Goal: Task Accomplishment & Management: Manage account settings

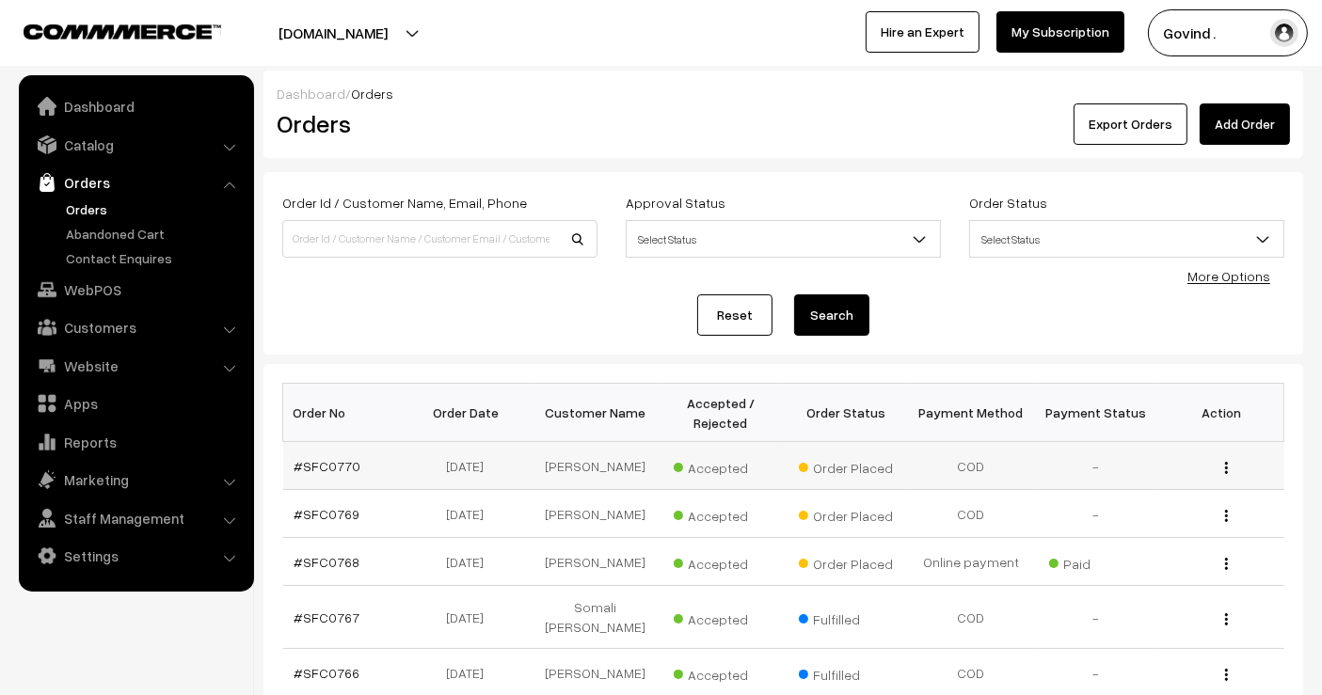
click at [1225, 462] on img "button" at bounding box center [1226, 468] width 3 height 12
click at [1145, 474] on link "View" at bounding box center [1142, 494] width 160 height 41
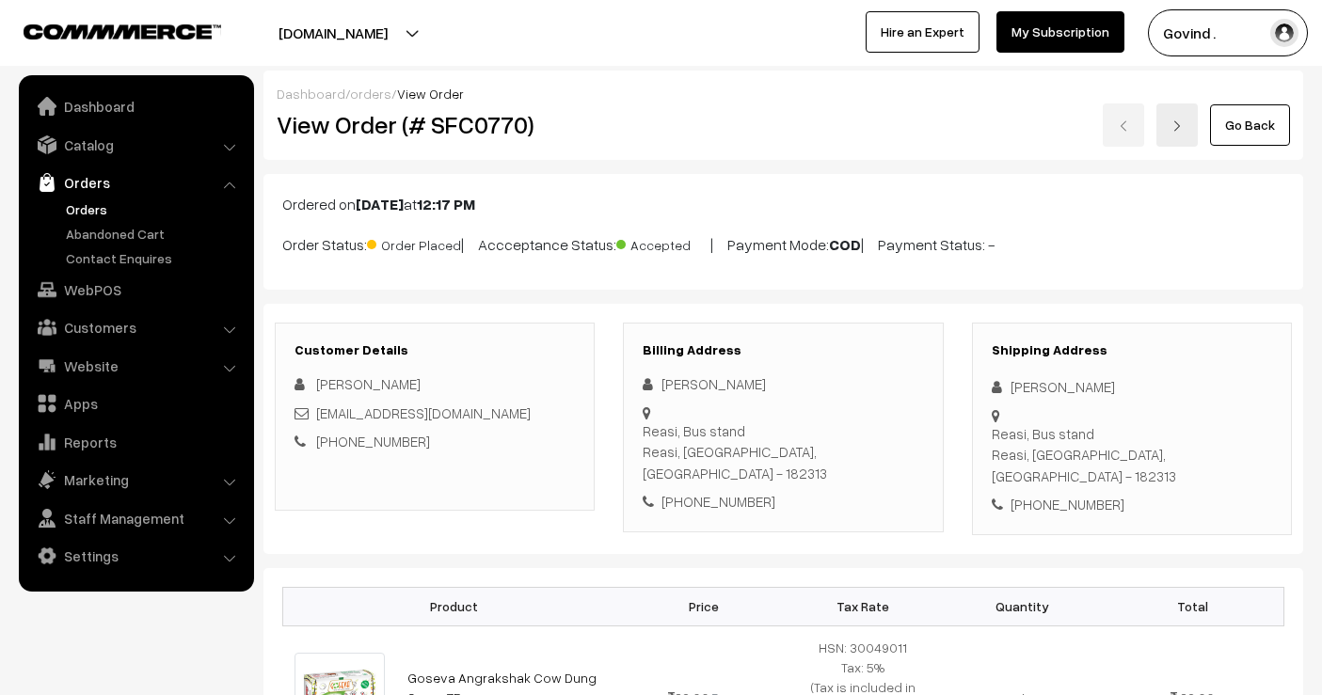
scroll to position [644, 0]
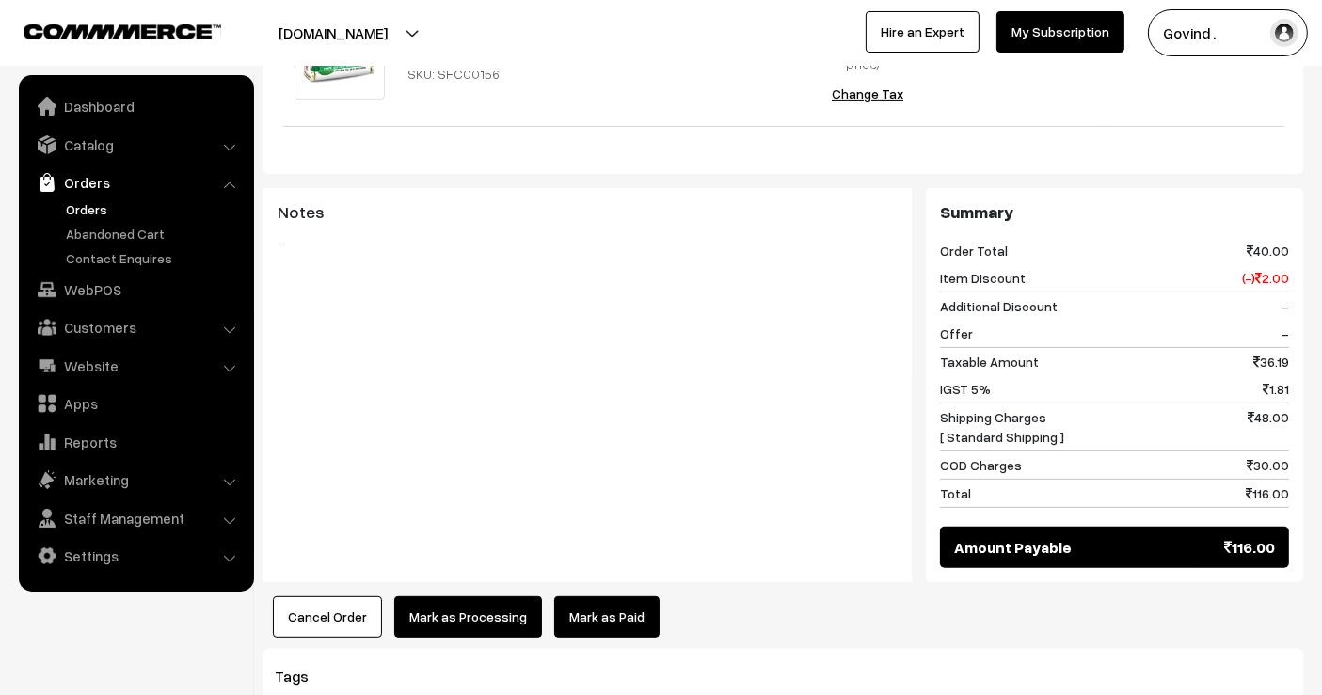
click at [87, 208] on link "Orders" at bounding box center [154, 209] width 186 height 20
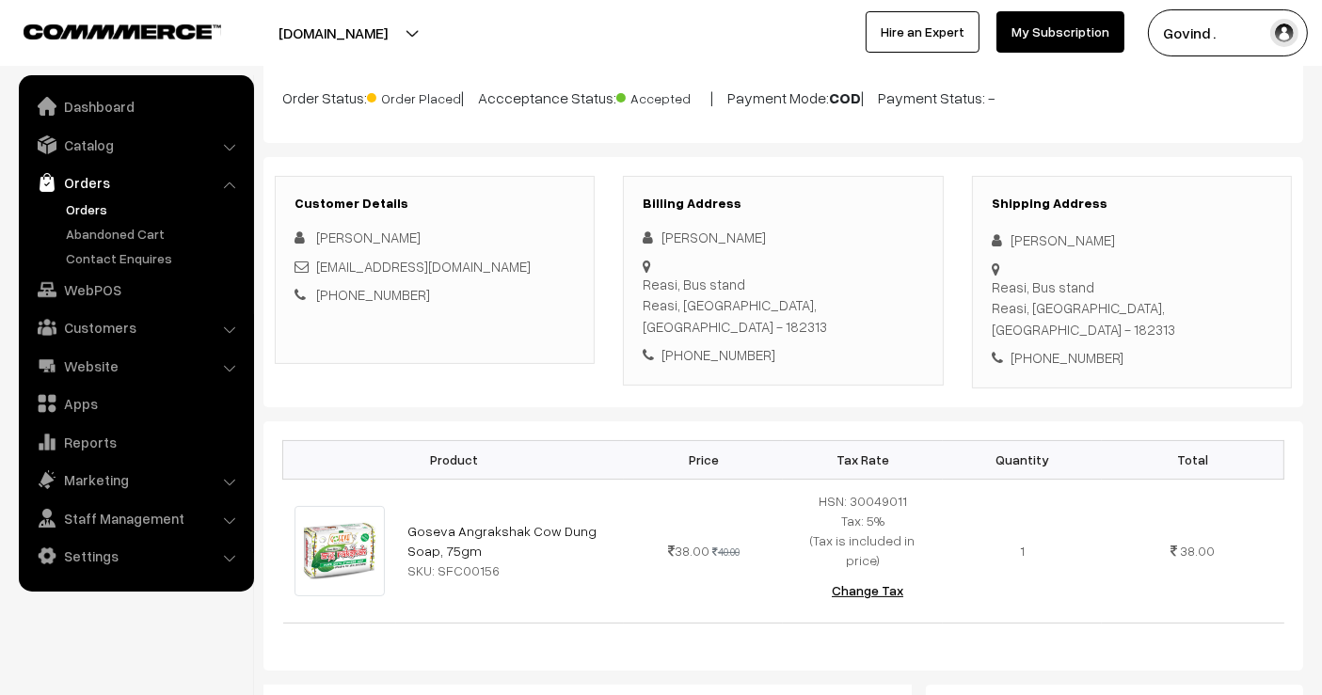
scroll to position [145, 0]
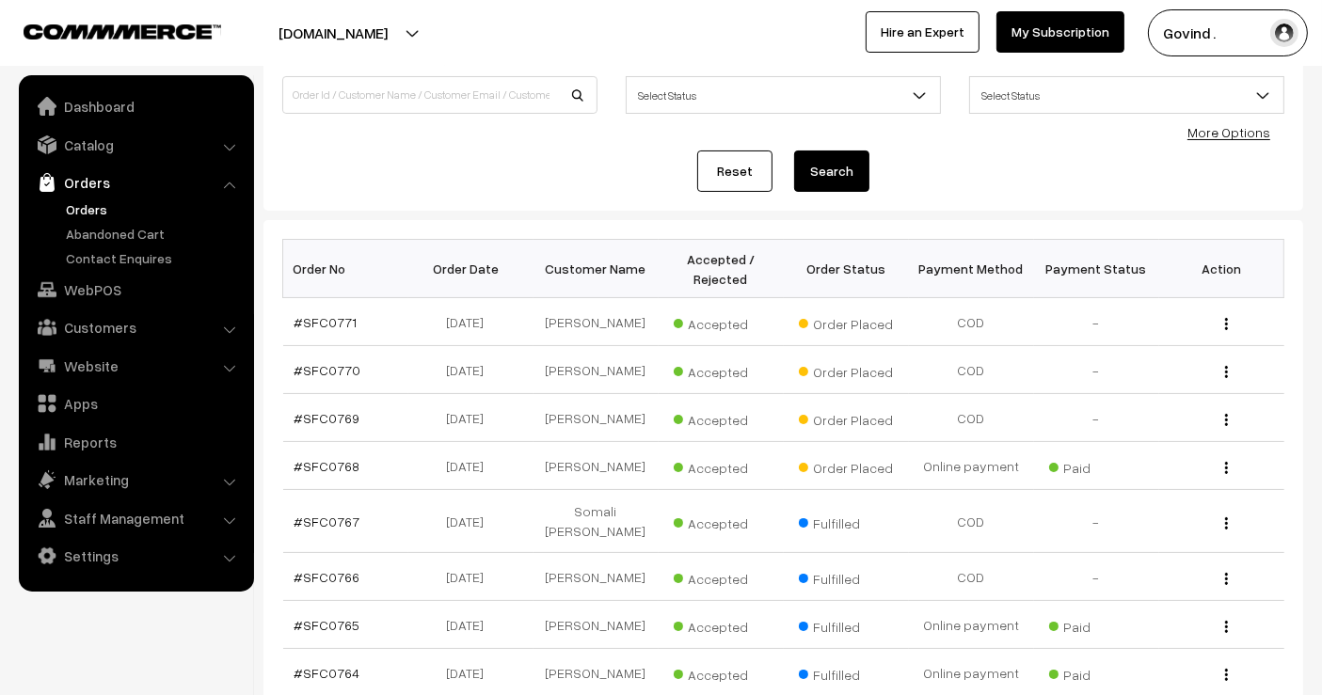
scroll to position [151, 0]
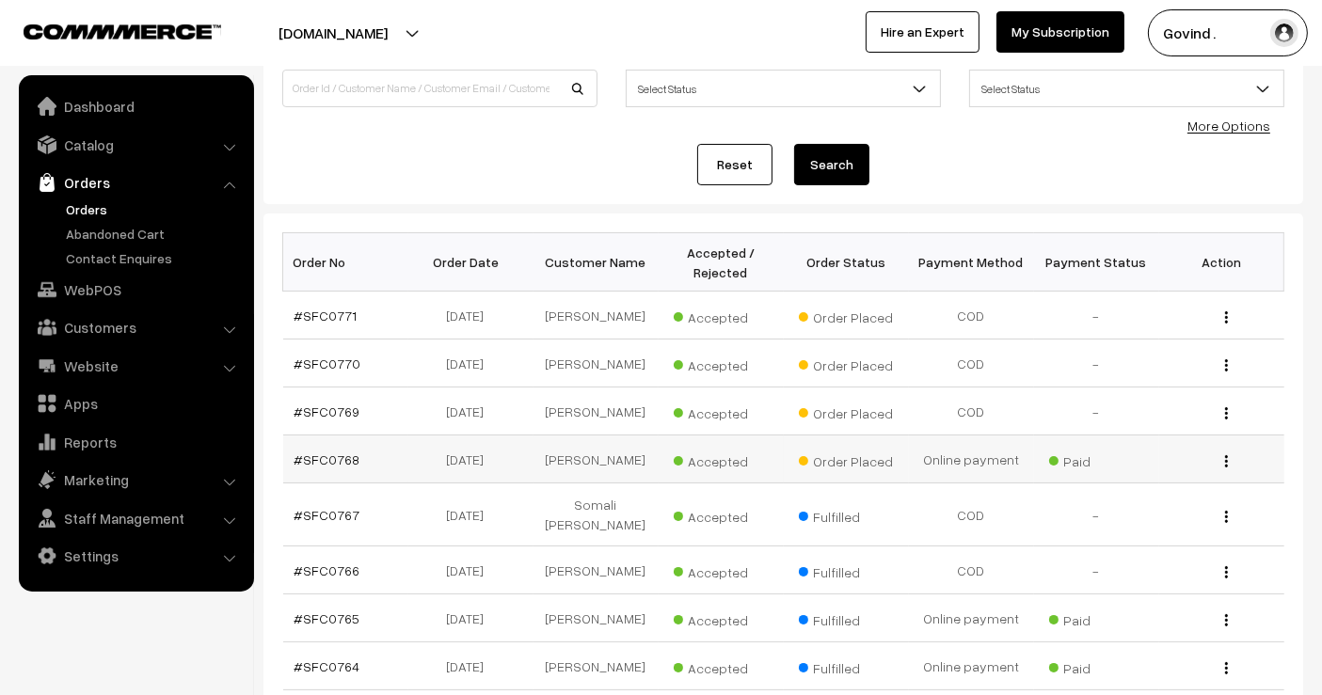
click at [1227, 459] on img "button" at bounding box center [1226, 461] width 3 height 12
click at [1139, 468] on link "View" at bounding box center [1142, 488] width 160 height 41
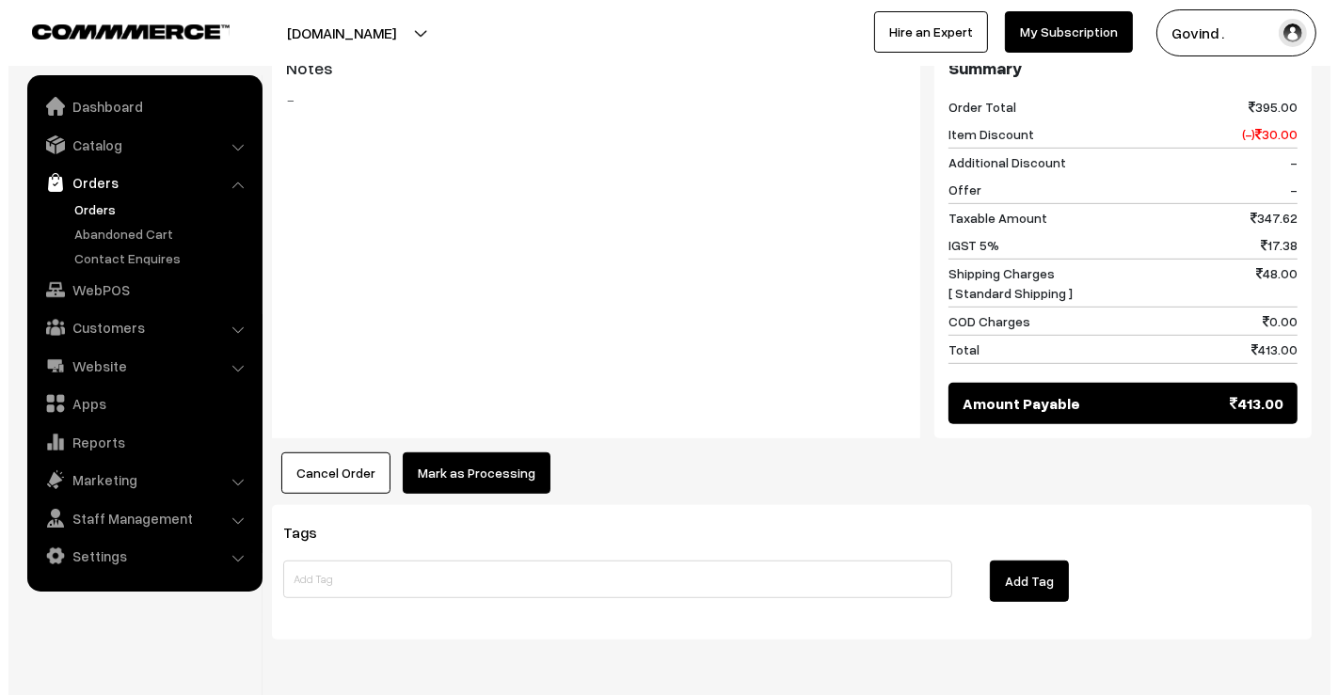
scroll to position [915, 0]
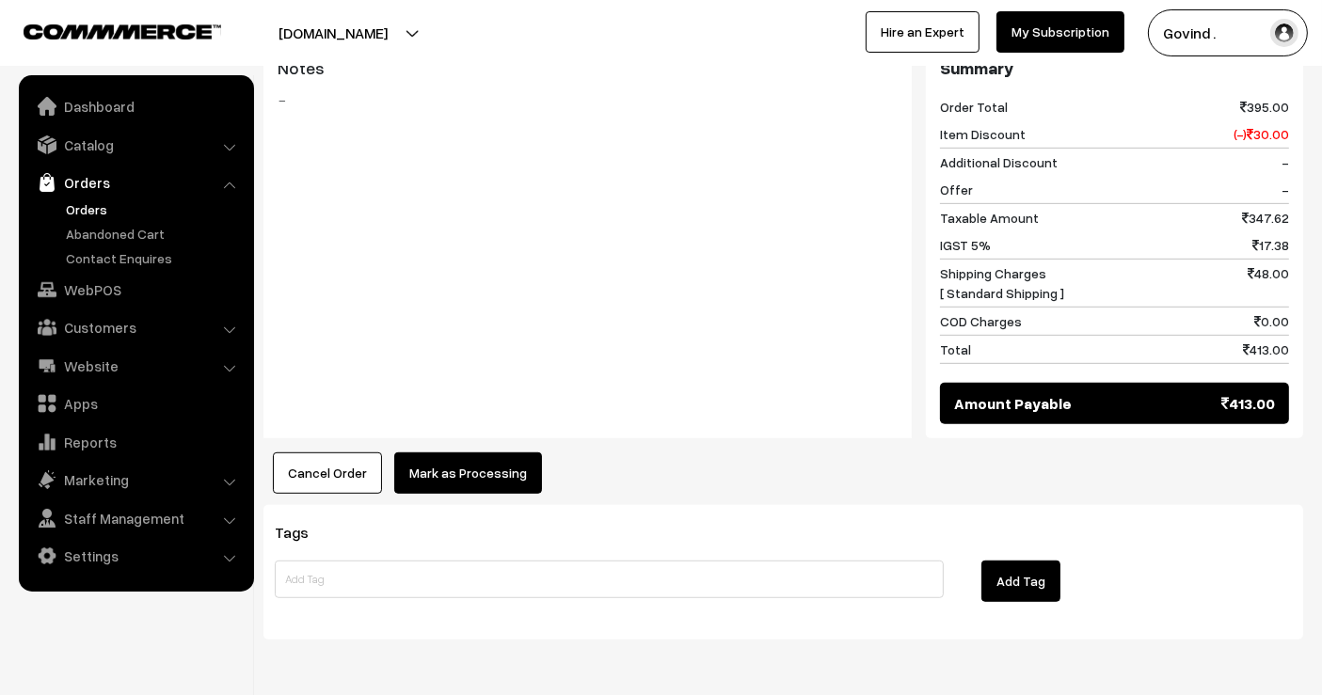
click at [495, 453] on button "Mark as Processing" at bounding box center [468, 473] width 148 height 41
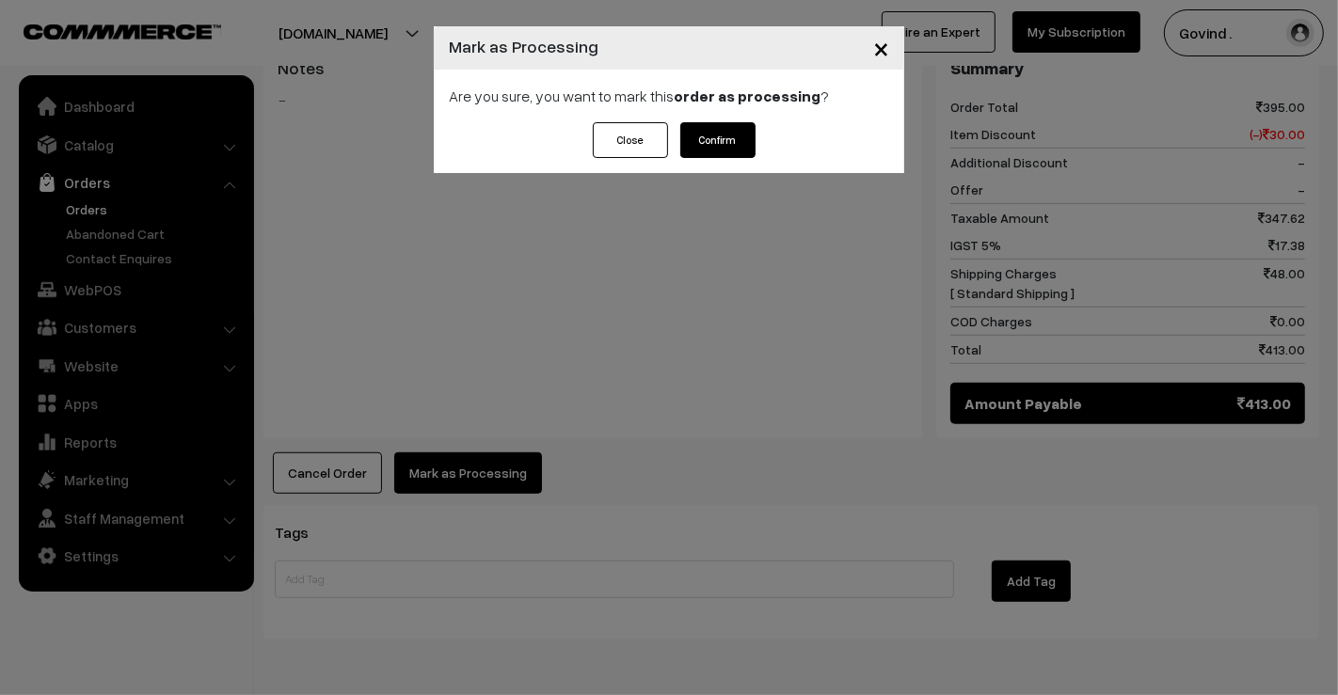
click at [717, 135] on button "Confirm" at bounding box center [717, 140] width 75 height 36
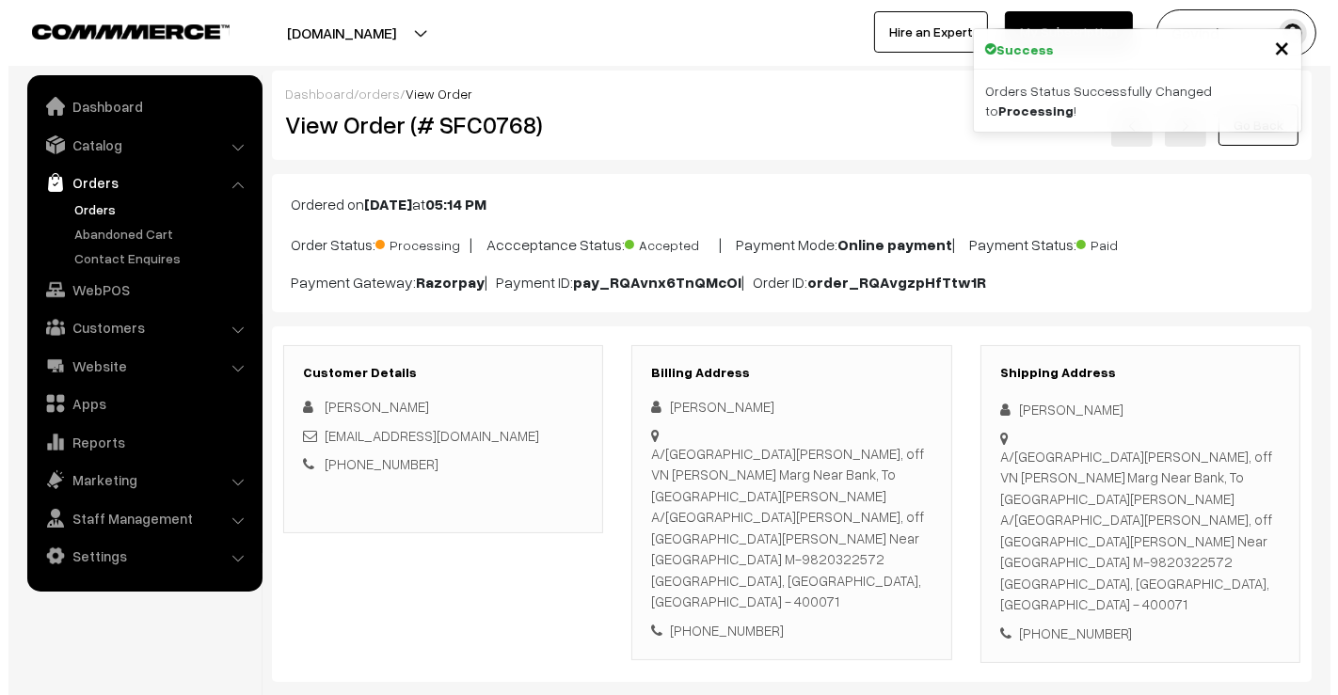
scroll to position [692, 0]
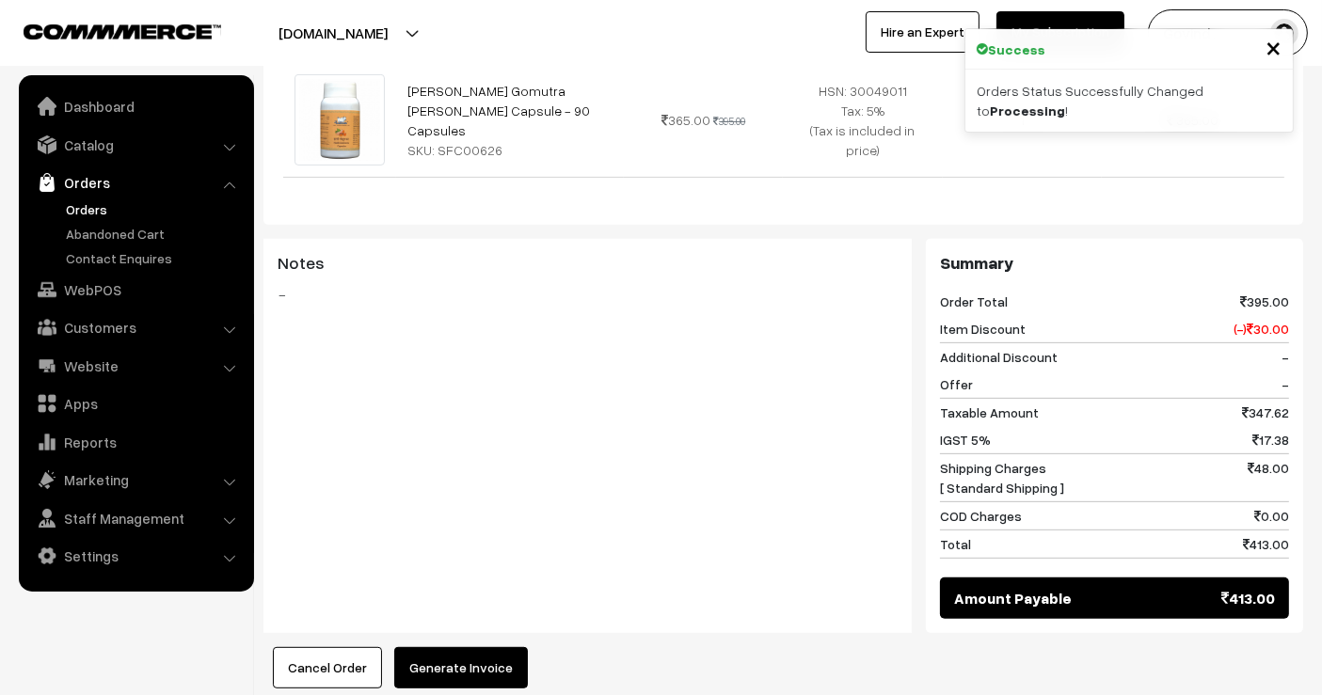
click at [434, 647] on button "Generate Invoice" at bounding box center [461, 667] width 134 height 41
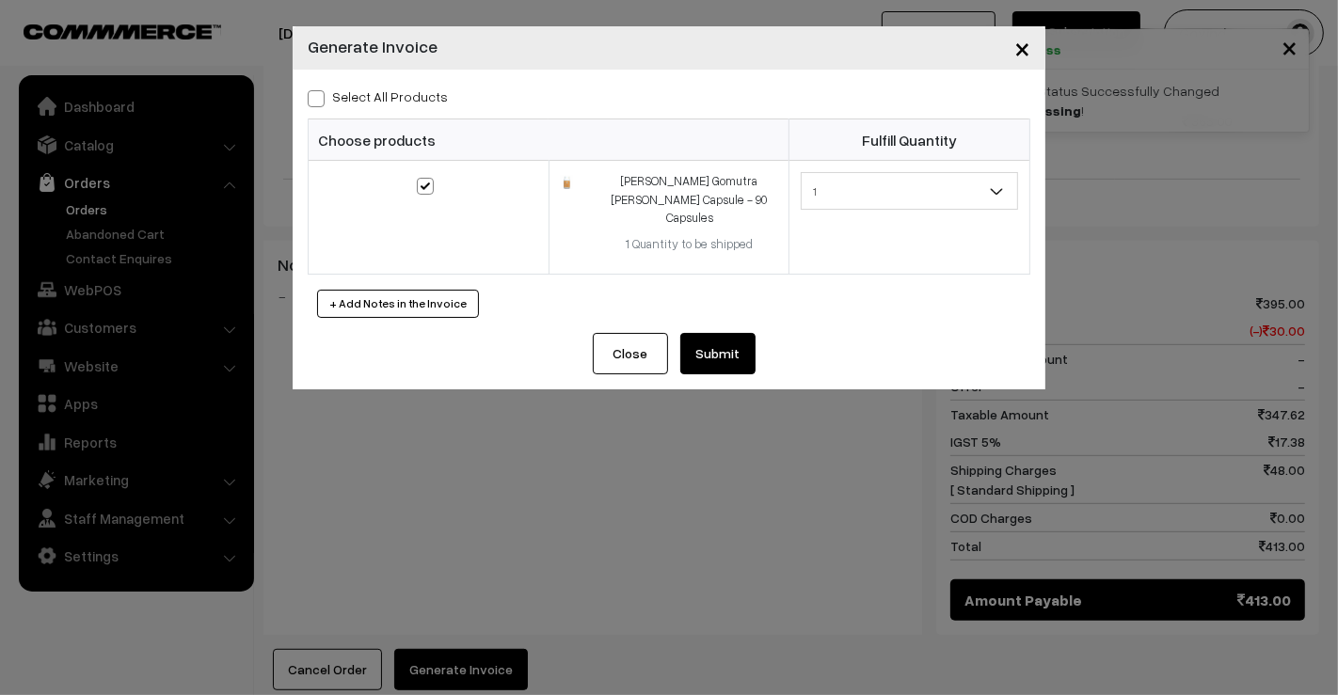
click at [325, 102] on label "Select All Products" at bounding box center [378, 97] width 140 height 20
click at [320, 102] on input "Select All Products" at bounding box center [314, 95] width 12 height 12
checkbox input "true"
click at [734, 312] on div "Select All Products Choose products Fulfill Quantity 1 1" at bounding box center [669, 201] width 753 height 263
click at [725, 337] on button "Submit" at bounding box center [717, 353] width 75 height 41
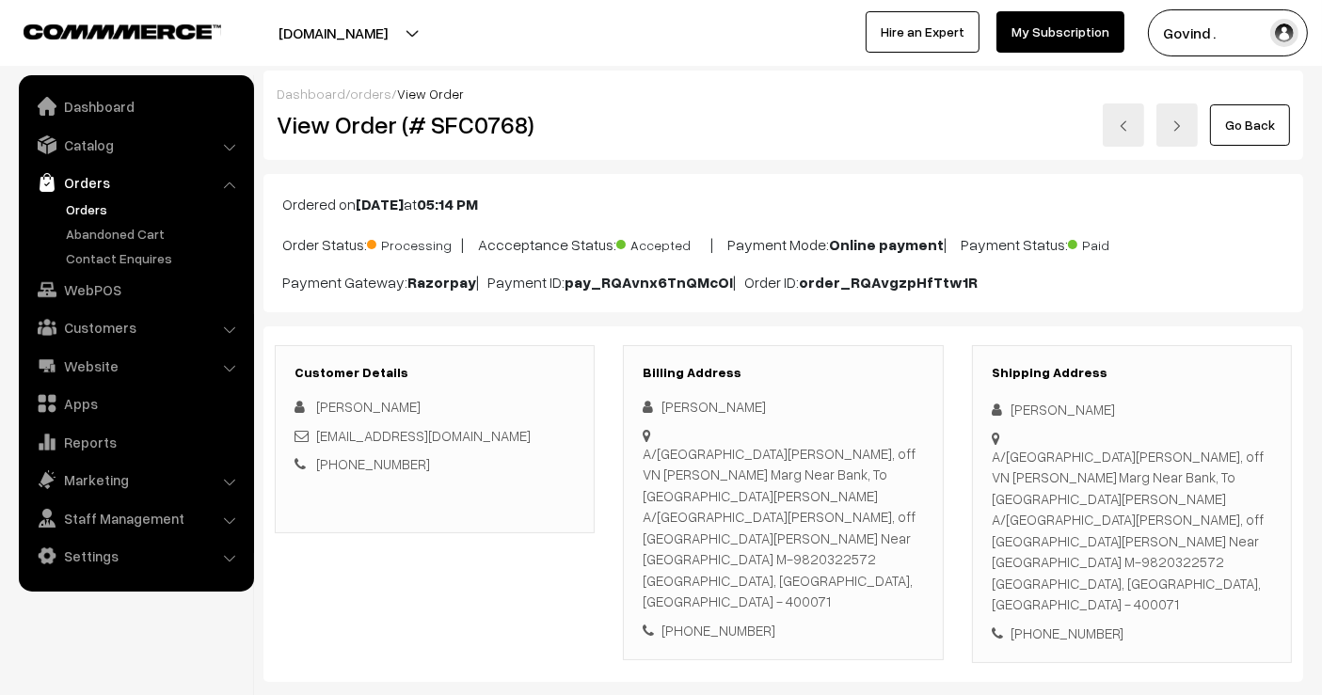
click at [1231, 119] on link "Go Back" at bounding box center [1250, 124] width 80 height 41
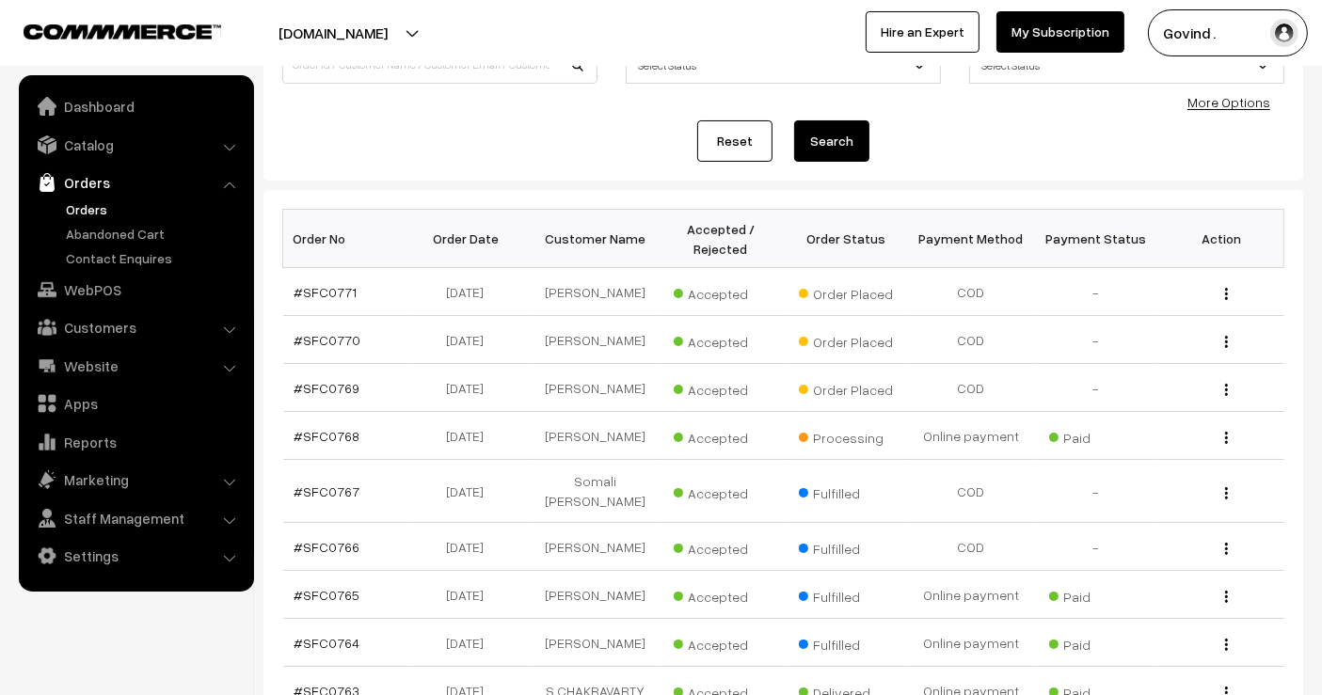
scroll to position [177, 0]
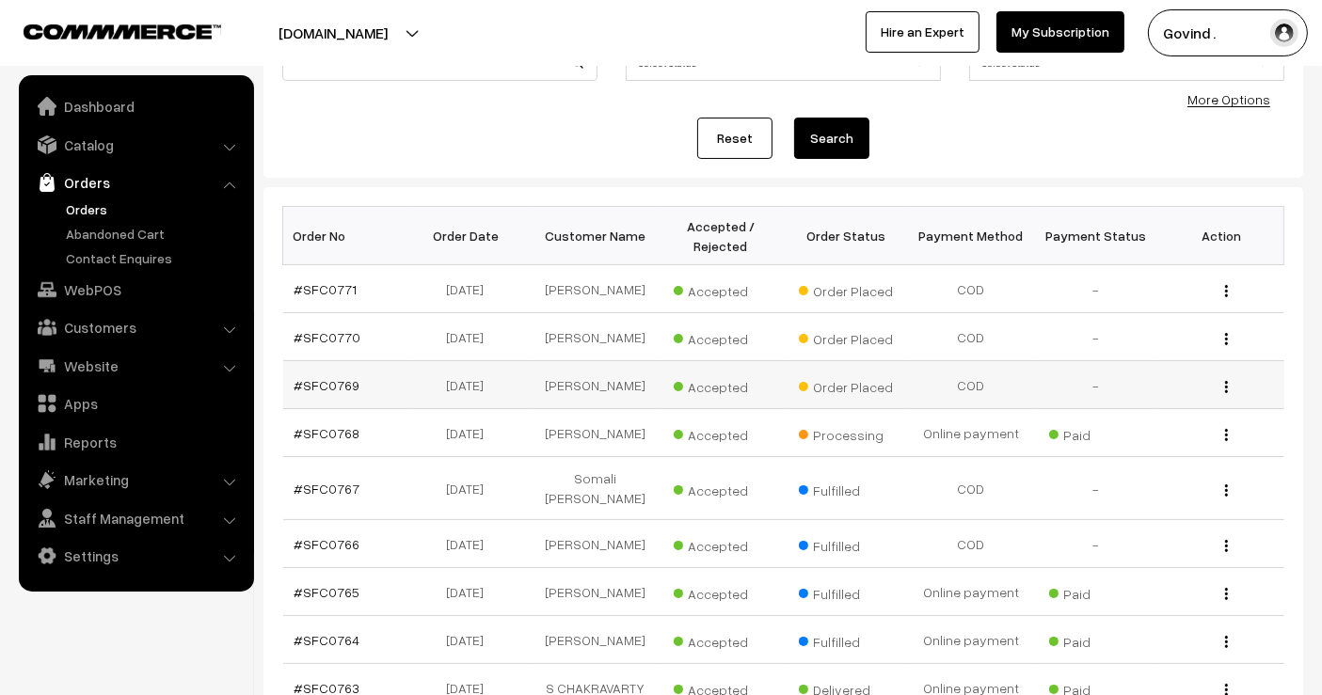
click at [1225, 381] on img "button" at bounding box center [1226, 387] width 3 height 12
click at [1170, 396] on link "View" at bounding box center [1142, 413] width 160 height 41
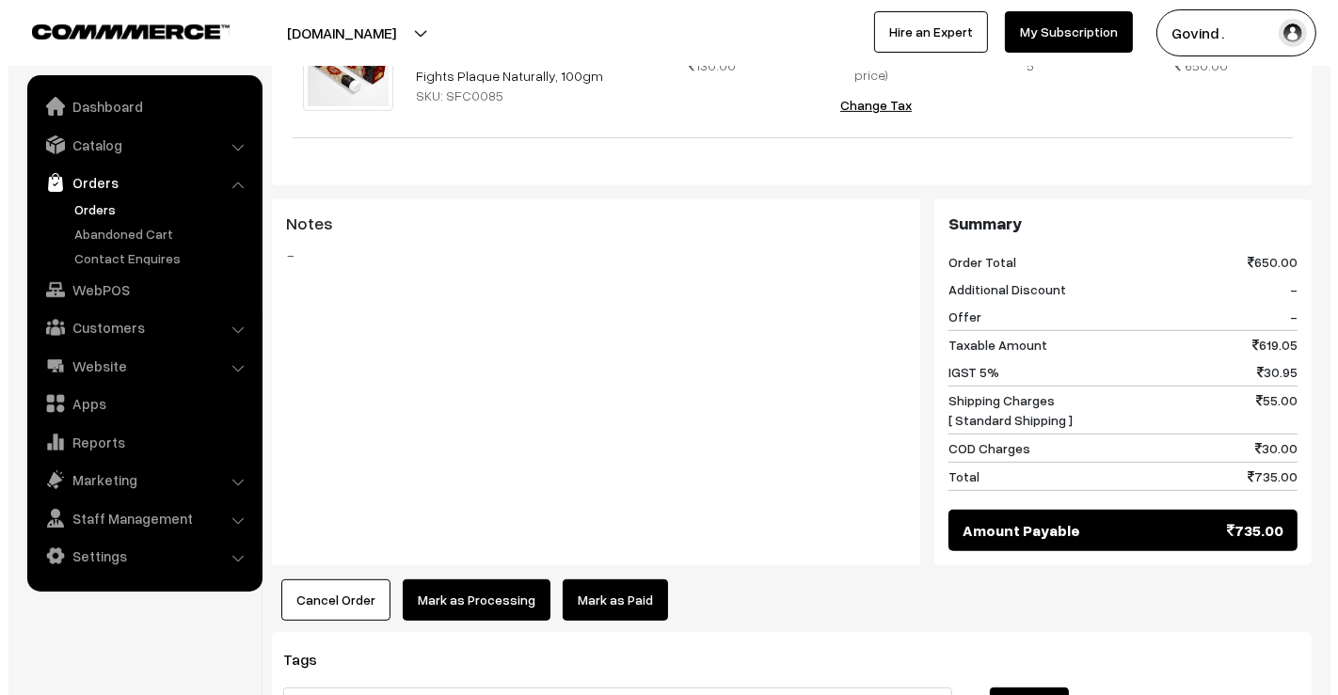
scroll to position [776, 0]
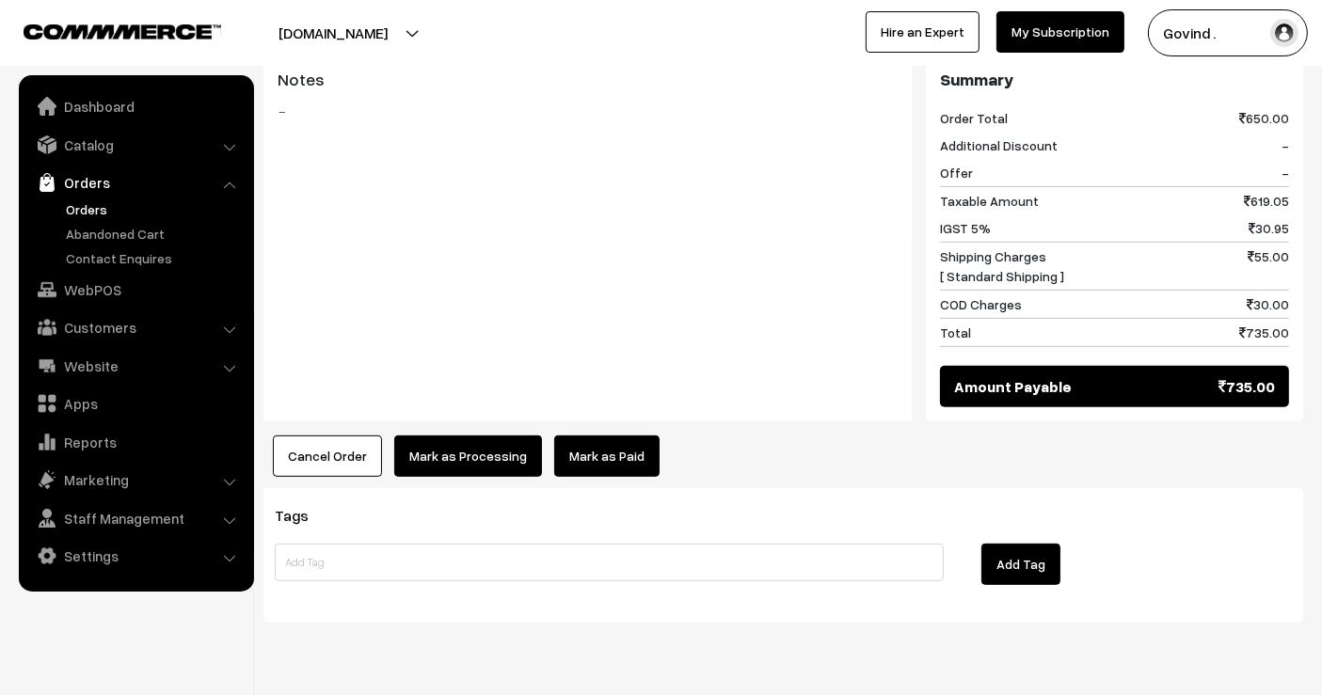
click at [438, 436] on button "Mark as Processing" at bounding box center [468, 456] width 148 height 41
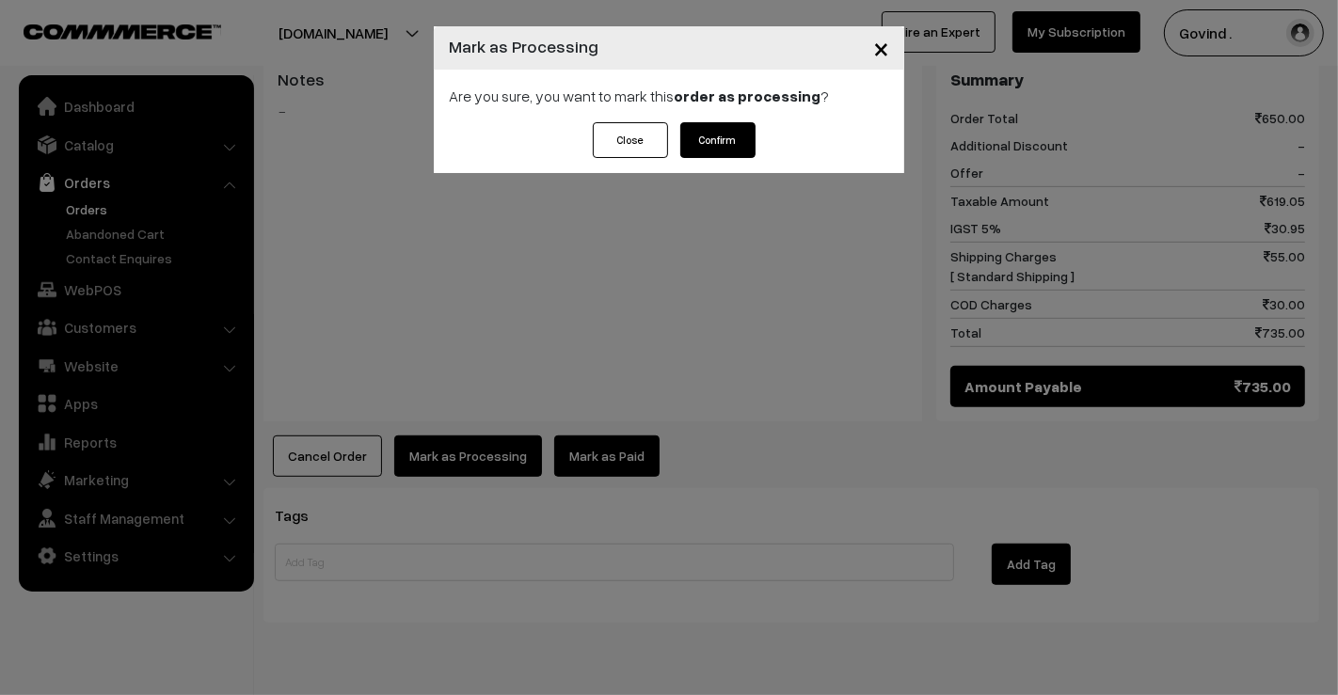
click at [742, 137] on button "Confirm" at bounding box center [717, 140] width 75 height 36
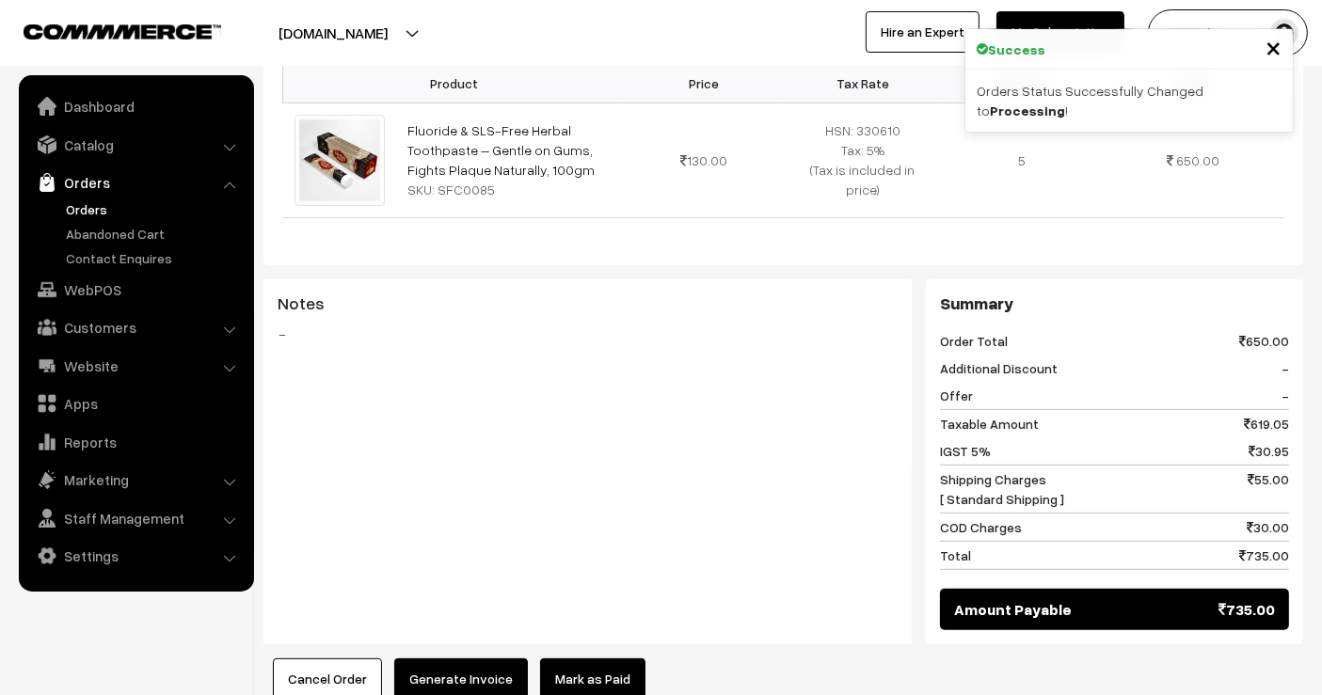
scroll to position [768, 0]
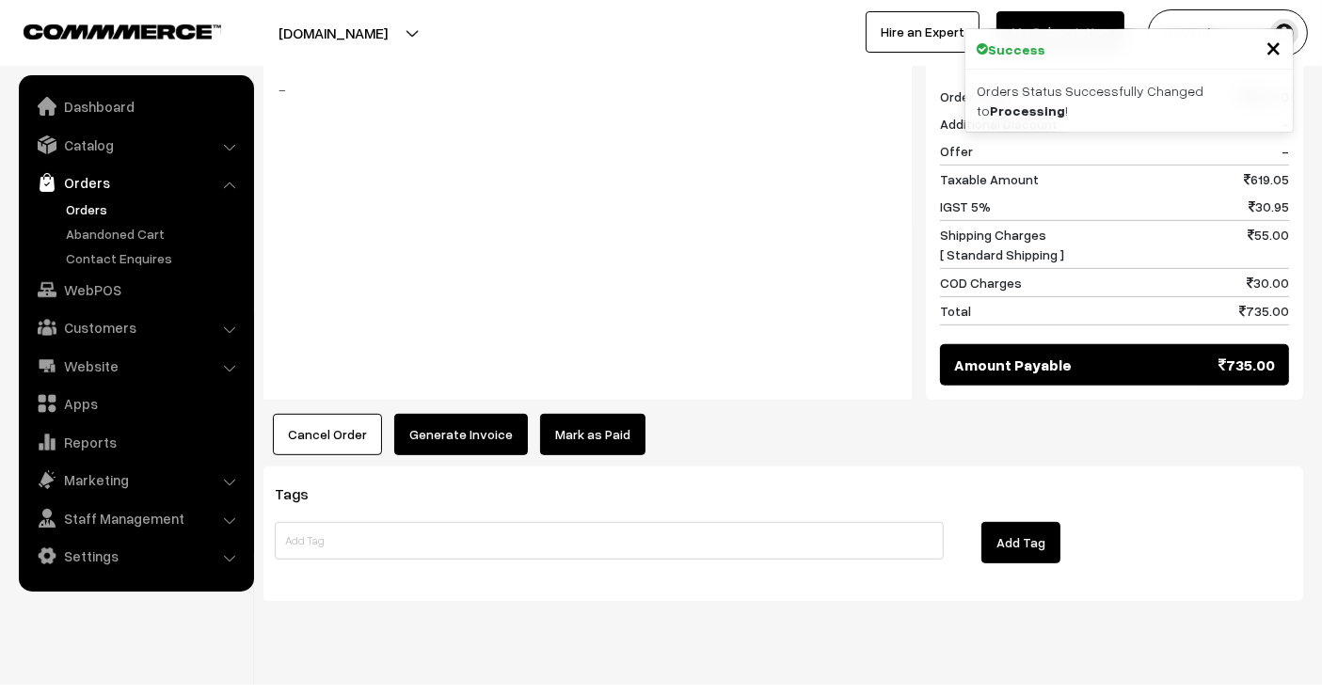
click at [450, 420] on button "Generate Invoice" at bounding box center [461, 434] width 134 height 41
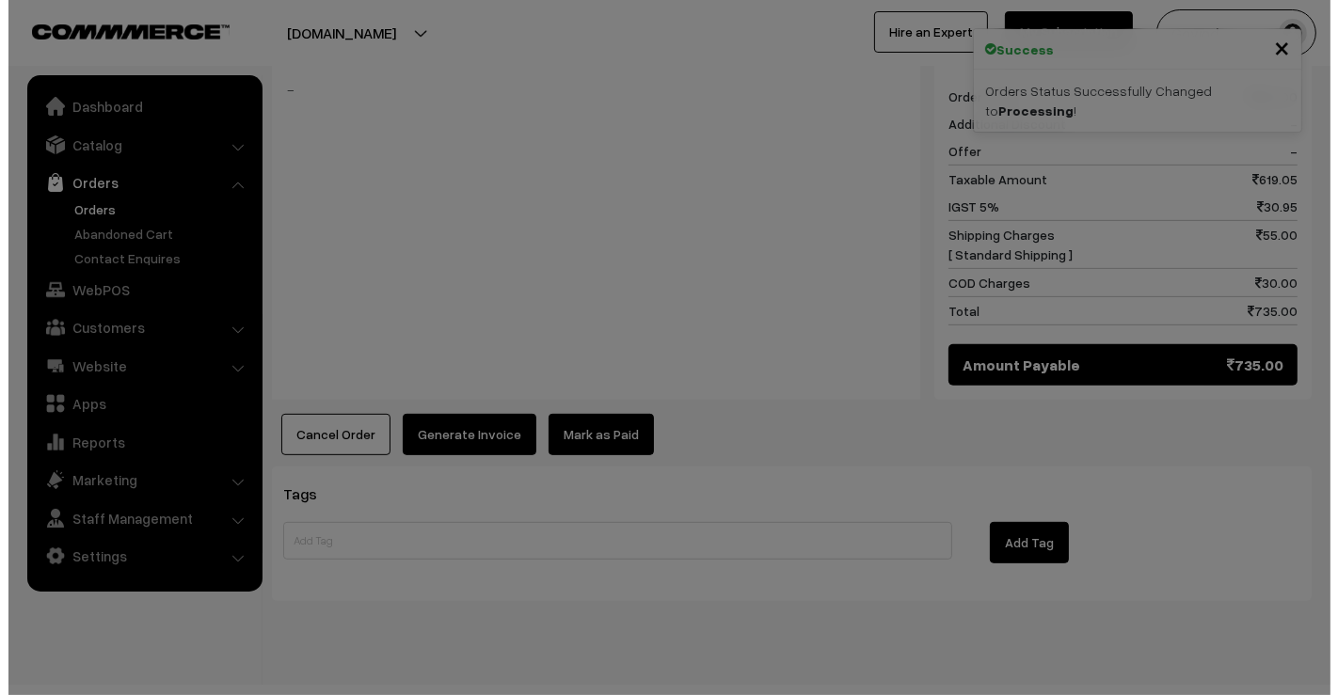
scroll to position [770, 0]
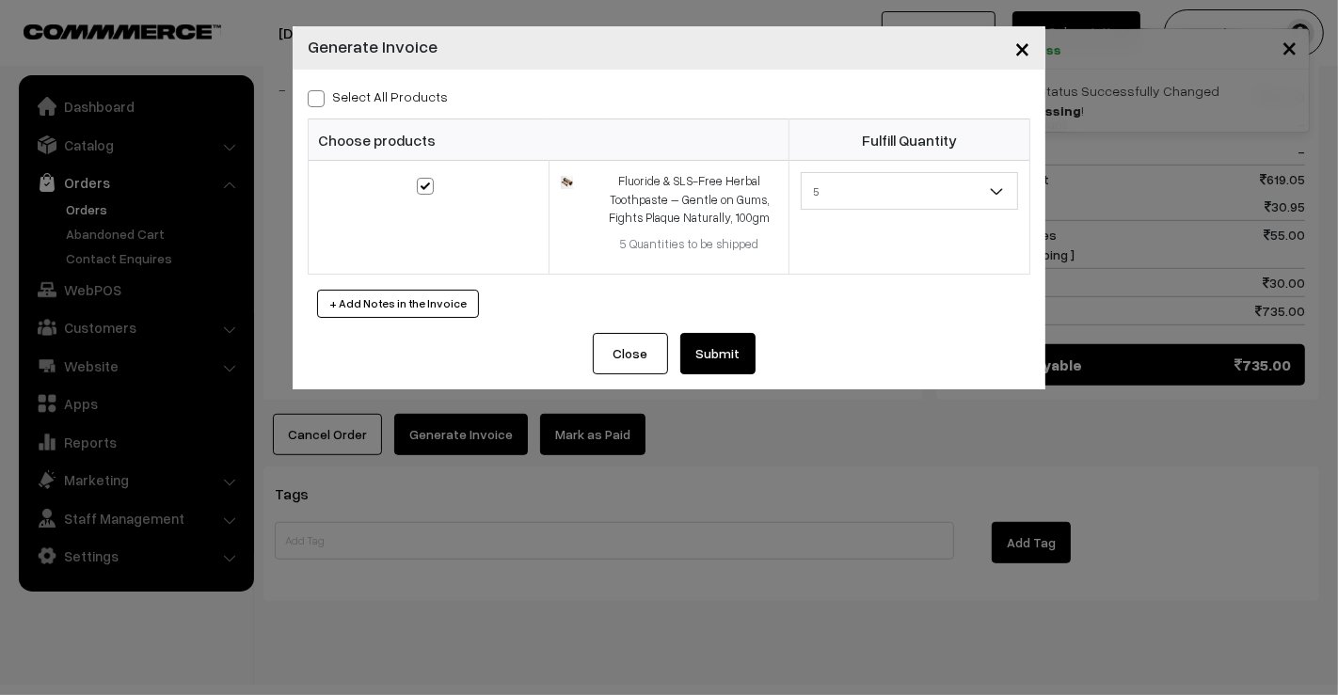
click at [314, 100] on span at bounding box center [316, 98] width 17 height 17
click at [314, 100] on input "Select All Products" at bounding box center [314, 95] width 12 height 12
checkbox input "true"
click at [719, 342] on button "Submit" at bounding box center [717, 353] width 75 height 41
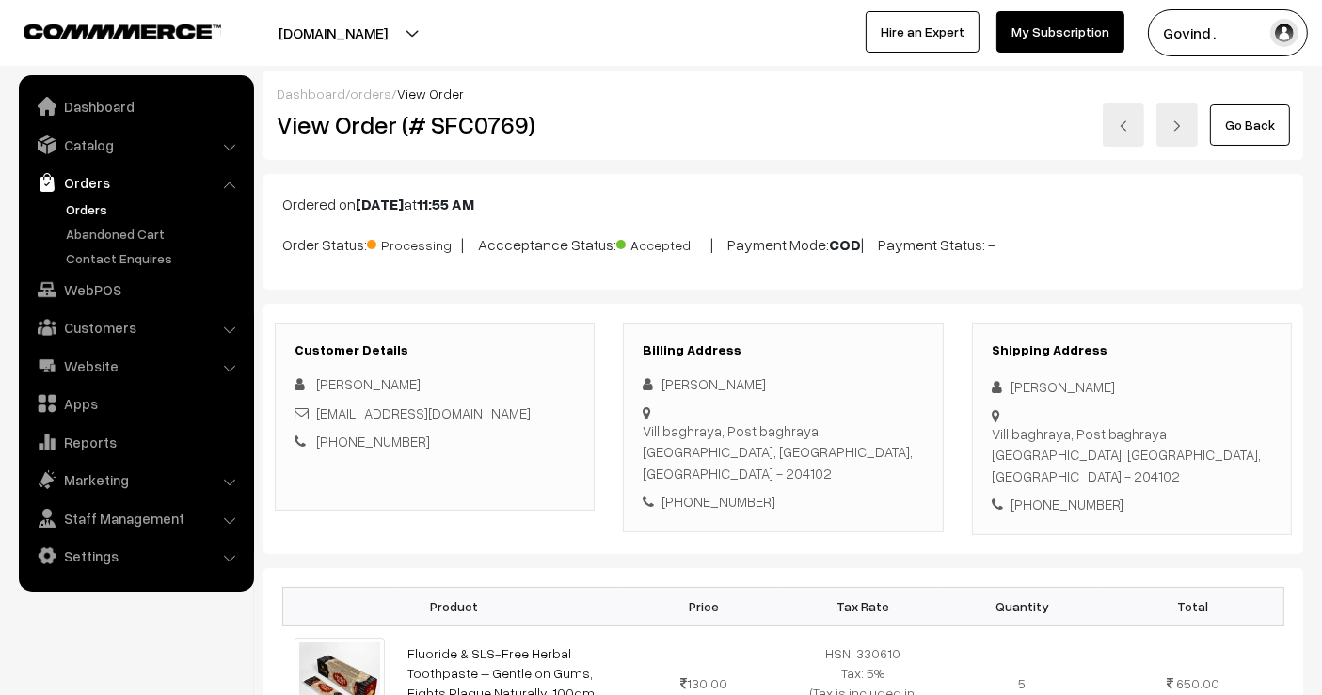
click at [1257, 111] on link "Go Back" at bounding box center [1250, 124] width 80 height 41
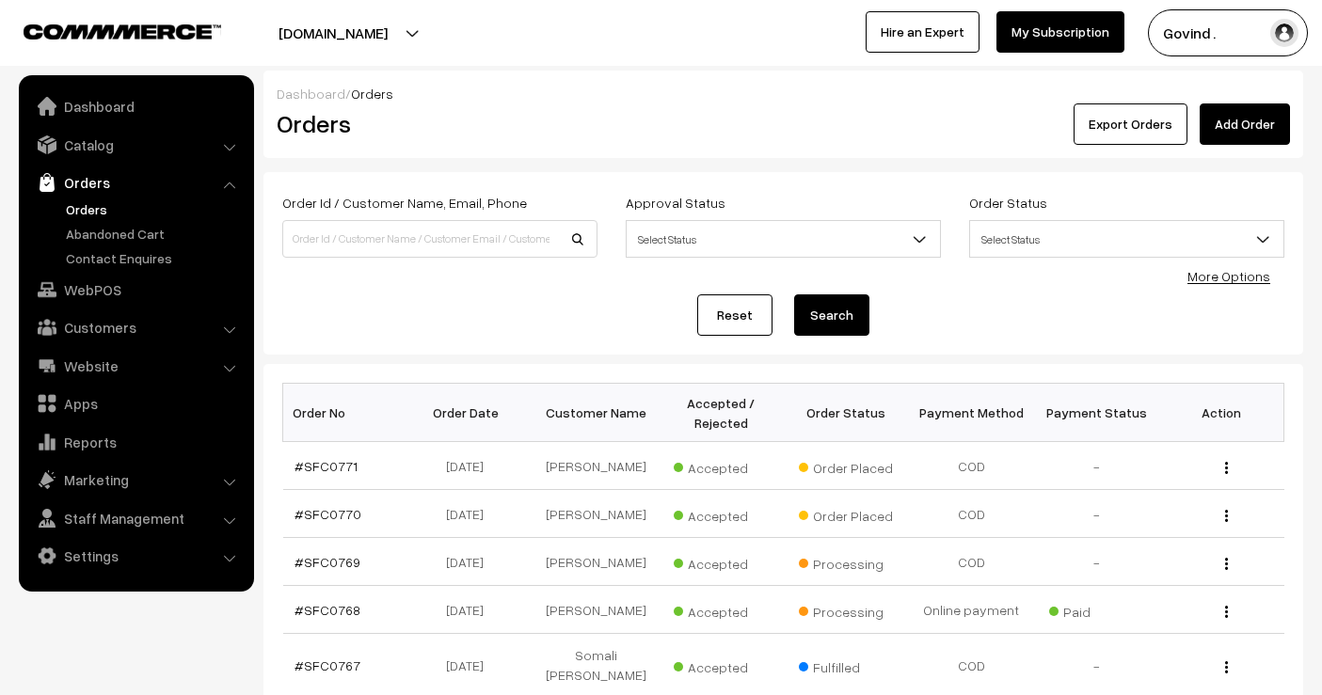
scroll to position [215, 0]
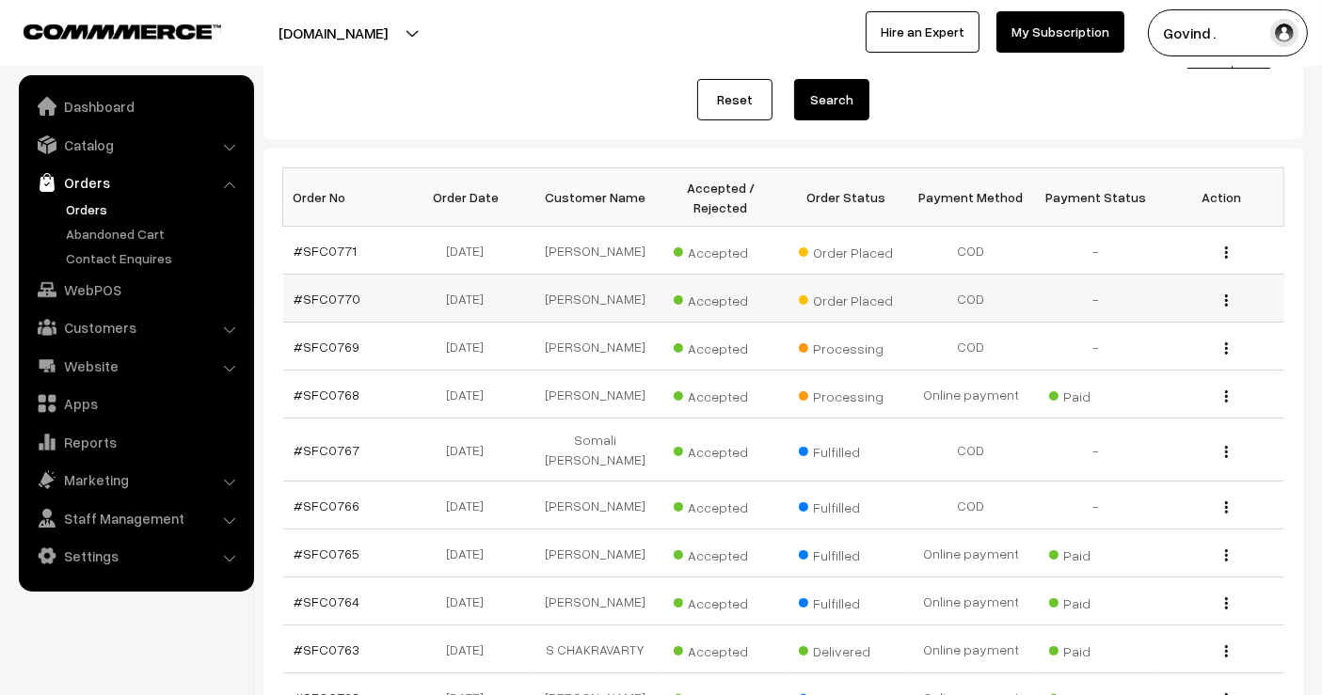
click at [1223, 299] on div "View" at bounding box center [1221, 299] width 103 height 20
click at [1225, 298] on img "button" at bounding box center [1226, 300] width 3 height 12
click at [1180, 310] on link "View" at bounding box center [1142, 327] width 160 height 41
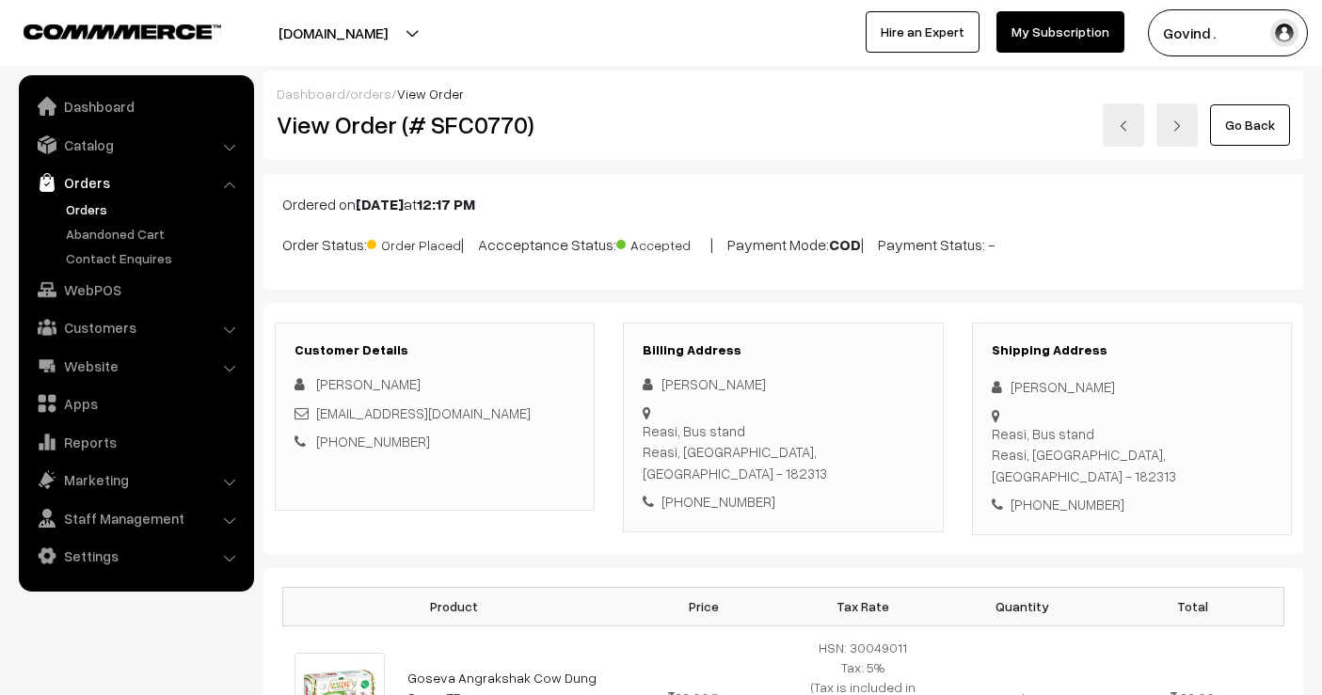
click at [1321, 560] on html "Thank you for showing interest. Our team will call you shortly. Close shopforco…" at bounding box center [661, 347] width 1322 height 695
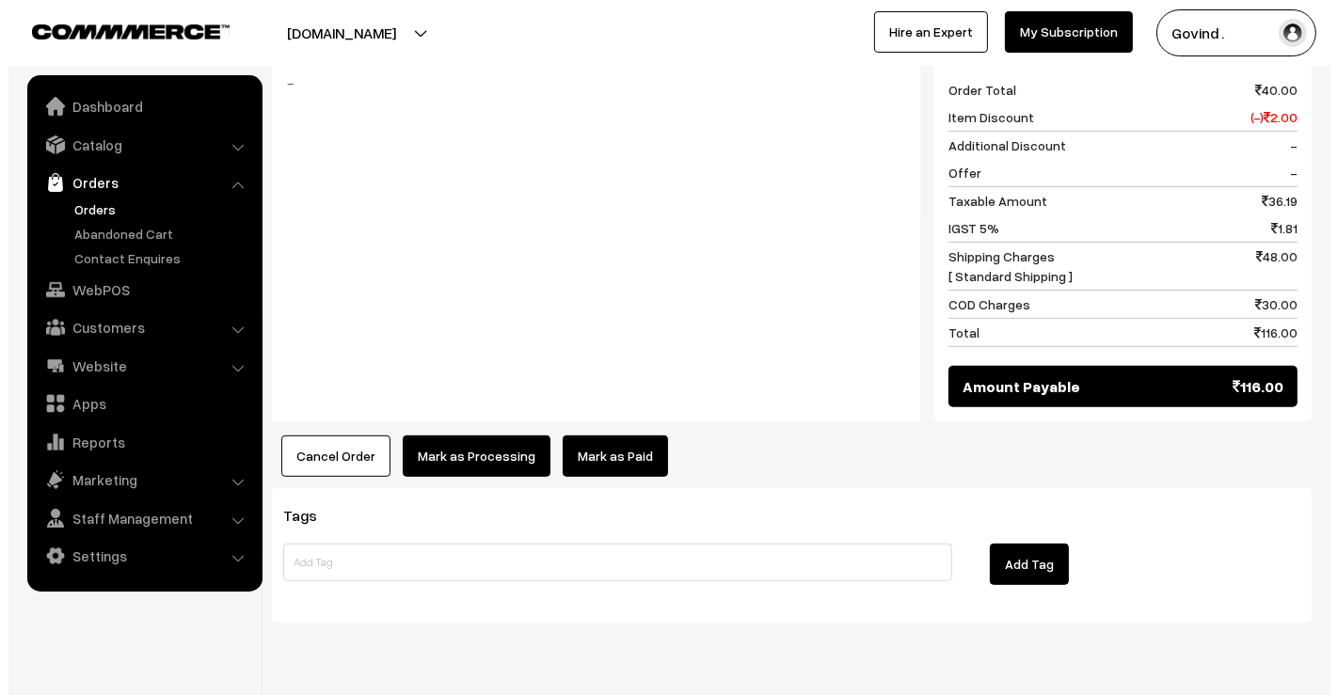
scroll to position [804, 0]
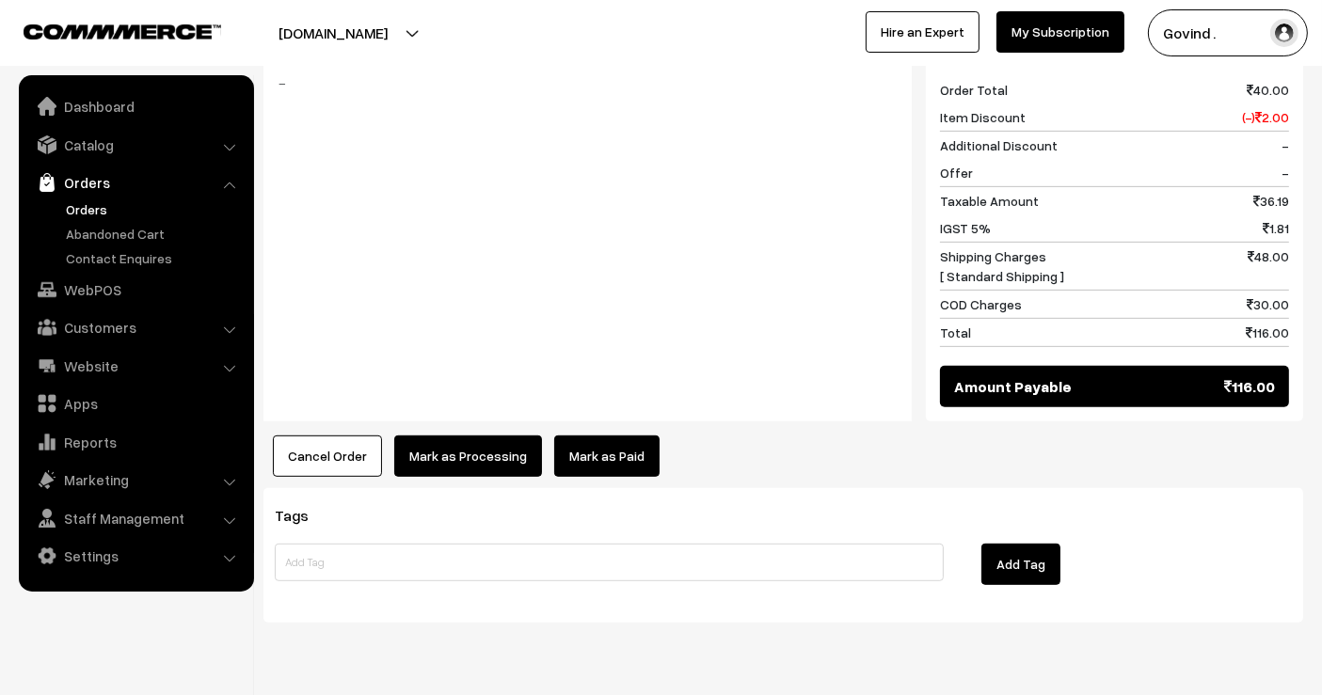
click at [479, 436] on button "Mark as Processing" at bounding box center [468, 456] width 148 height 41
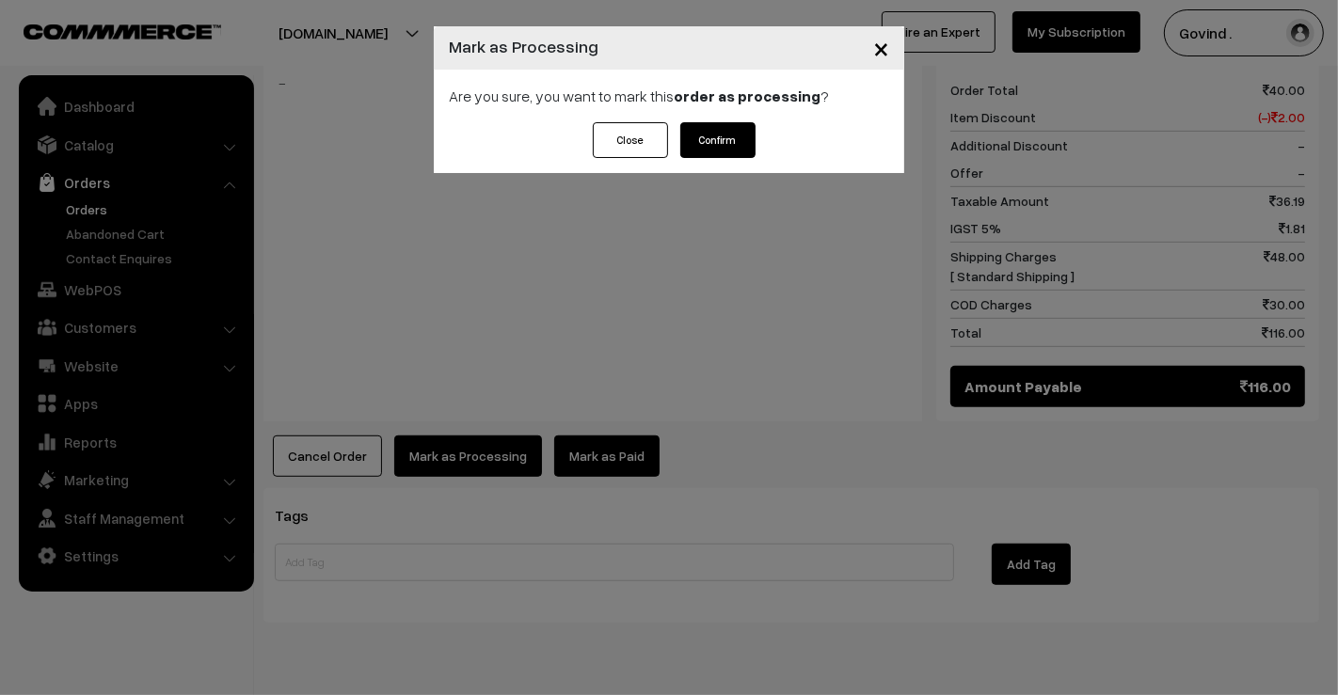
click at [761, 133] on div "Close Confirm" at bounding box center [669, 147] width 470 height 51
click at [733, 135] on button "Confirm" at bounding box center [717, 140] width 75 height 36
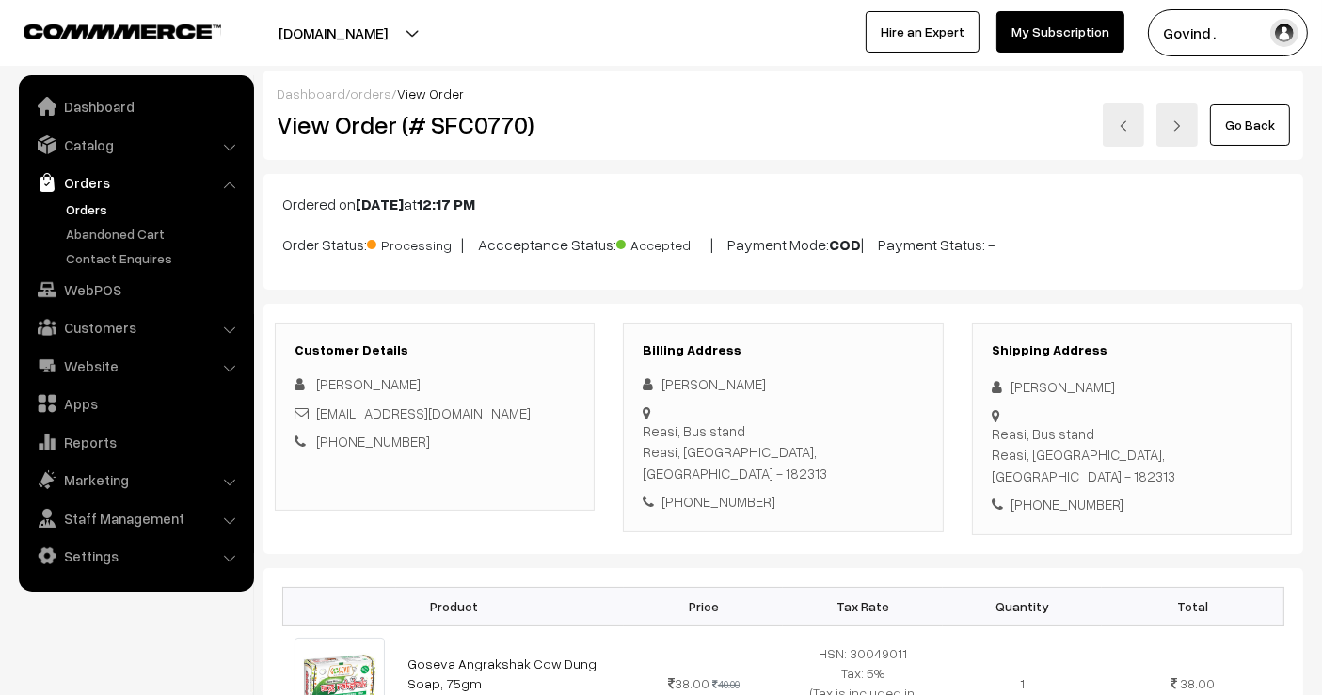
scroll to position [772, 0]
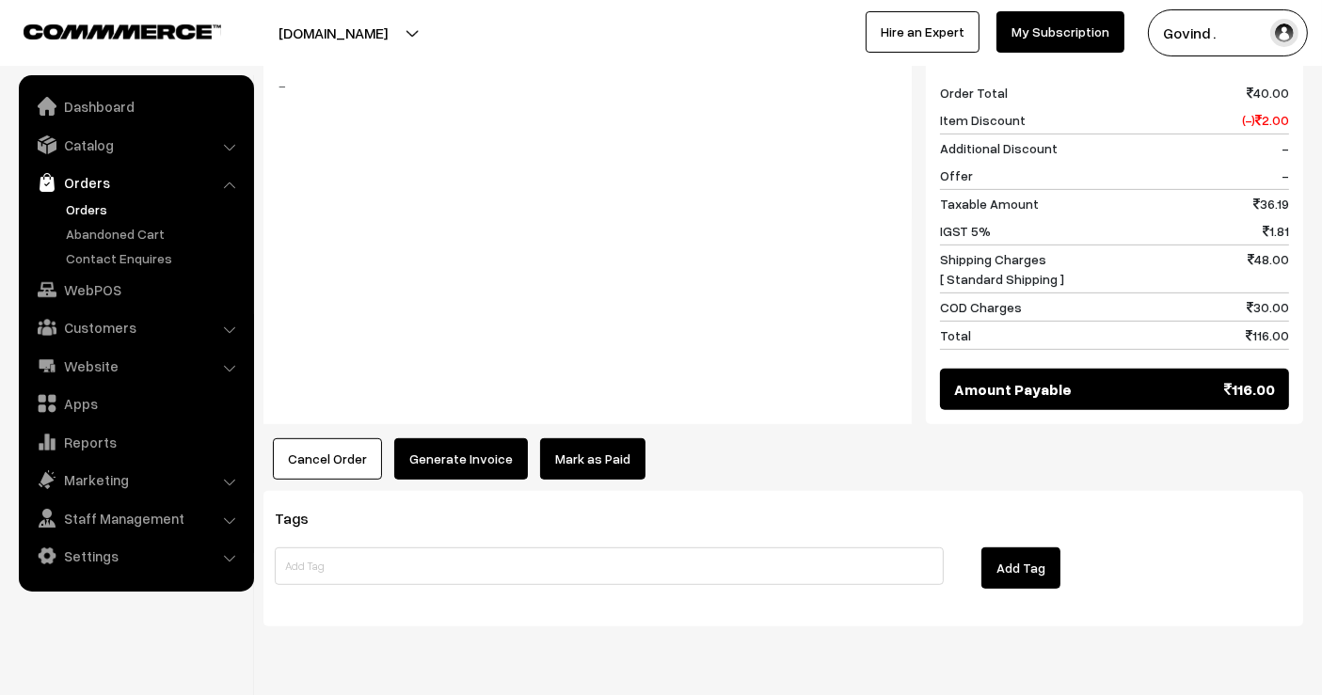
click at [454, 438] on button "Generate Invoice" at bounding box center [461, 458] width 134 height 41
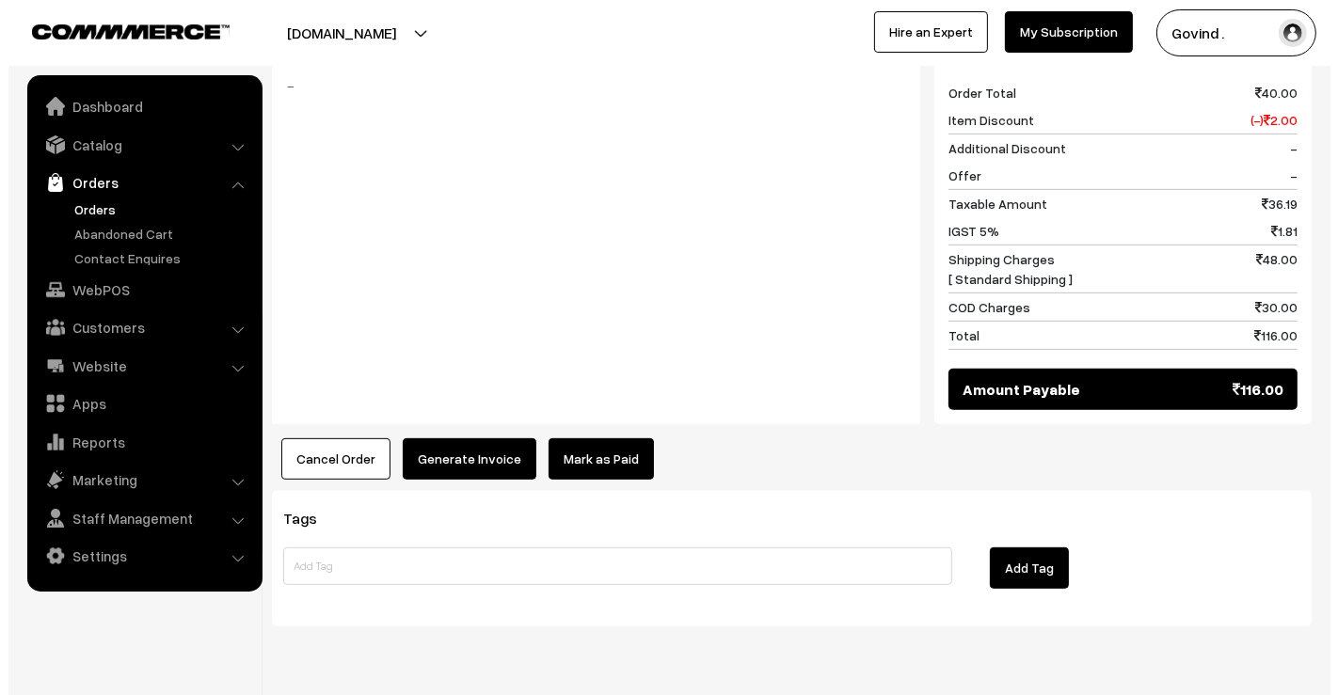
scroll to position [772, 0]
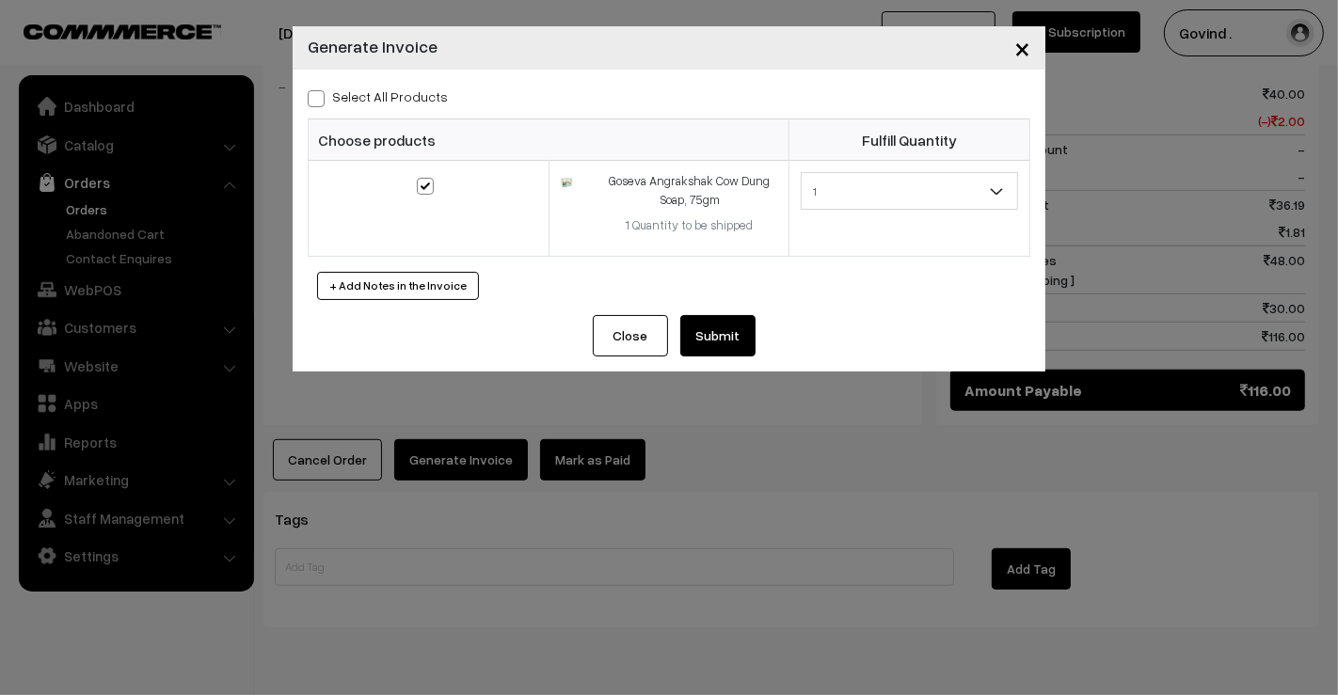
click at [322, 101] on span at bounding box center [316, 98] width 17 height 17
click at [320, 101] on input "Select All Products" at bounding box center [314, 95] width 12 height 12
checkbox input "true"
click at [725, 322] on button "Submit" at bounding box center [717, 335] width 75 height 41
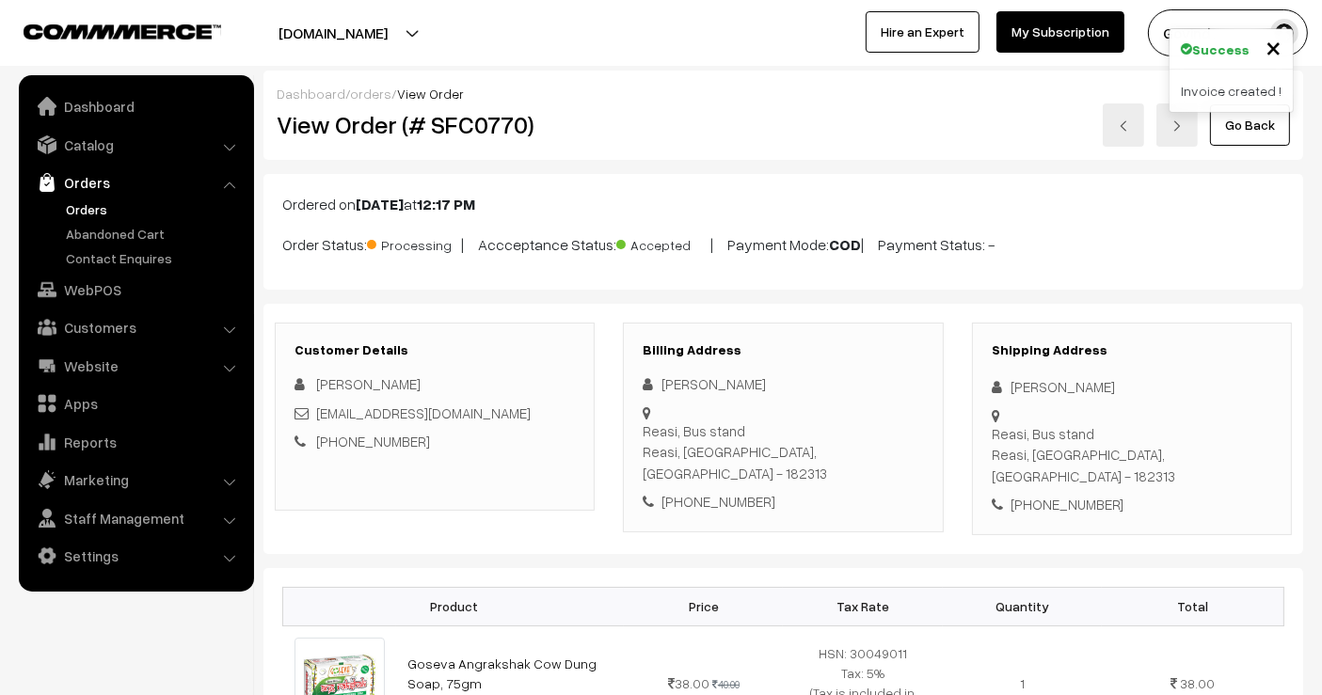
click at [1251, 133] on link "Go Back" at bounding box center [1250, 124] width 80 height 41
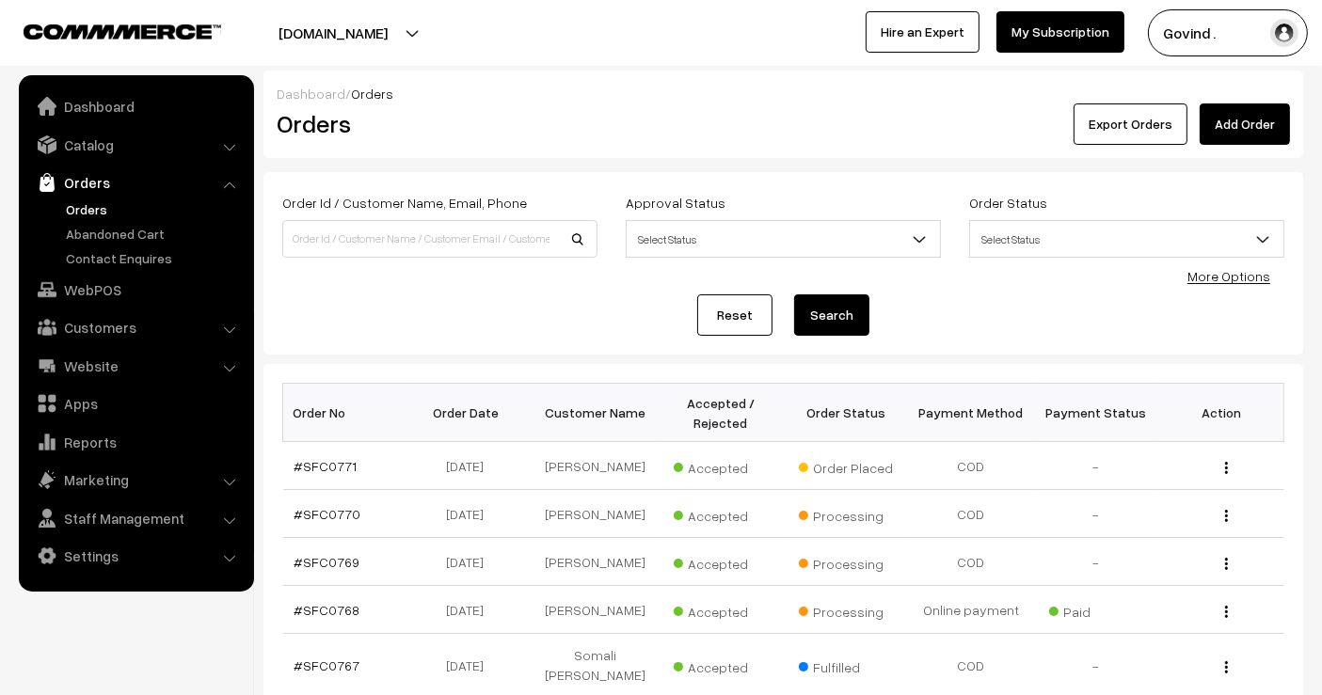
scroll to position [176, 0]
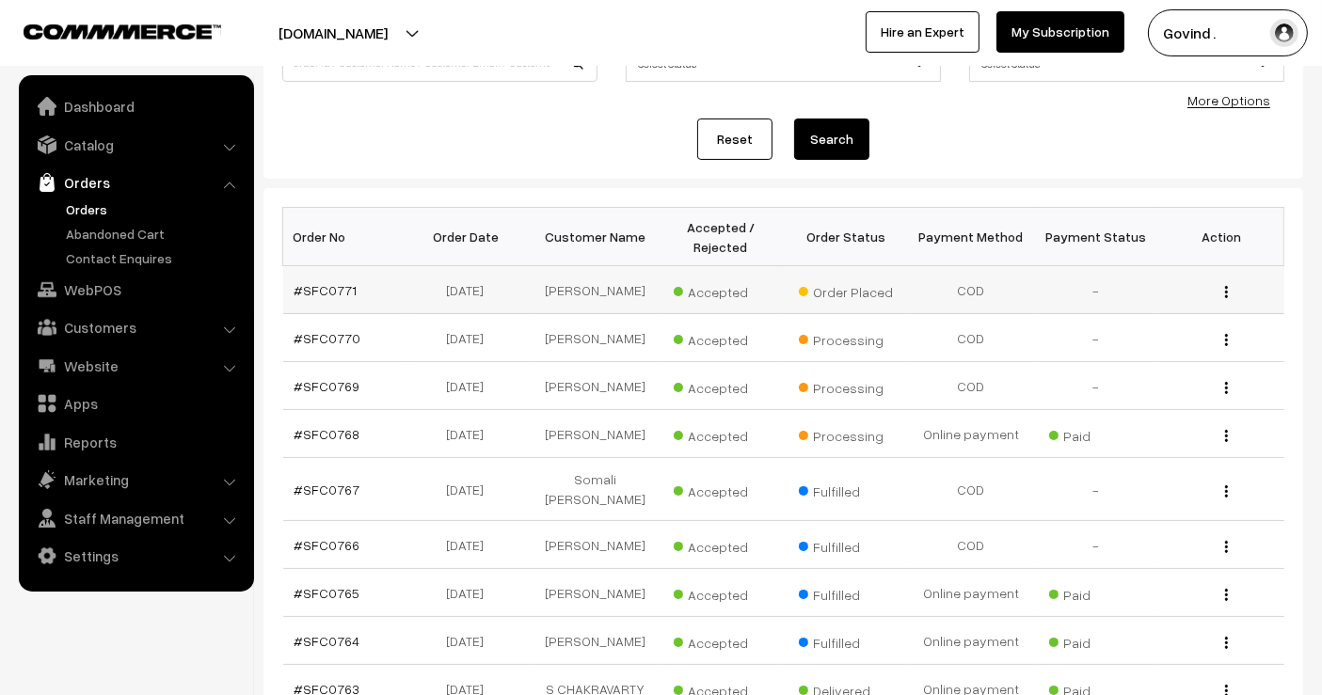
click at [1228, 289] on button "button" at bounding box center [1226, 291] width 5 height 15
click at [1171, 307] on link "View" at bounding box center [1142, 318] width 160 height 41
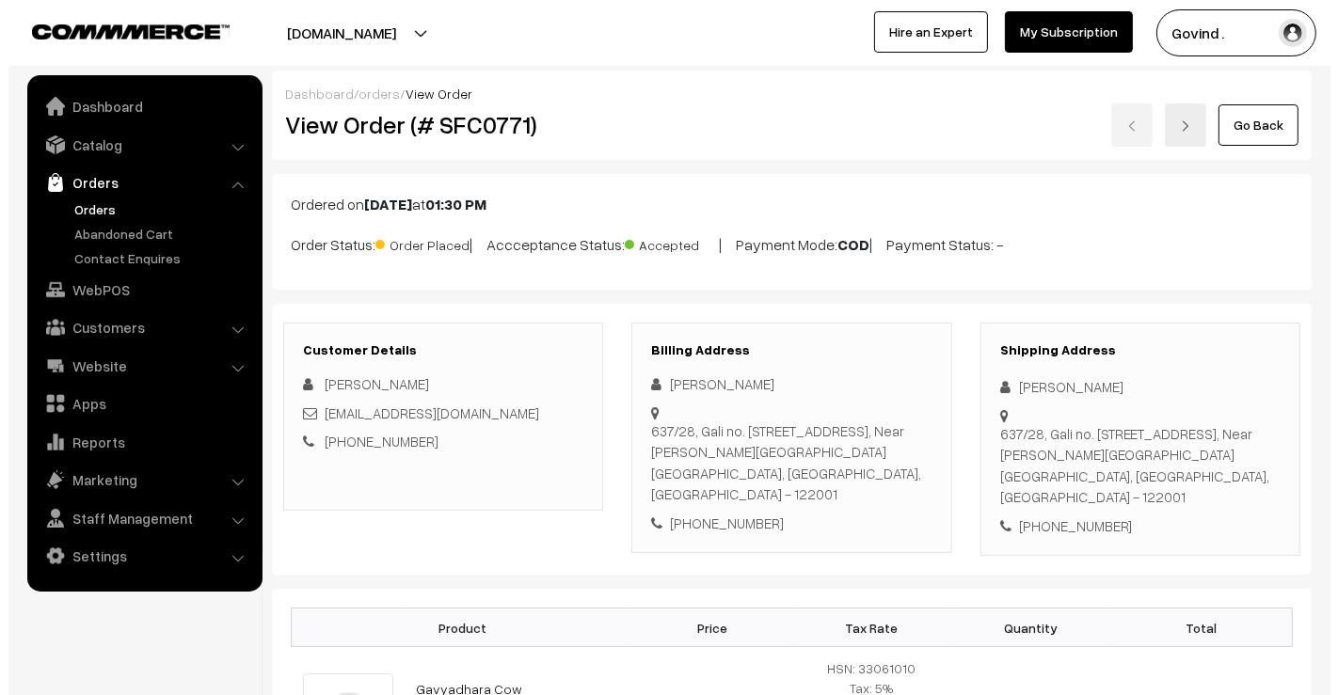
scroll to position [856, 0]
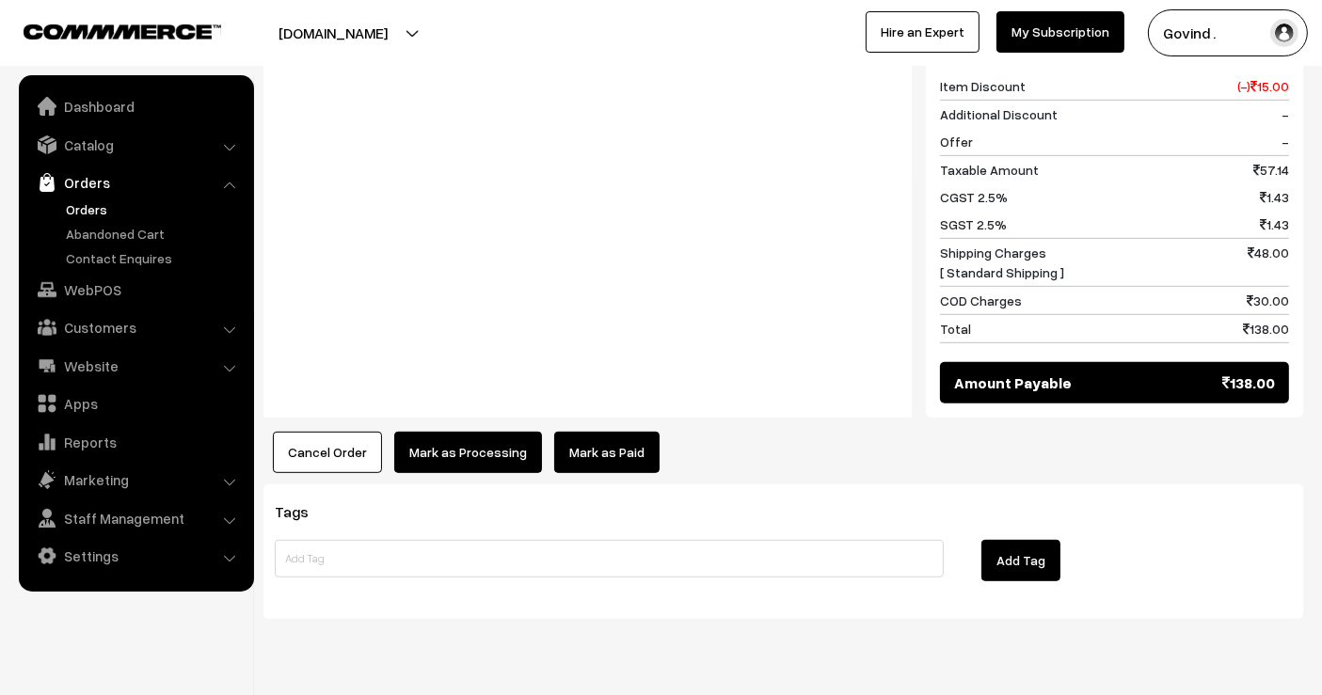
click at [426, 364] on div "Notes Note: Test order" at bounding box center [587, 207] width 648 height 422
click at [430, 432] on button "Mark as Processing" at bounding box center [468, 452] width 148 height 41
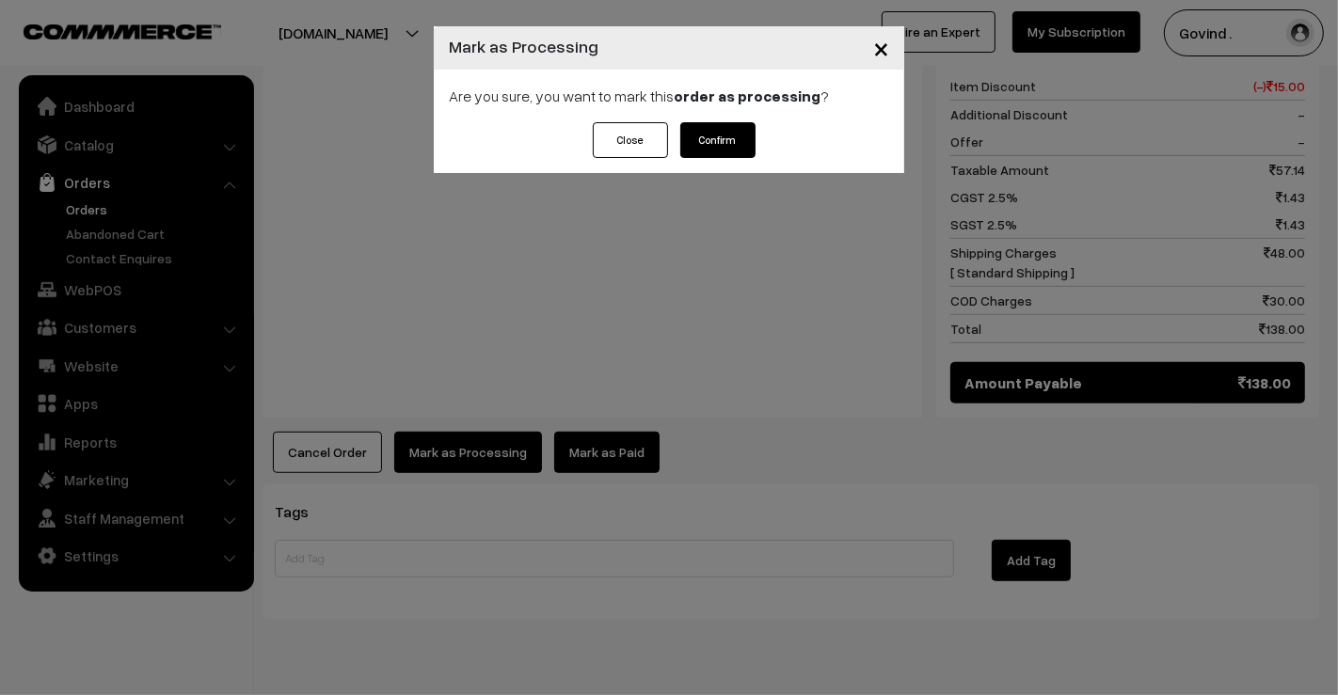
click at [715, 138] on button "Confirm" at bounding box center [717, 140] width 75 height 36
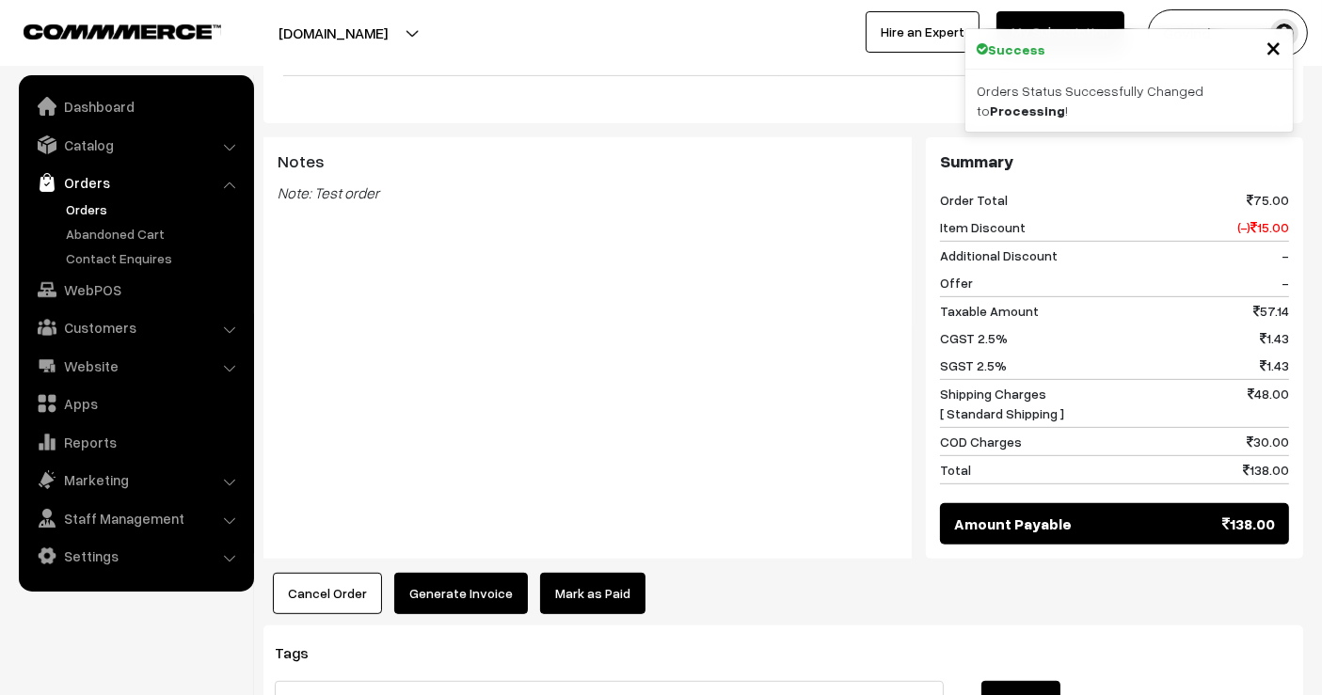
scroll to position [847, 0]
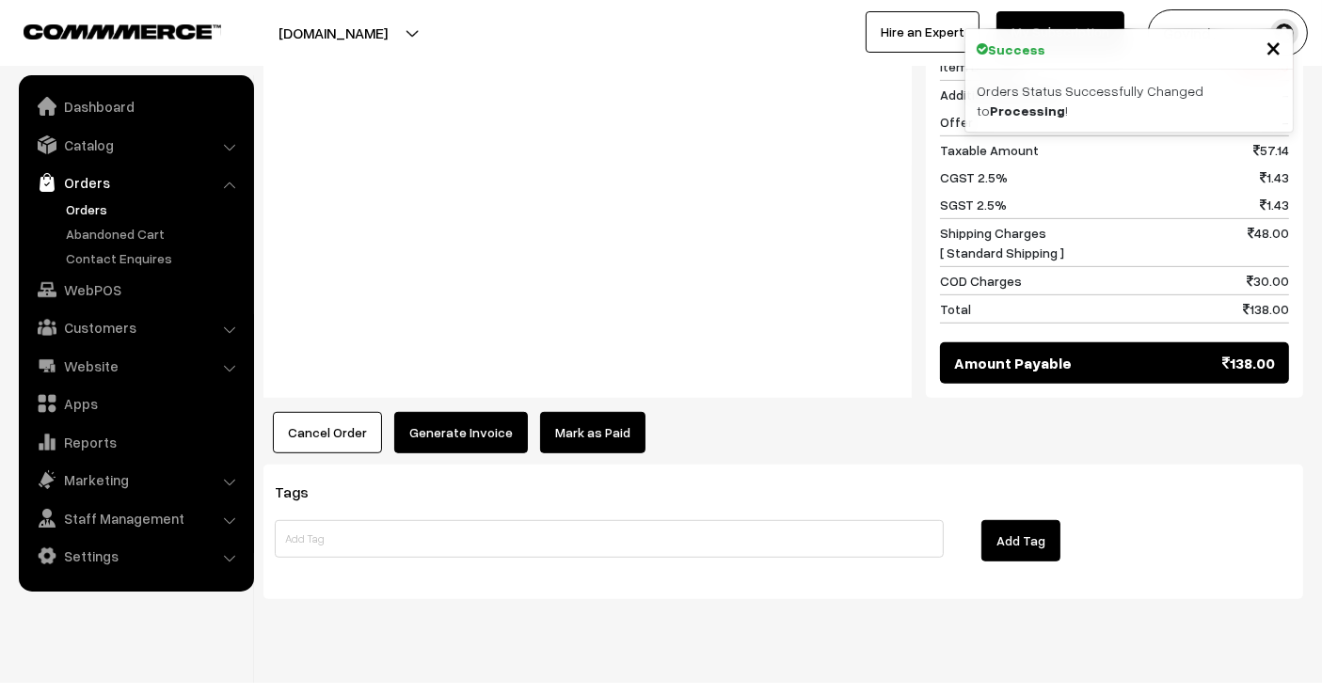
click at [470, 412] on button "Generate Invoice" at bounding box center [461, 432] width 134 height 41
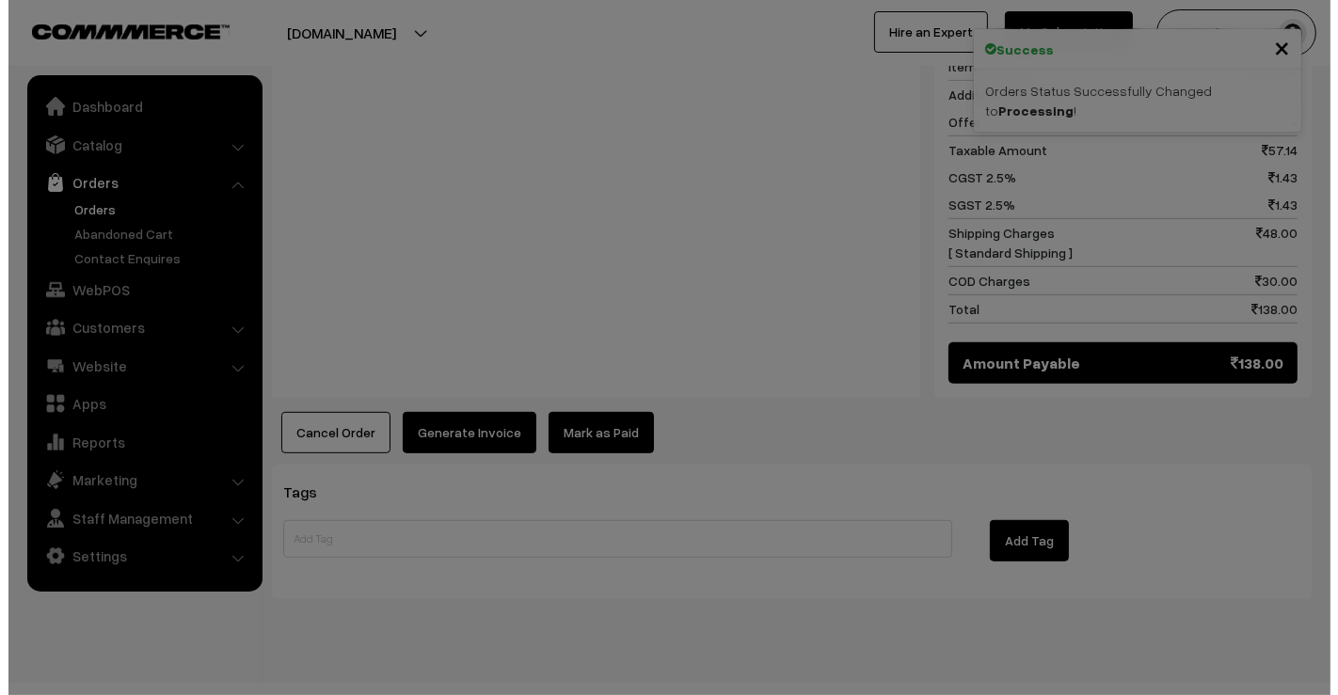
scroll to position [849, 0]
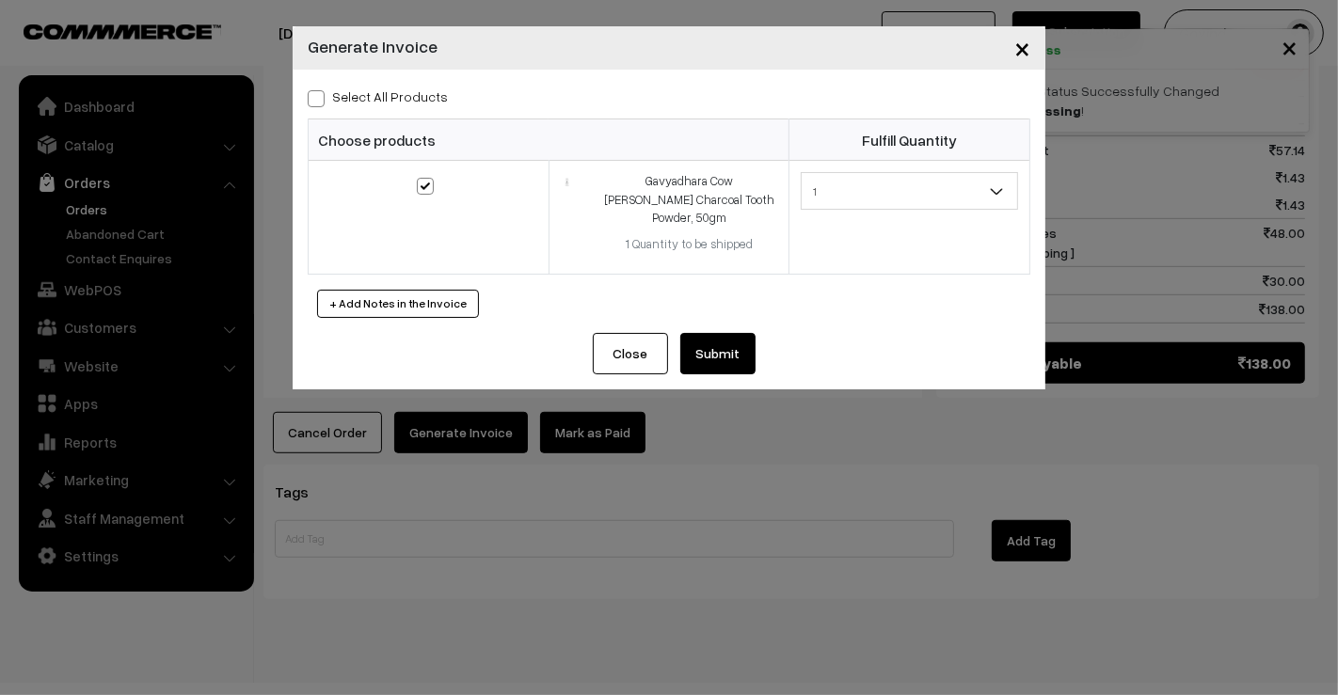
click at [318, 98] on span at bounding box center [316, 98] width 17 height 17
click at [318, 98] on input "Select All Products" at bounding box center [314, 95] width 12 height 12
checkbox input "true"
click at [734, 345] on button "Submit" at bounding box center [717, 353] width 75 height 41
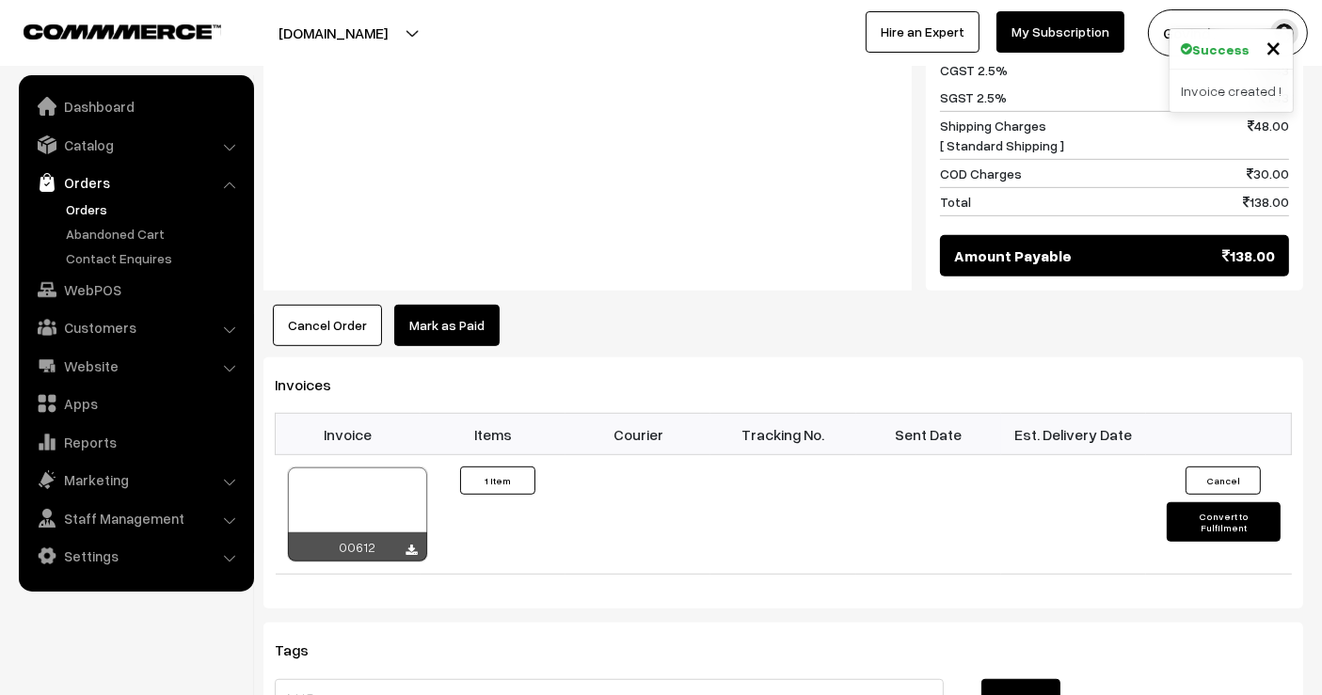
scroll to position [952, 0]
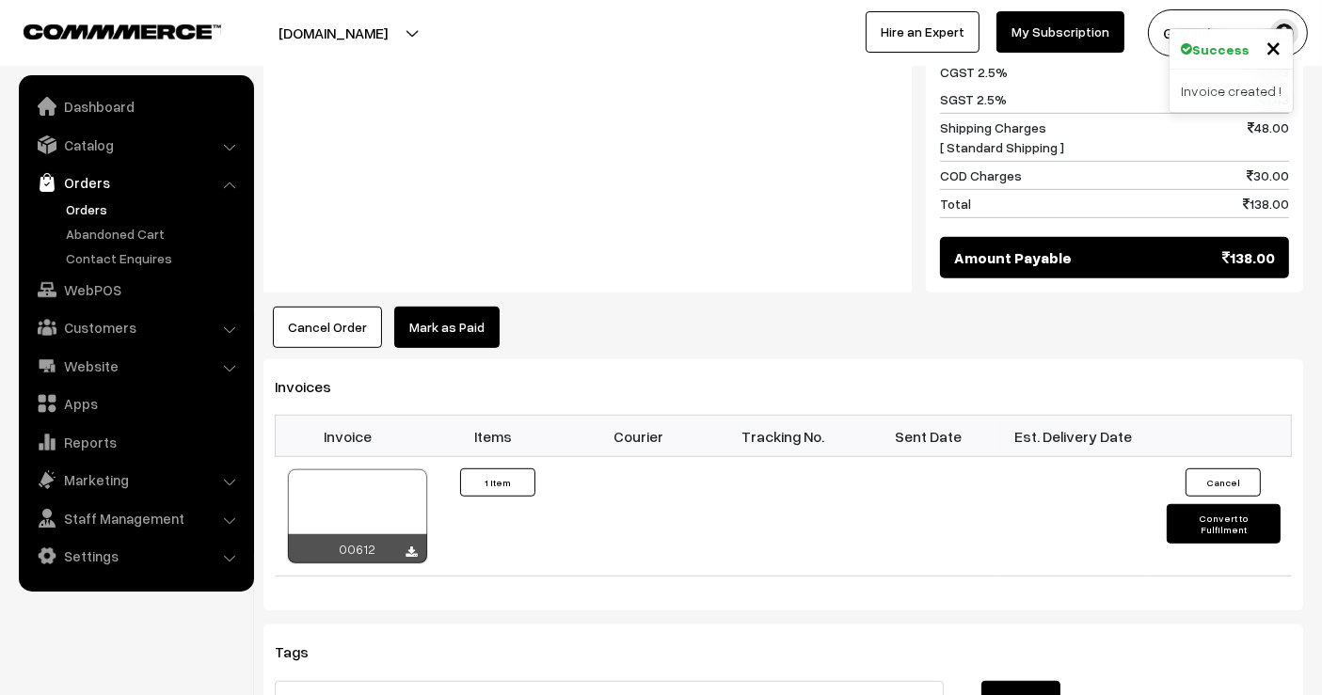
click at [413, 547] on icon at bounding box center [411, 553] width 11 height 12
click at [122, 188] on link "Orders" at bounding box center [136, 183] width 224 height 34
click at [213, 185] on link "Orders" at bounding box center [136, 183] width 224 height 34
click at [1199, 41] on button "Govind ." at bounding box center [1228, 32] width 160 height 47
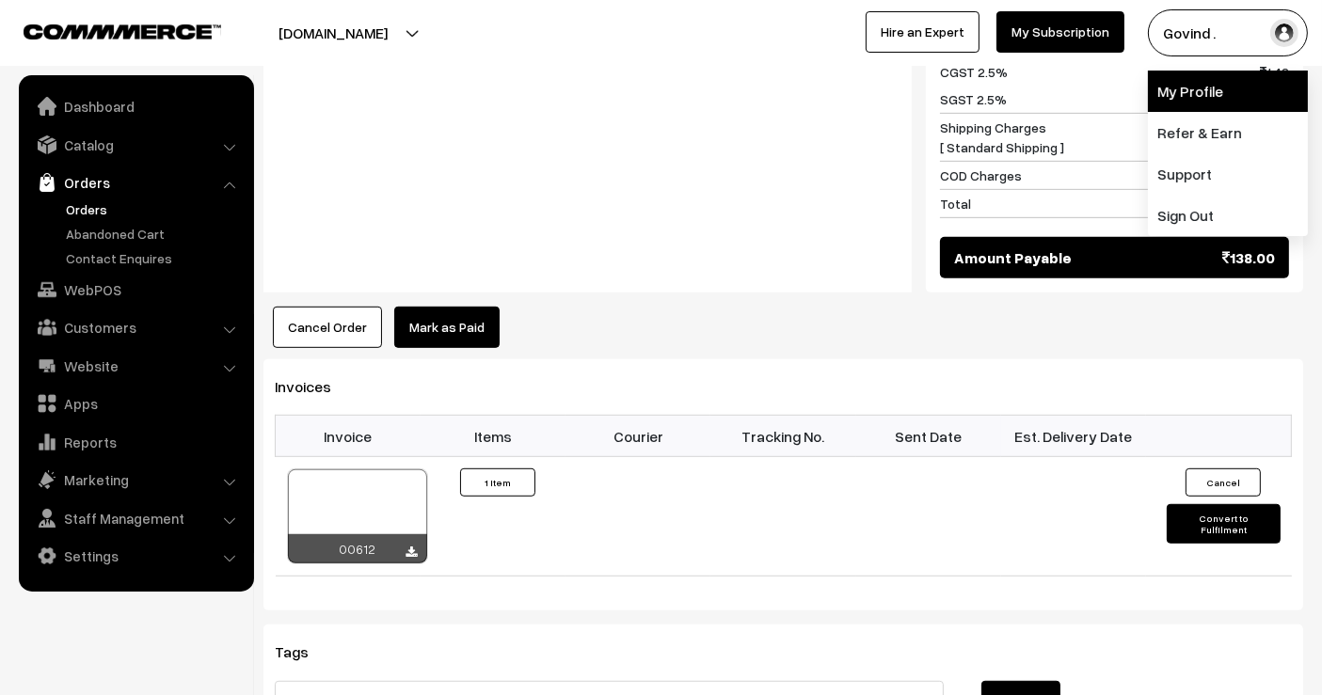
click at [1198, 89] on link "My Profile" at bounding box center [1228, 91] width 160 height 41
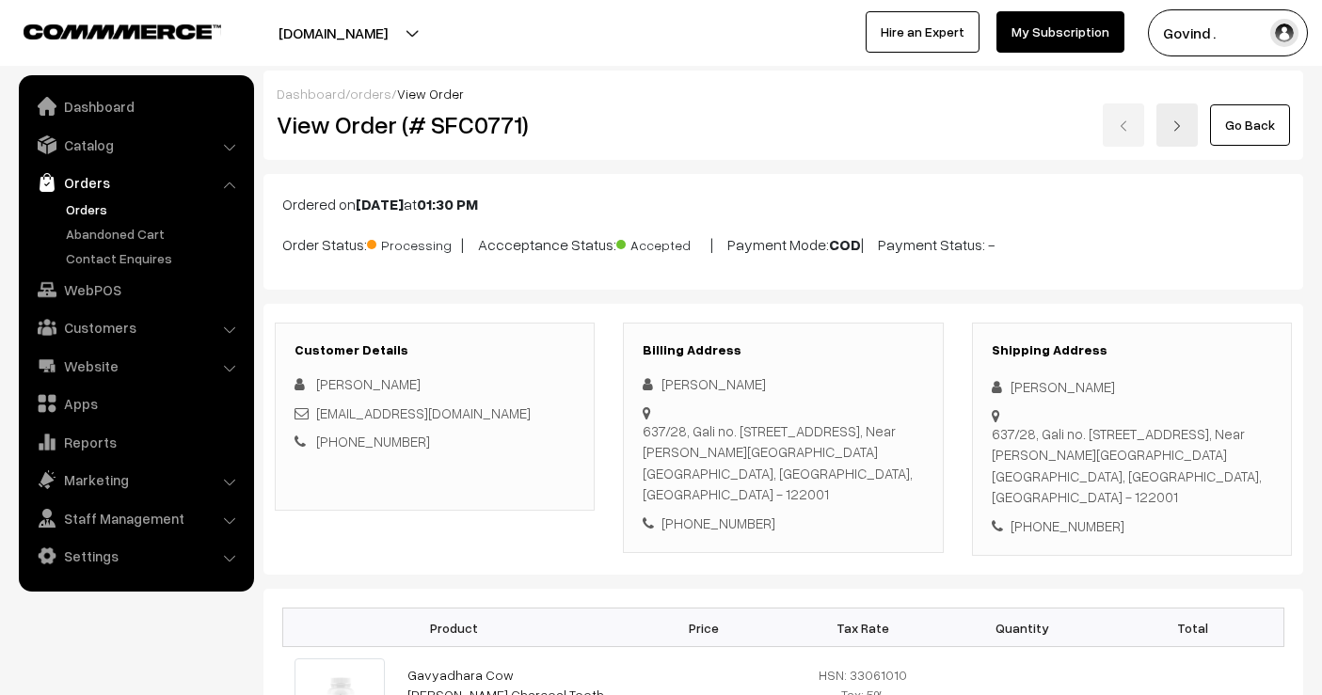
scroll to position [952, 0]
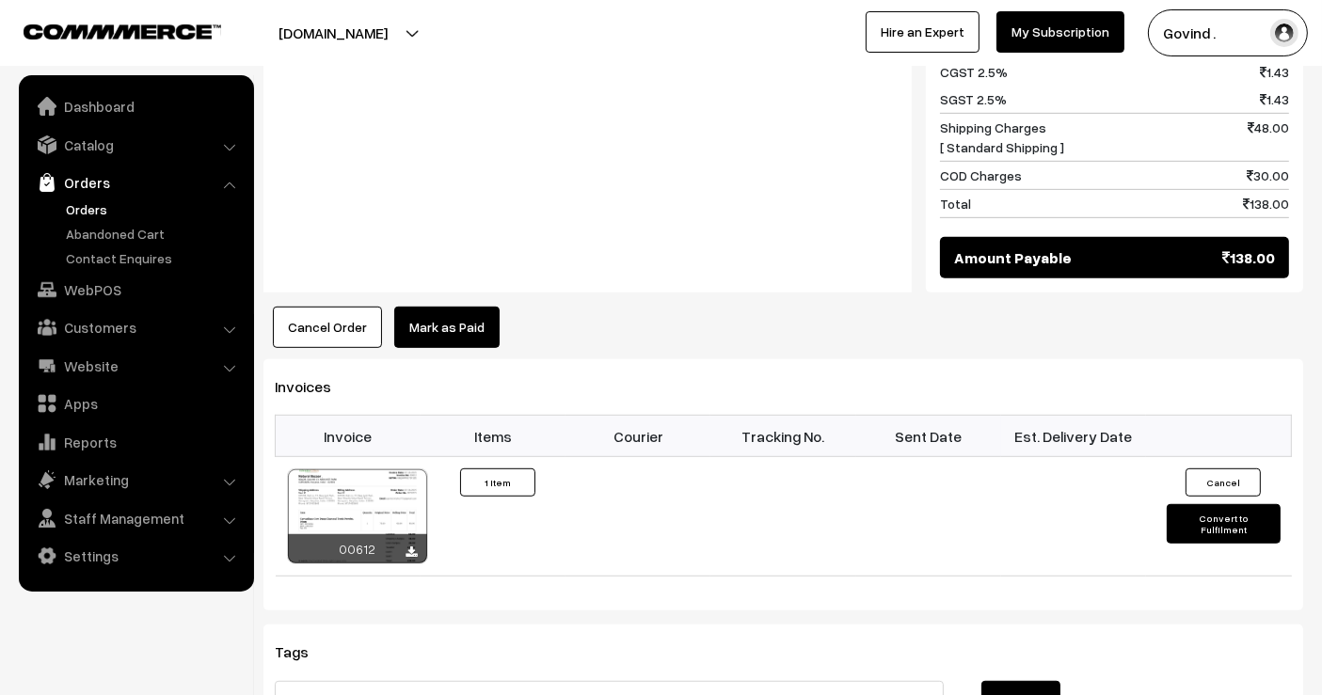
click at [1280, 39] on img "button" at bounding box center [1284, 33] width 28 height 28
click at [650, 237] on div "Notes Note: Test order" at bounding box center [587, 82] width 648 height 422
click at [149, 180] on link "Orders" at bounding box center [136, 183] width 224 height 34
click at [113, 555] on link "Settings" at bounding box center [136, 556] width 224 height 34
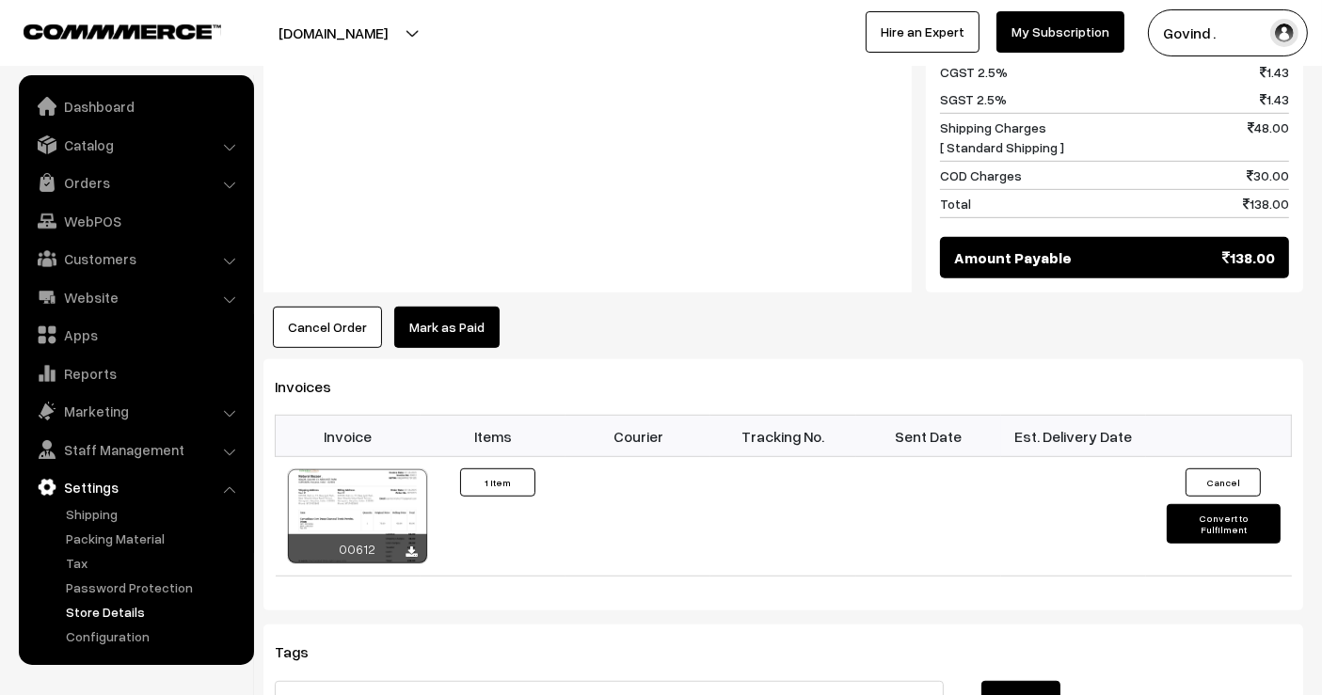
click at [119, 604] on link "Store Details" at bounding box center [154, 612] width 186 height 20
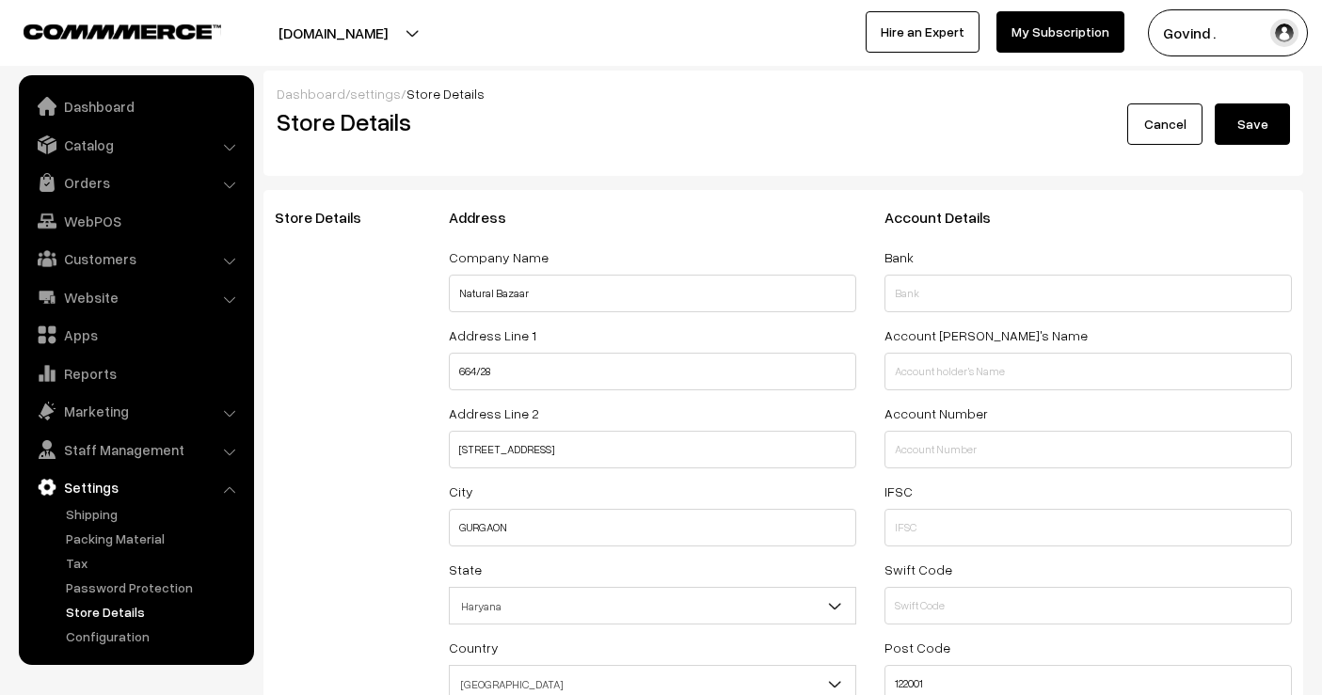
select select "99"
click at [102, 487] on link "Settings" at bounding box center [136, 487] width 224 height 34
click at [190, 491] on link "Settings" at bounding box center [136, 487] width 224 height 34
click at [223, 491] on link "Settings" at bounding box center [136, 487] width 224 height 34
click at [121, 368] on link "Reports" at bounding box center [136, 374] width 224 height 34
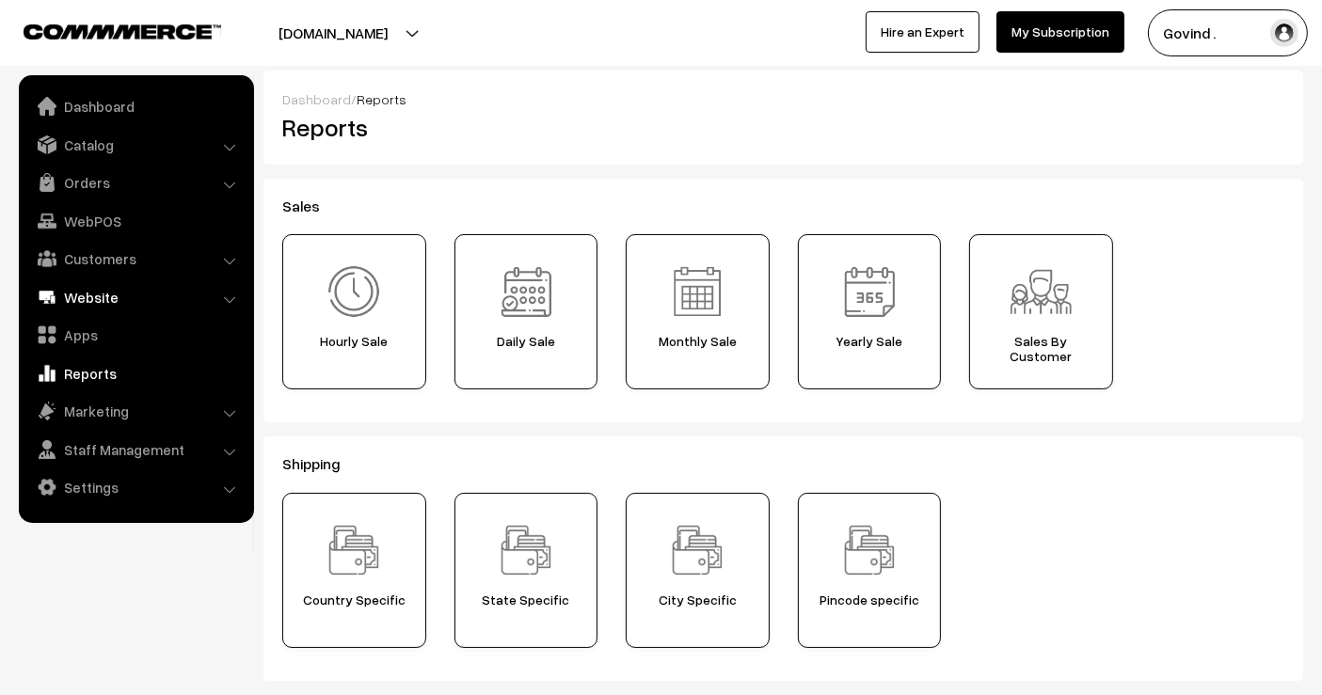
click at [103, 297] on link "Website" at bounding box center [136, 297] width 224 height 34
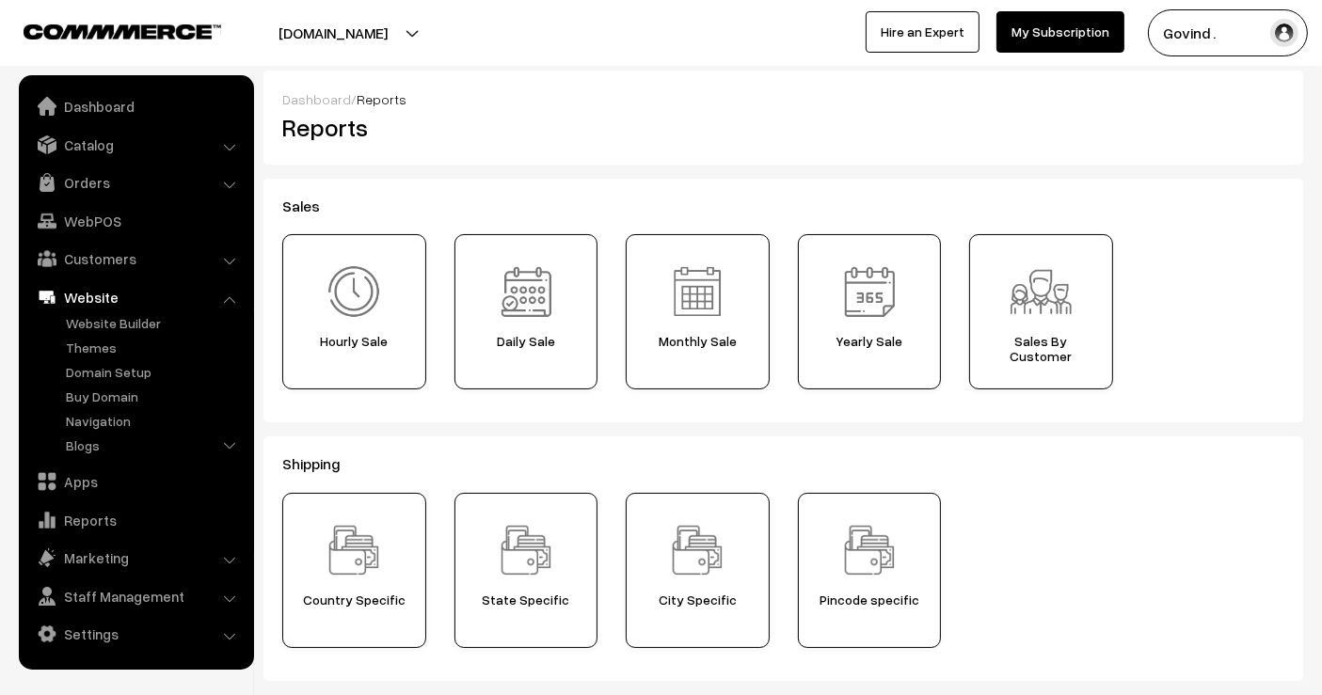
click at [103, 297] on link "Website" at bounding box center [136, 297] width 224 height 34
click at [111, 118] on link "Dashboard" at bounding box center [136, 106] width 224 height 34
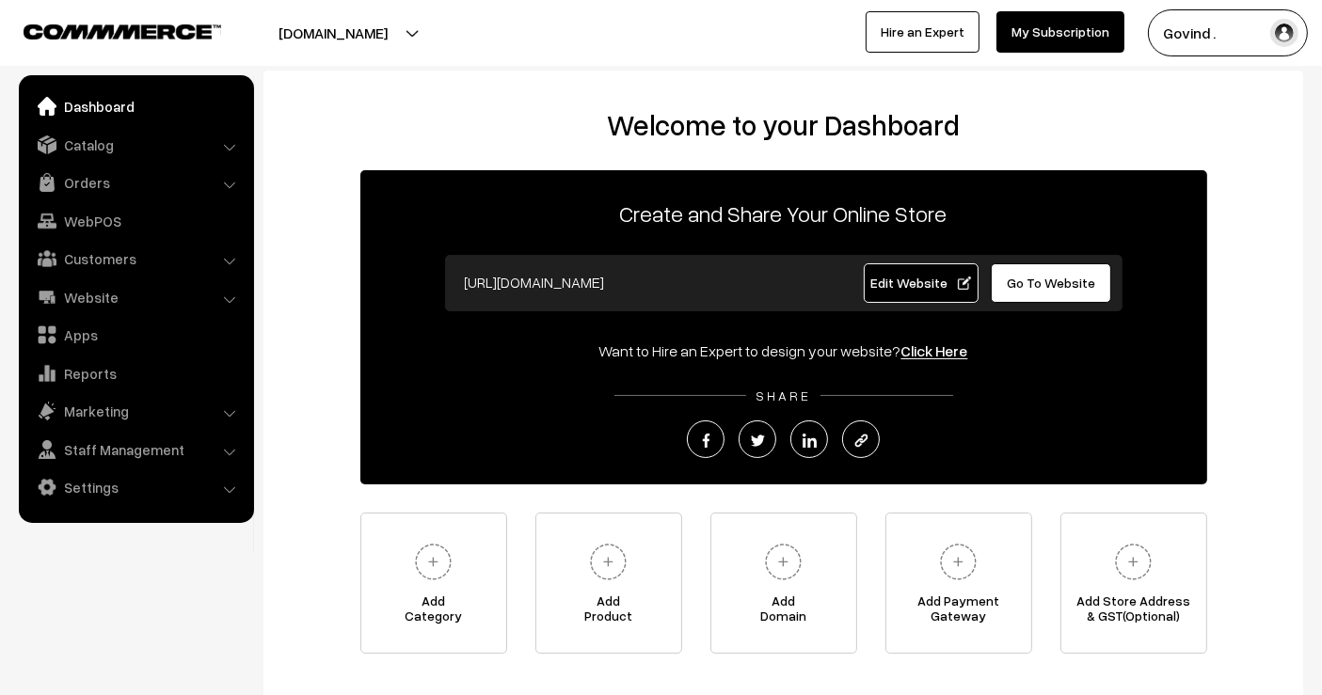
click at [1059, 36] on link "My Subscription" at bounding box center [1060, 31] width 128 height 41
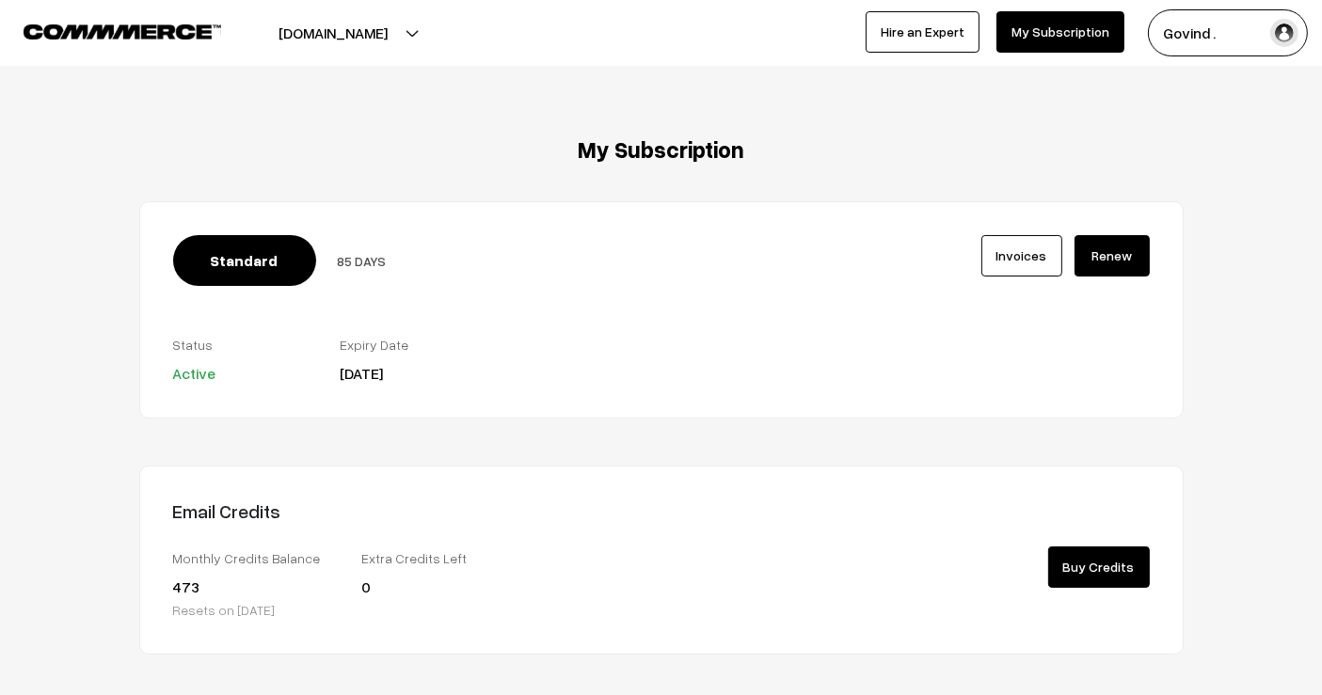
click at [183, 44] on div at bounding box center [326, 32] width 643 height 47
click at [168, 33] on img at bounding box center [123, 31] width 198 height 14
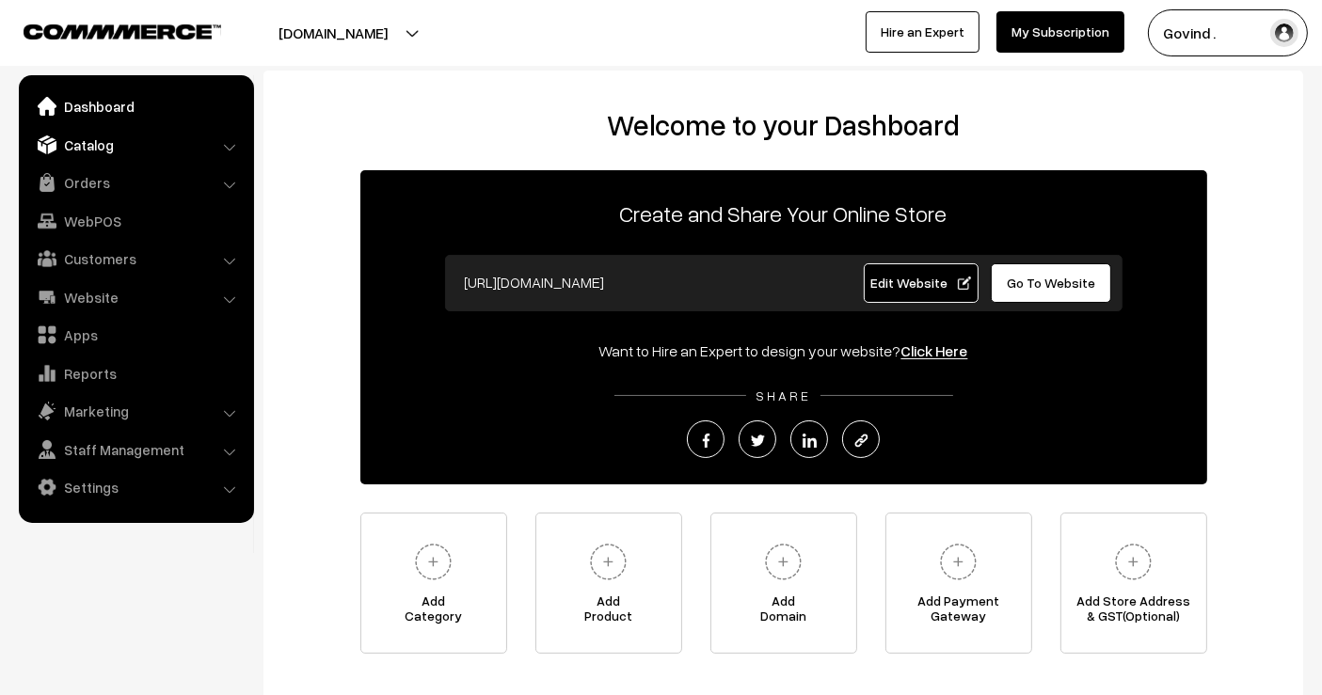
click at [112, 143] on link "Catalog" at bounding box center [136, 145] width 224 height 34
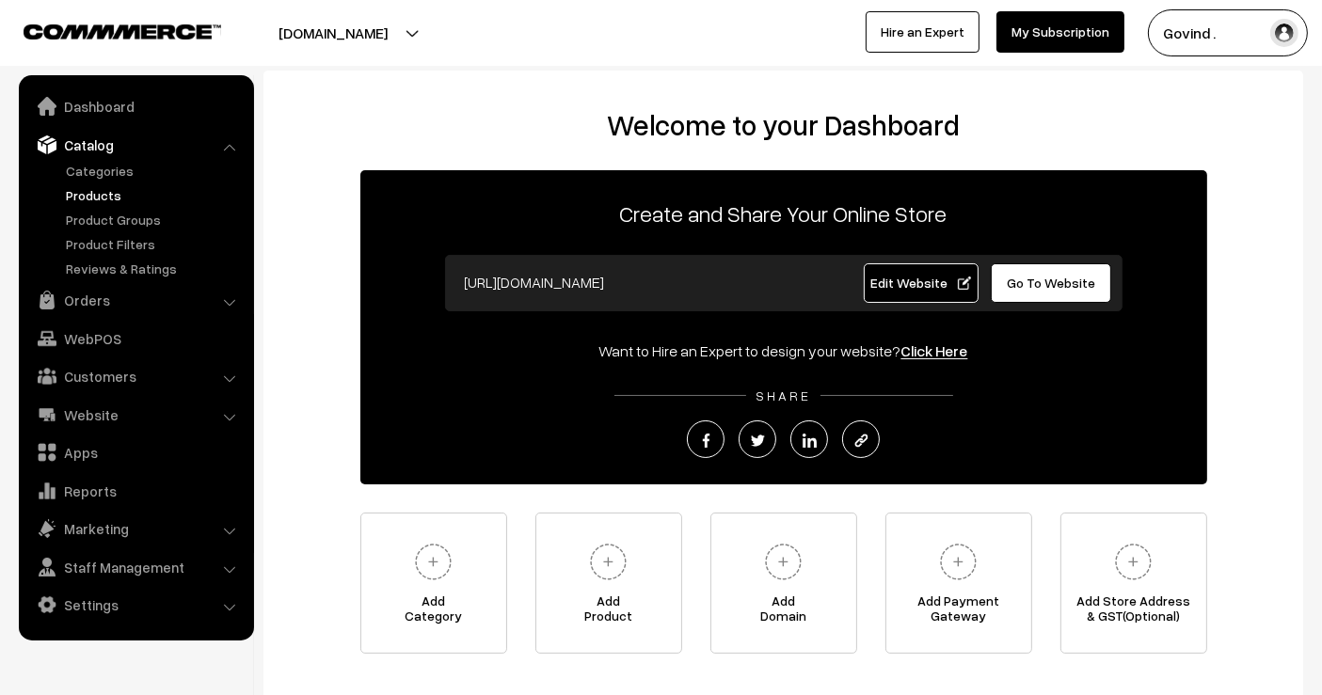
click at [97, 199] on link "Products" at bounding box center [154, 195] width 186 height 20
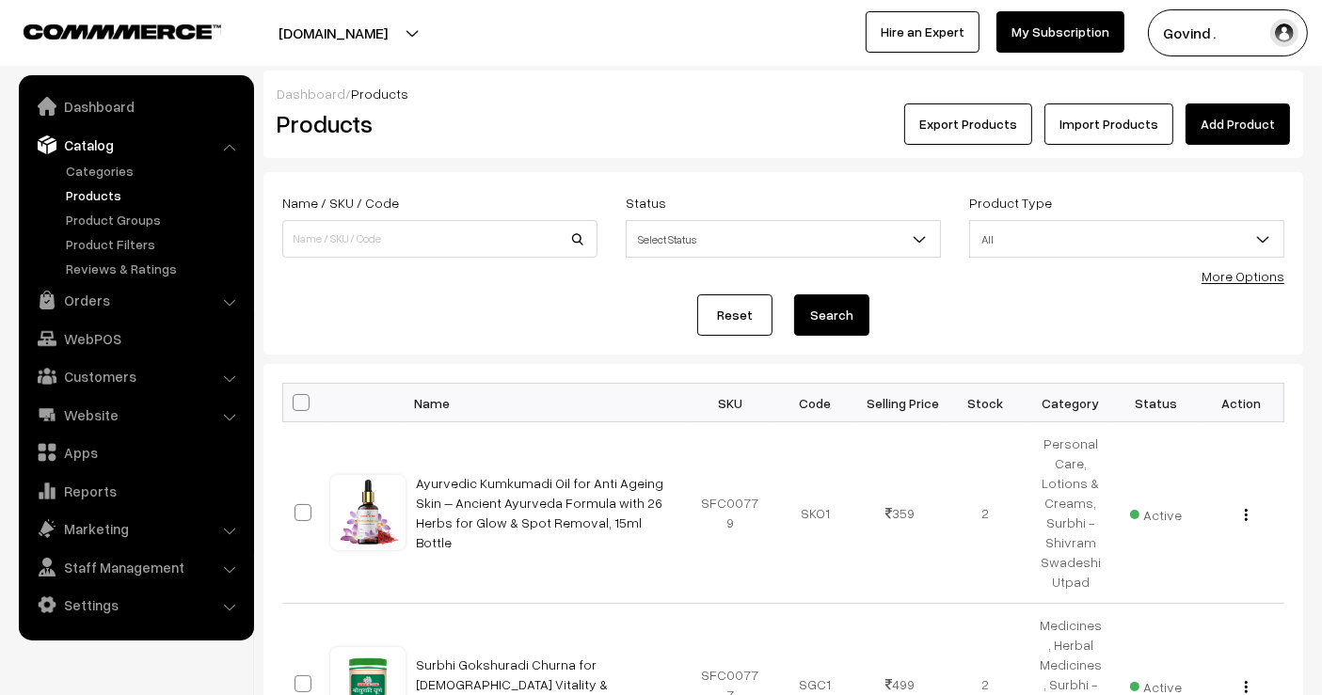
type input "u"
type input "suvarn"
click at [794, 294] on button "Search" at bounding box center [831, 314] width 75 height 41
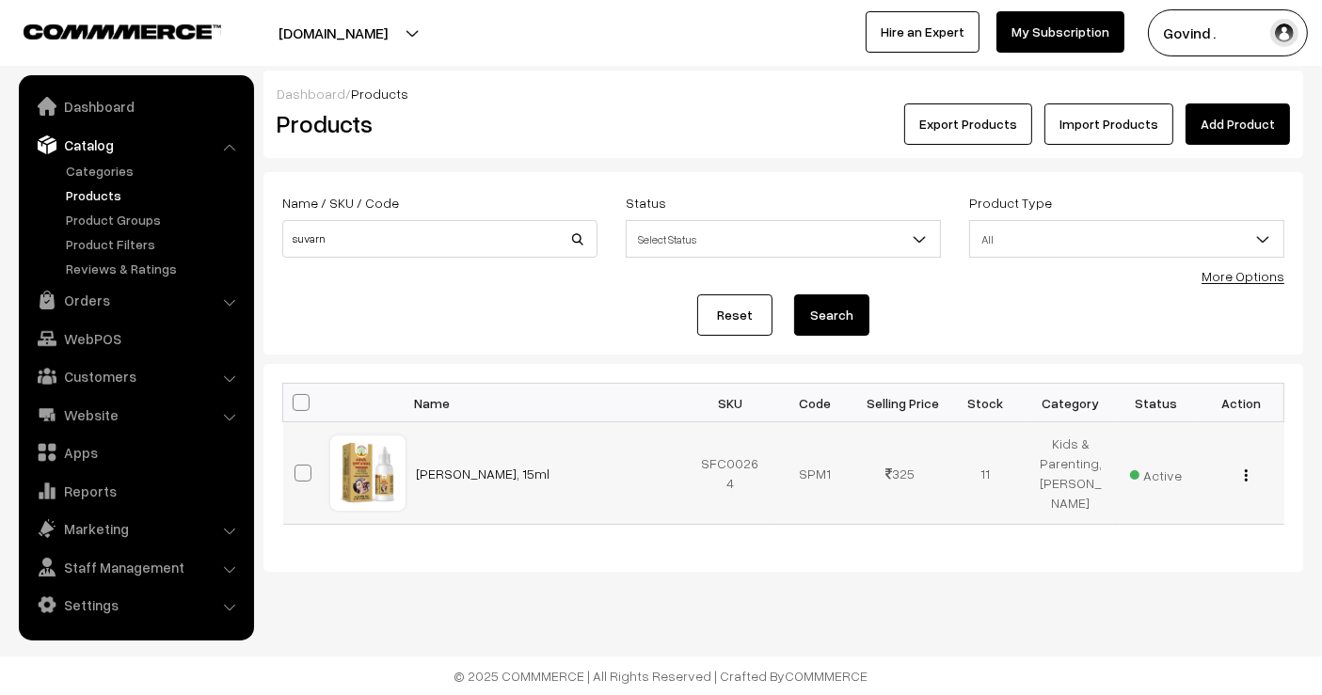
click at [1247, 482] on img "button" at bounding box center [1246, 475] width 3 height 12
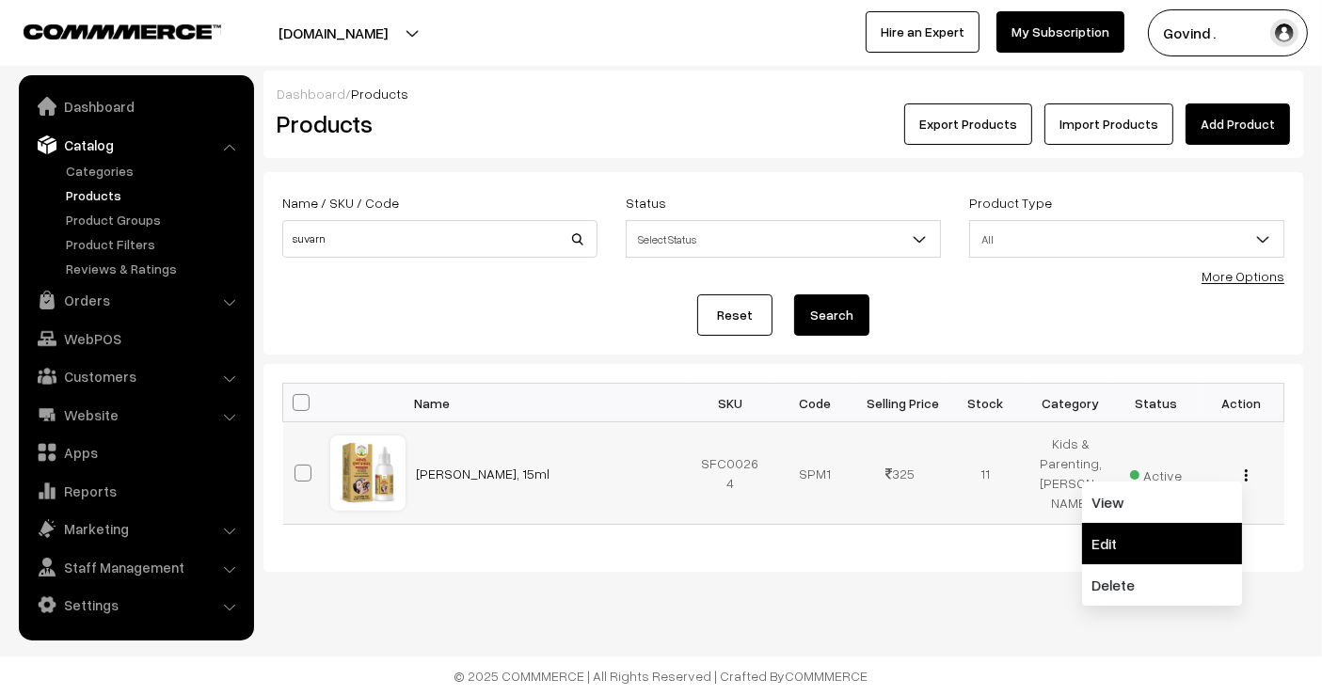
click at [1169, 544] on link "Edit" at bounding box center [1162, 543] width 160 height 41
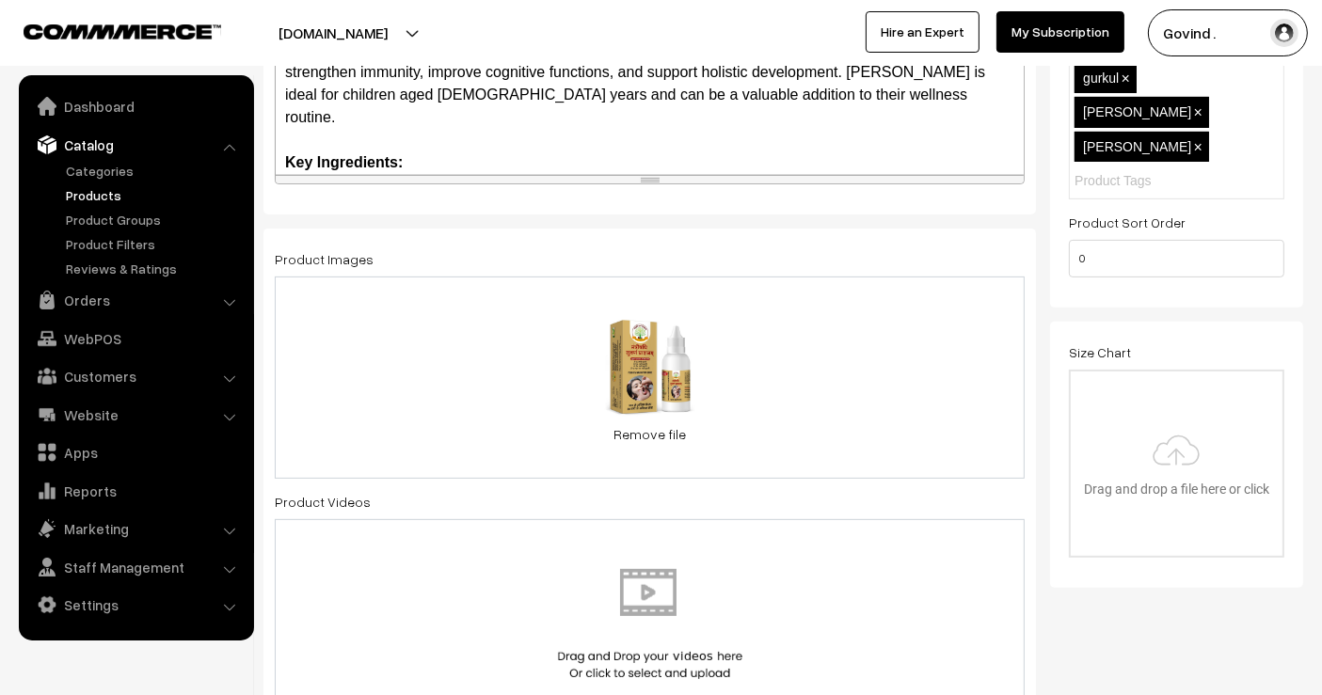
scroll to position [650, 0]
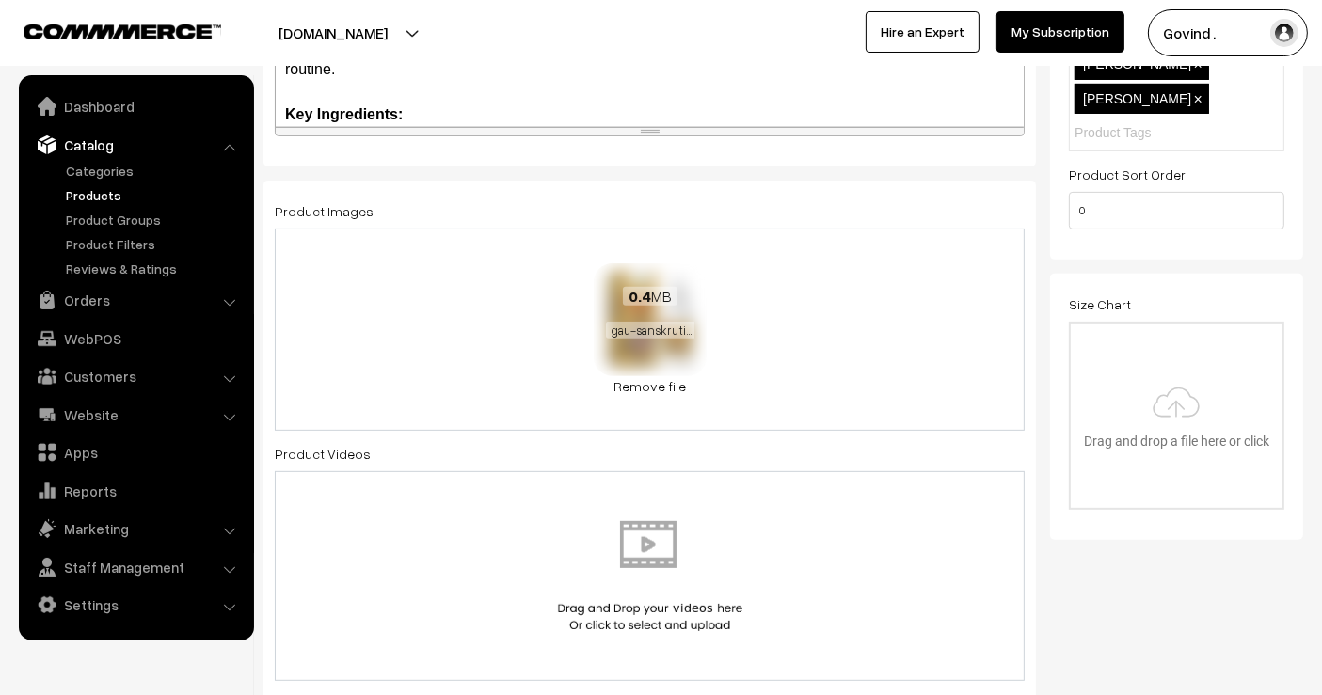
click at [628, 343] on div "0.4 MB gau-sanskruti-suvarnprashna-15ml.png" at bounding box center [650, 313] width 113 height 101
click at [636, 376] on link "Remove file" at bounding box center [650, 386] width 113 height 20
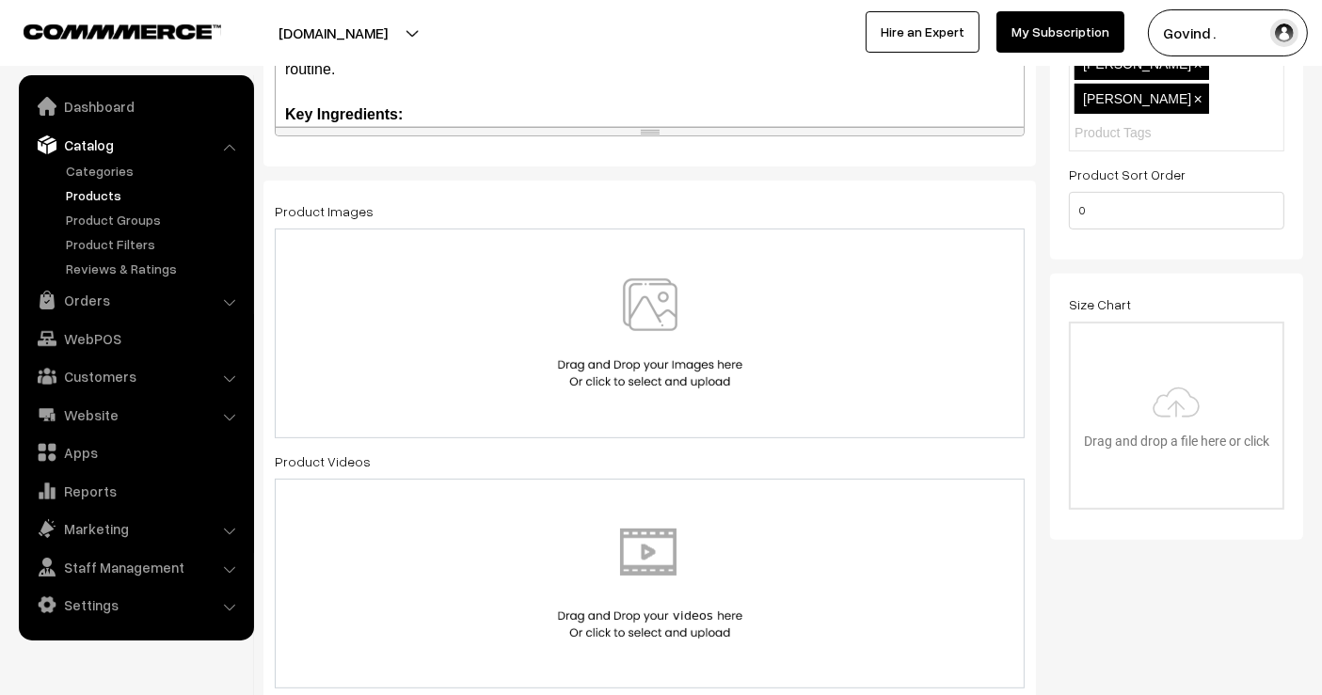
click at [636, 375] on img at bounding box center [650, 333] width 194 height 110
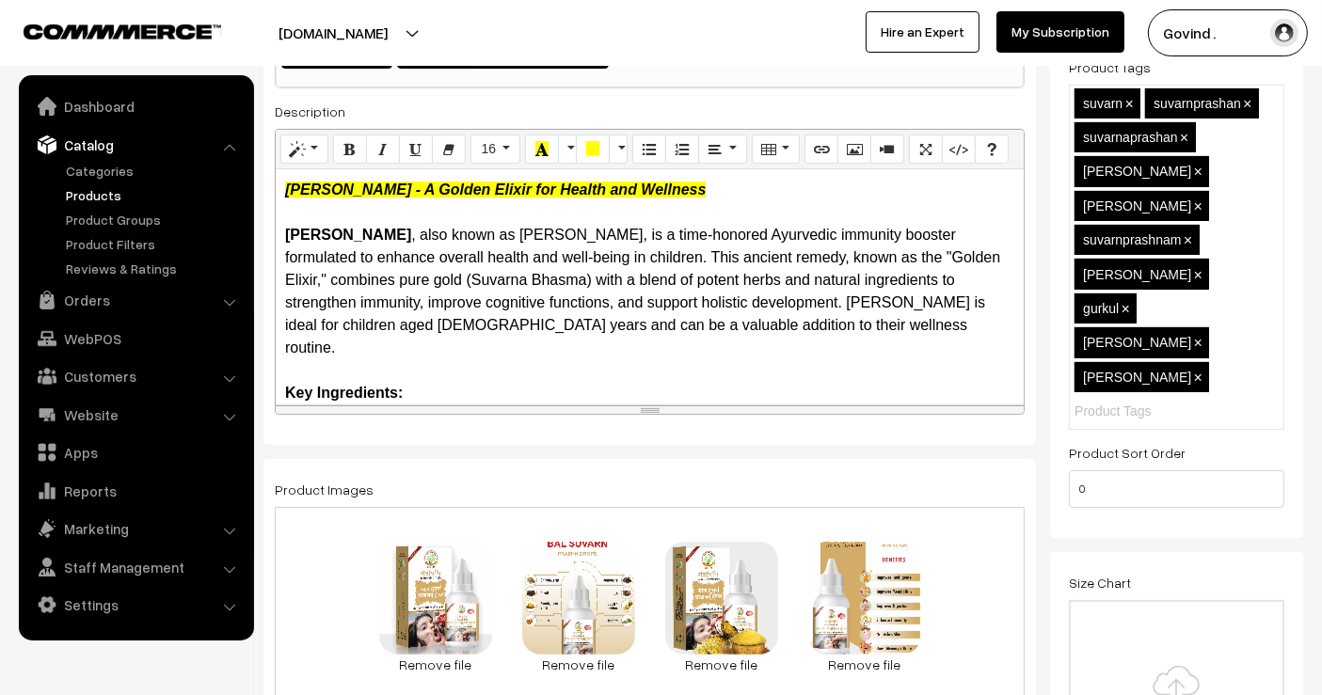
scroll to position [0, 0]
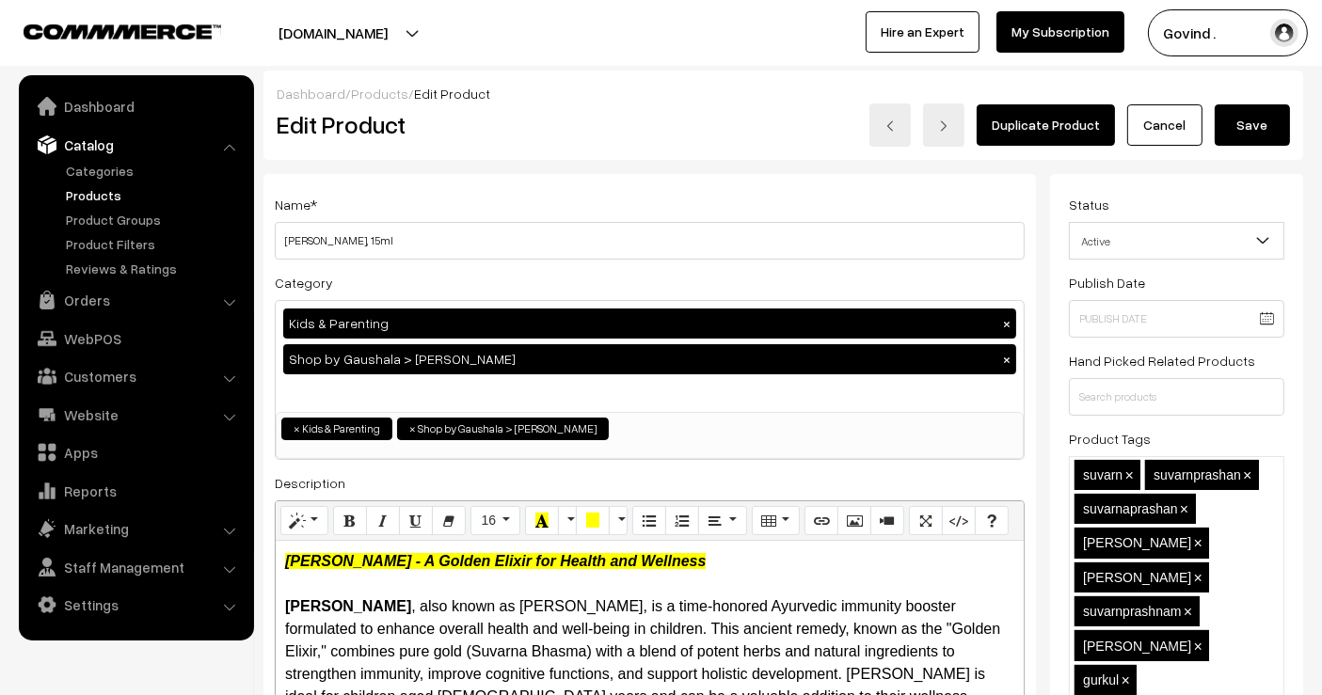
click at [1266, 134] on button "Save" at bounding box center [1252, 124] width 75 height 41
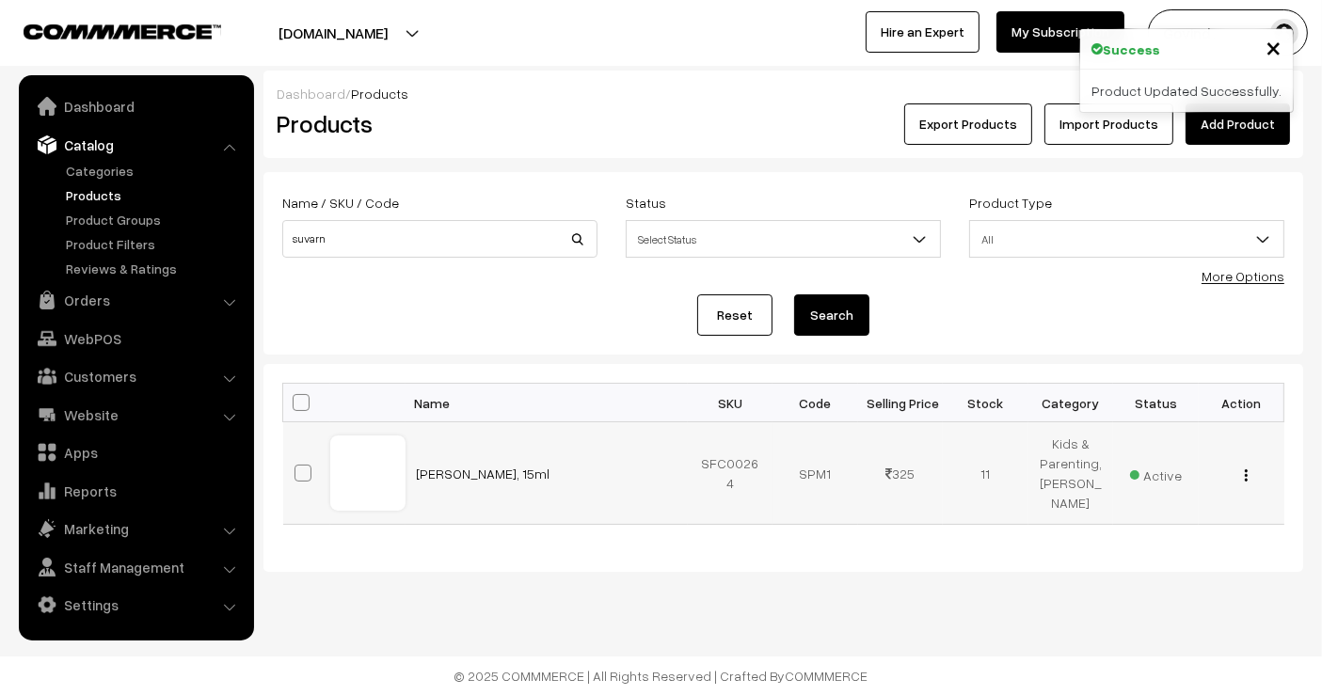
click at [1245, 482] on img "button" at bounding box center [1246, 475] width 3 height 12
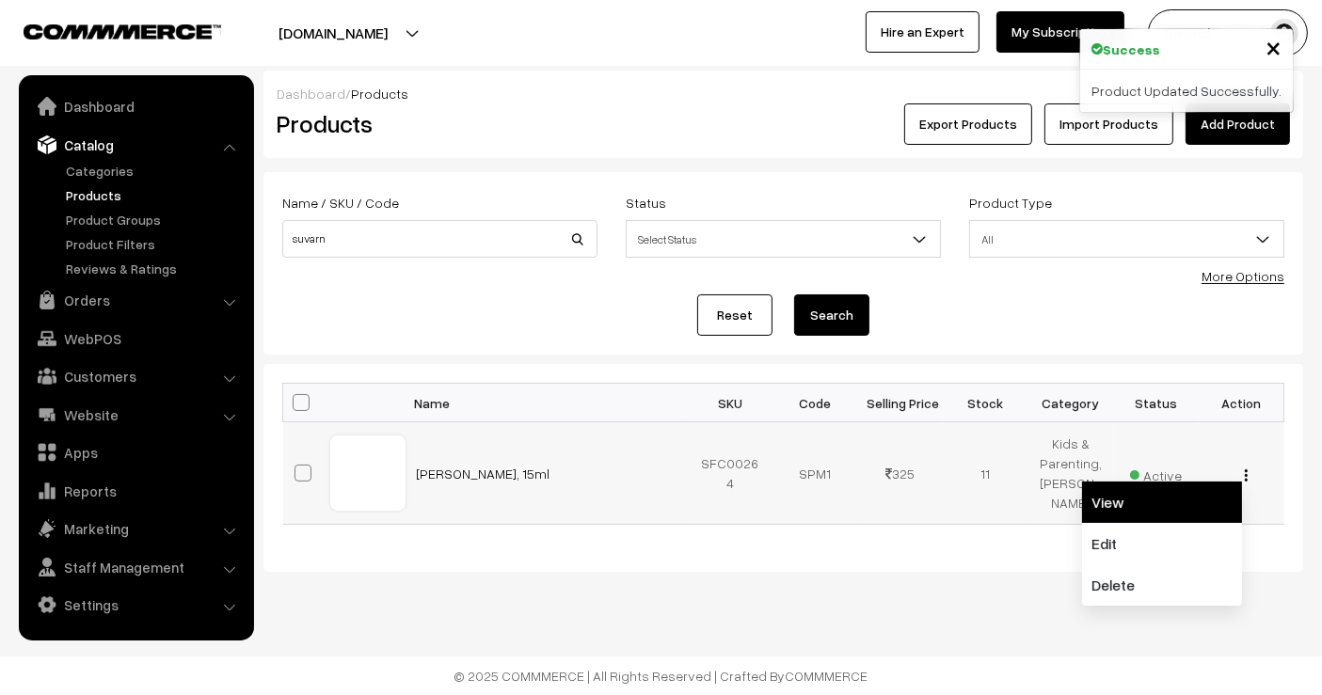
click at [1148, 517] on link "View" at bounding box center [1162, 502] width 160 height 41
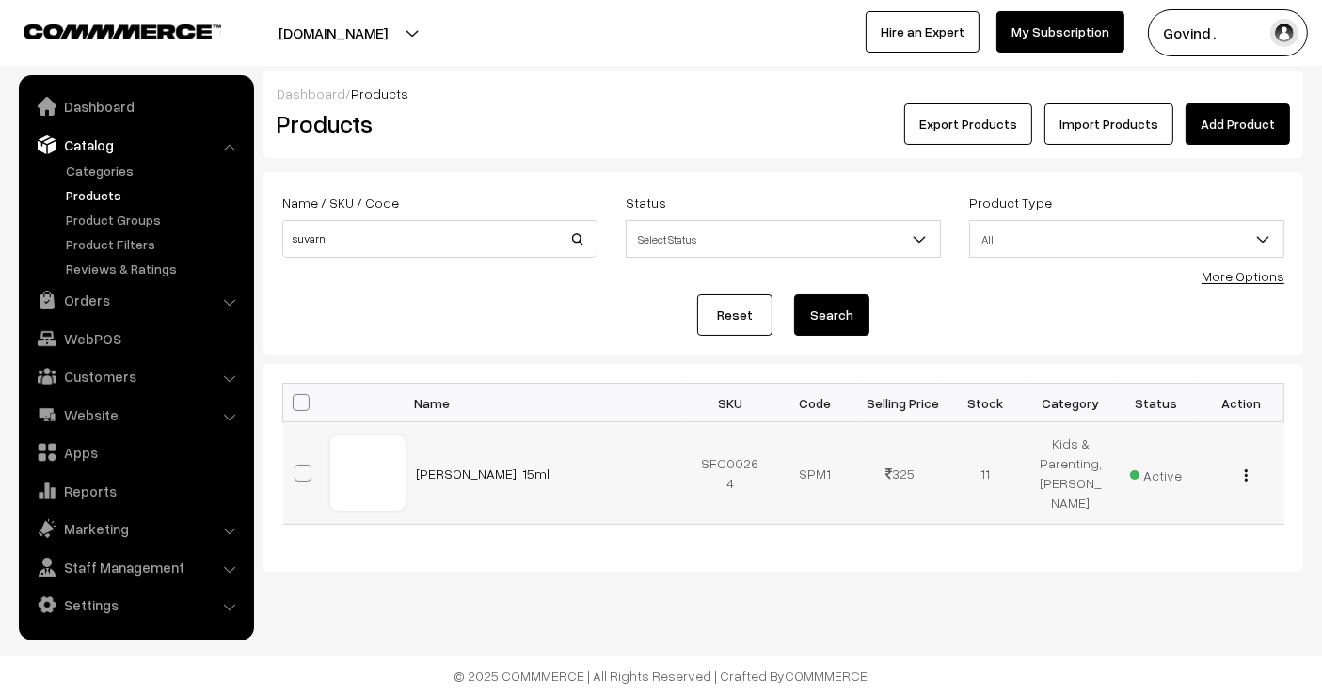
click at [1247, 482] on img "button" at bounding box center [1246, 475] width 3 height 12
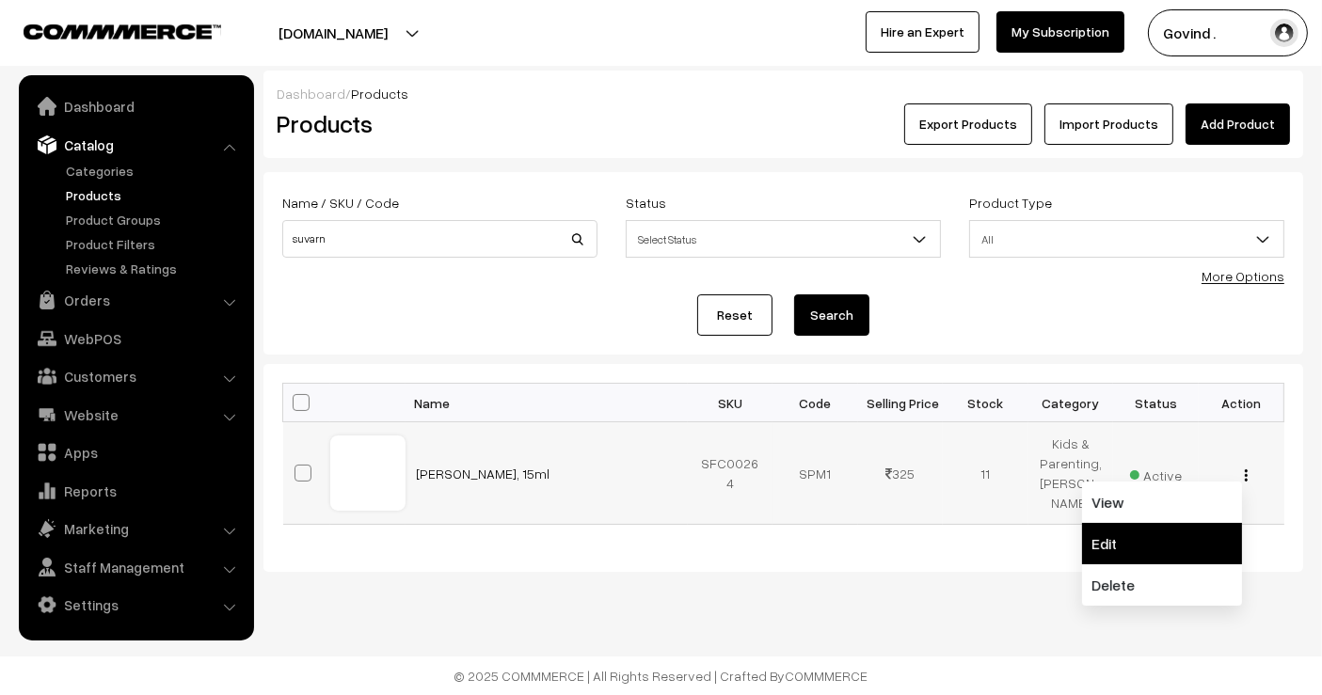
click at [1128, 542] on link "Edit" at bounding box center [1162, 543] width 160 height 41
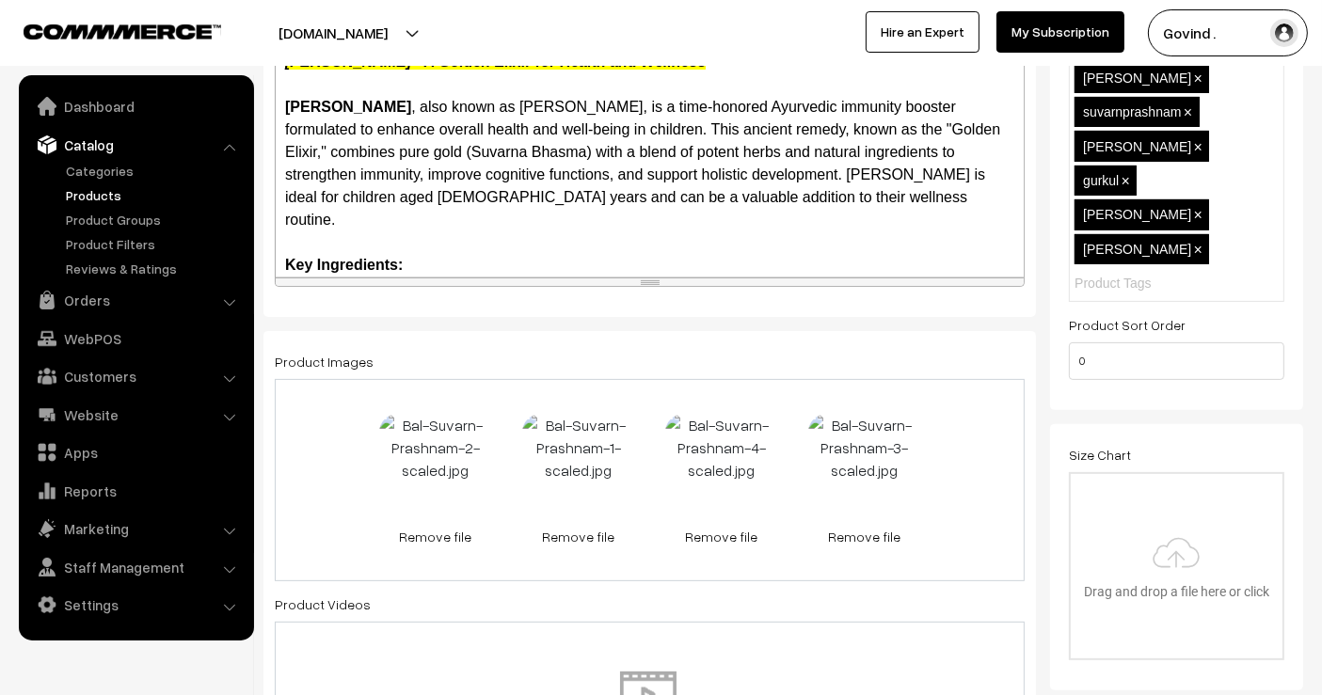
scroll to position [548, 0]
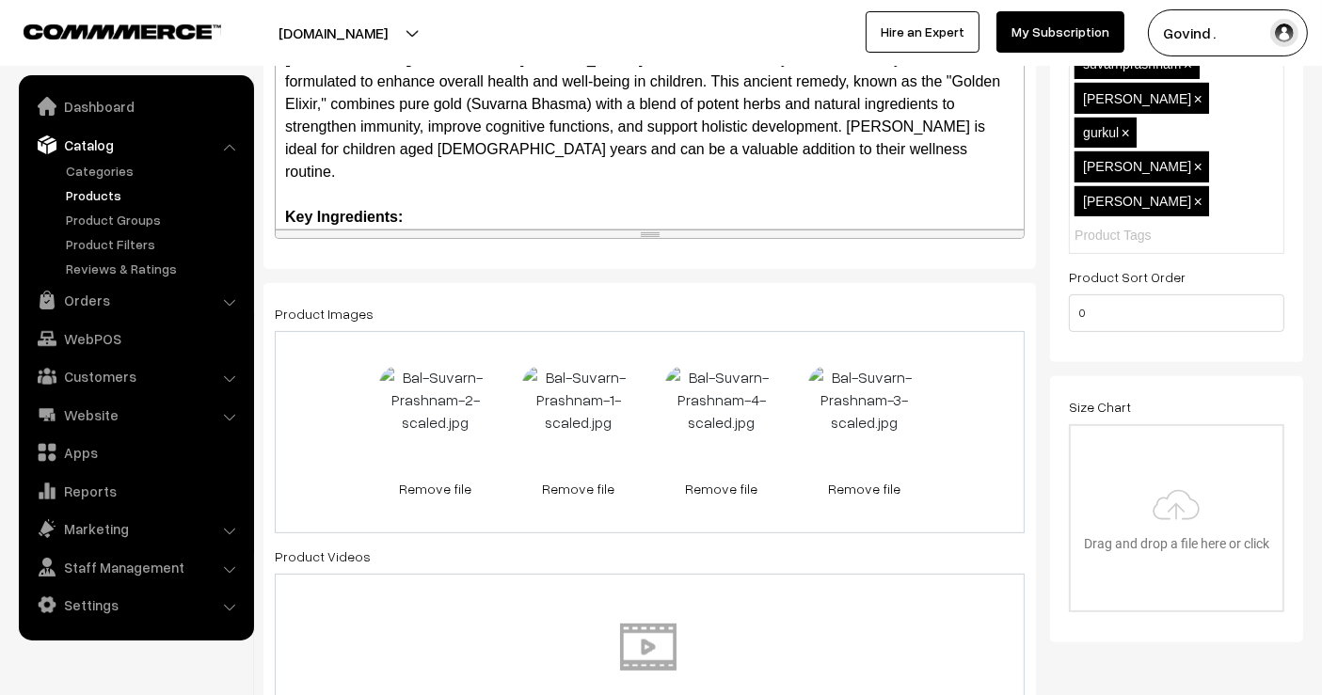
click at [549, 488] on link "Remove file" at bounding box center [578, 489] width 113 height 20
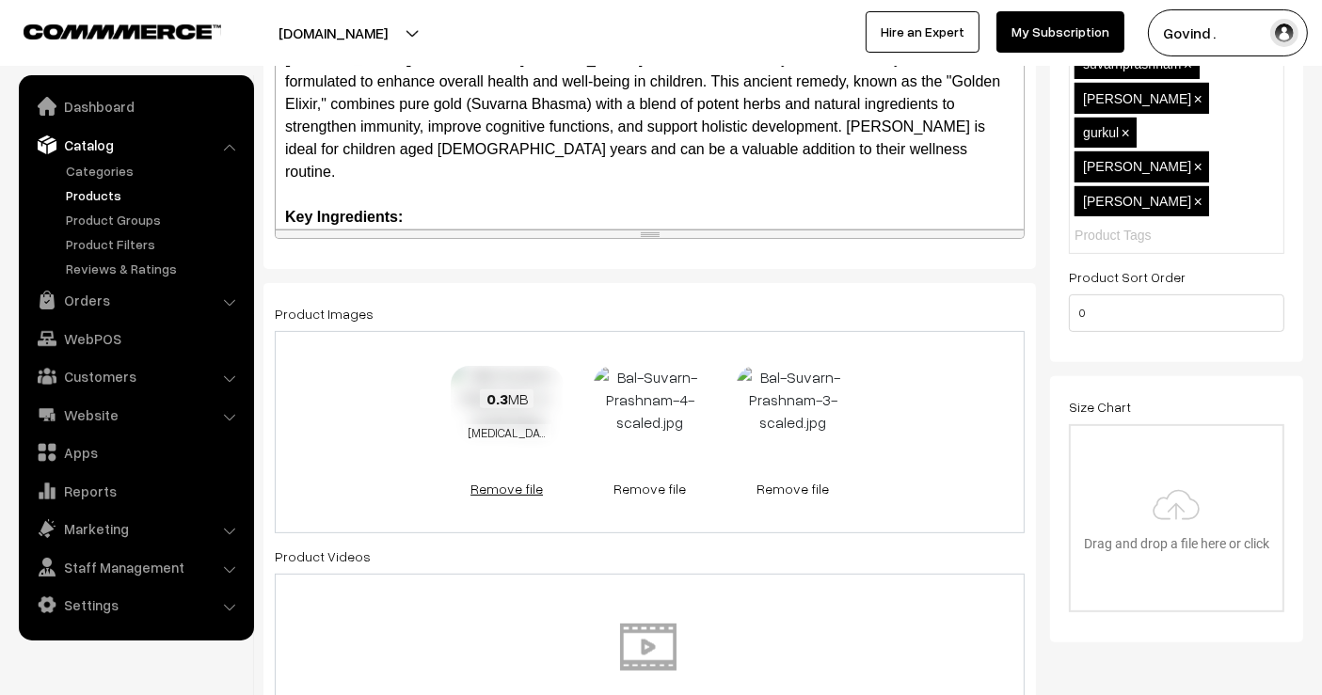
click at [524, 485] on link "Remove file" at bounding box center [507, 489] width 113 height 20
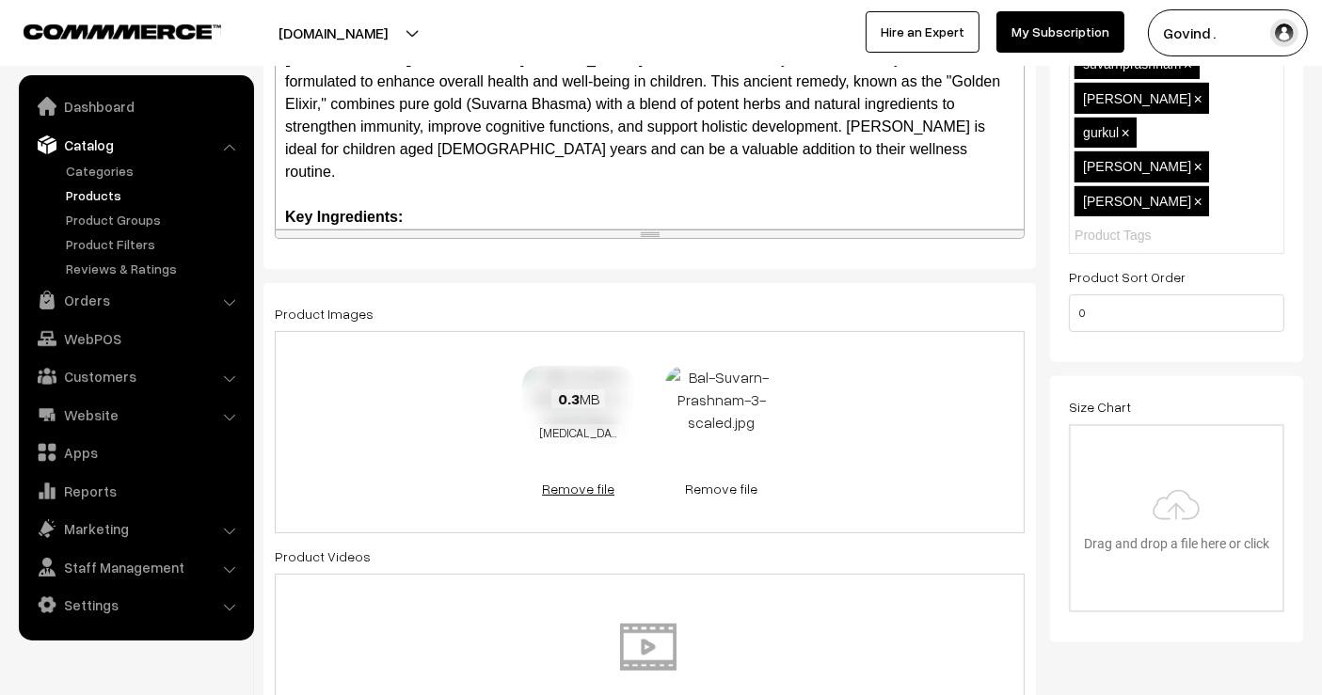
click at [581, 482] on link "Remove file" at bounding box center [578, 489] width 113 height 20
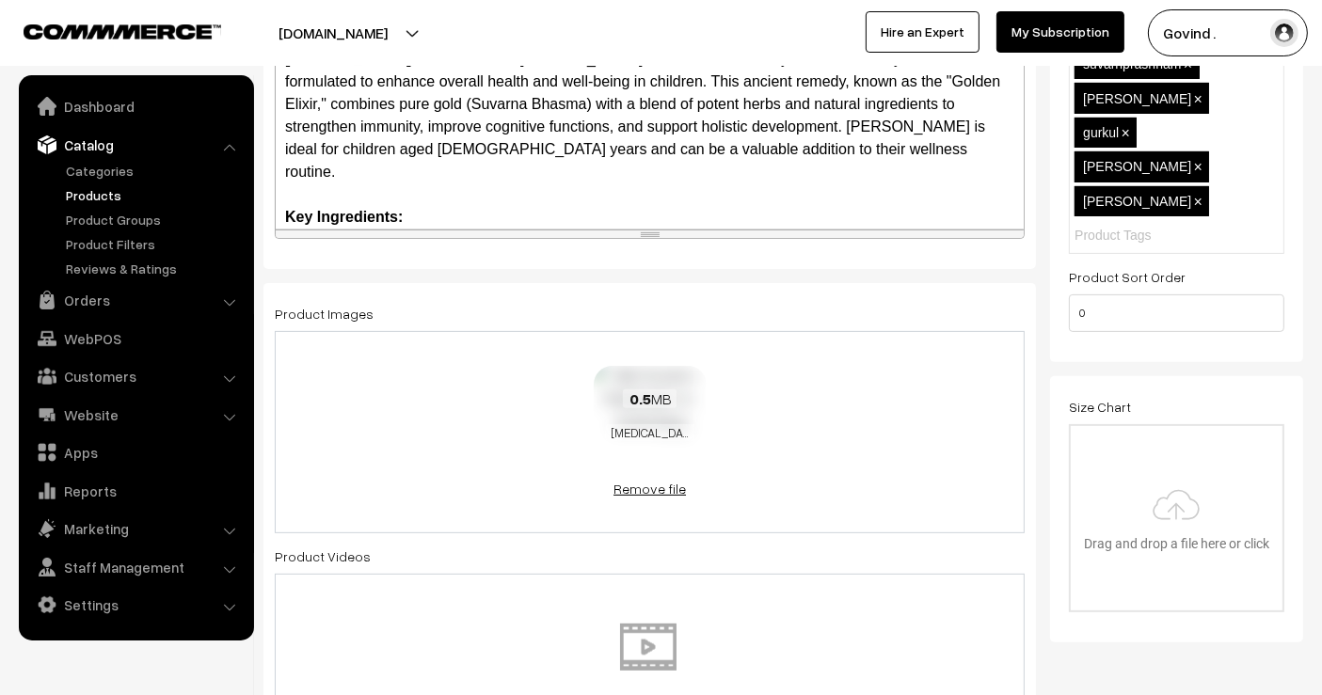
click at [659, 485] on link "Remove file" at bounding box center [650, 489] width 113 height 20
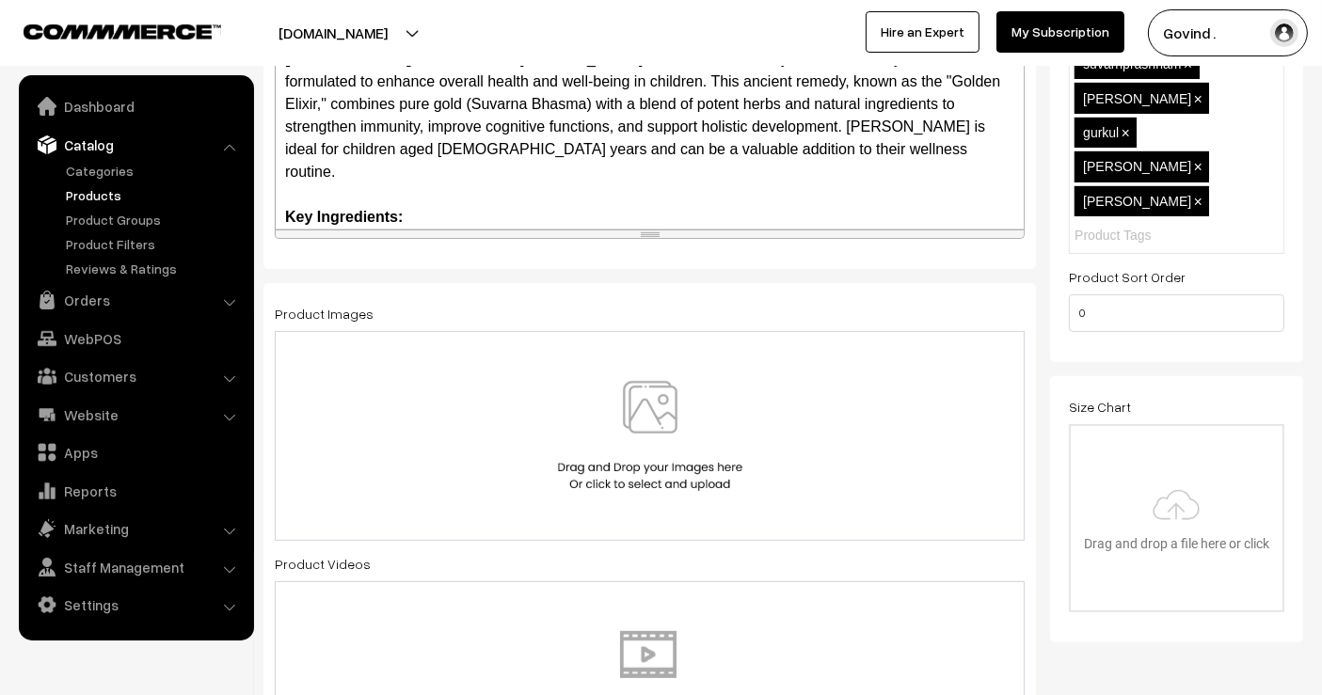
click at [647, 458] on img at bounding box center [650, 436] width 194 height 110
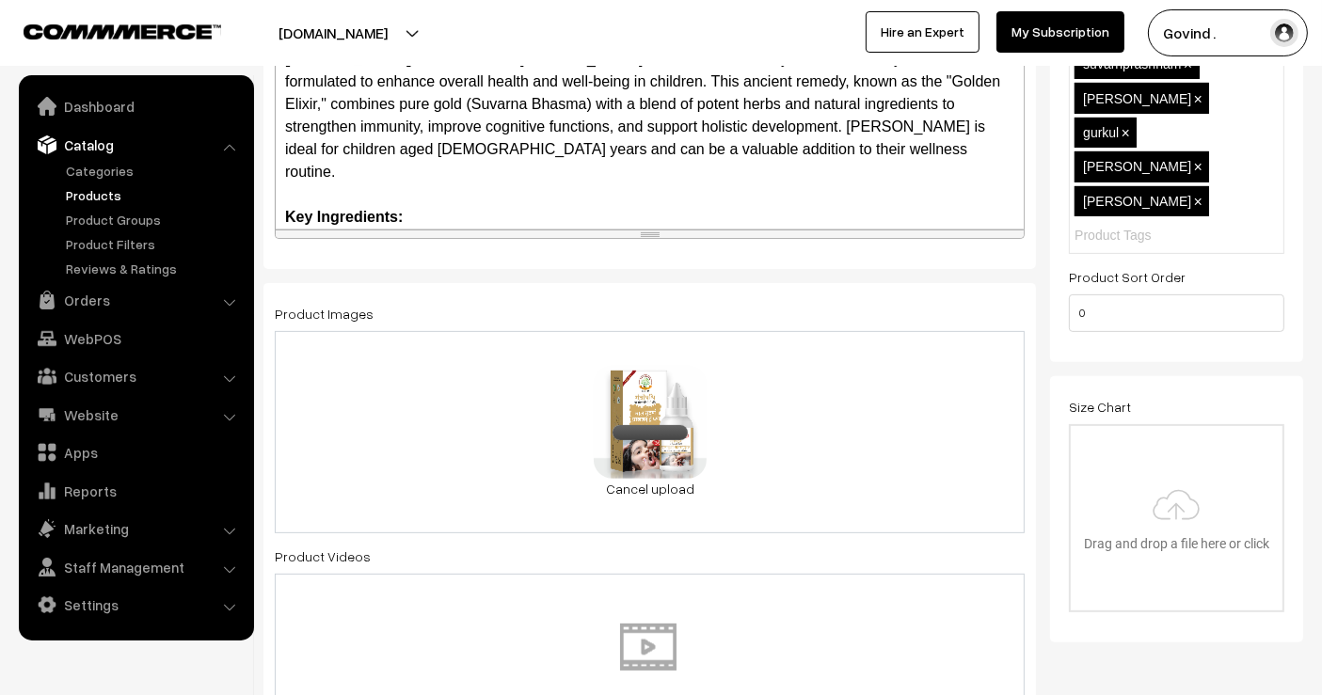
click at [769, 402] on div "0.3 MB [MEDICAL_DATA][PERSON_NAME]-Prashnam-1-scaled.jpg Check Error Cancel upl…" at bounding box center [650, 432] width 750 height 202
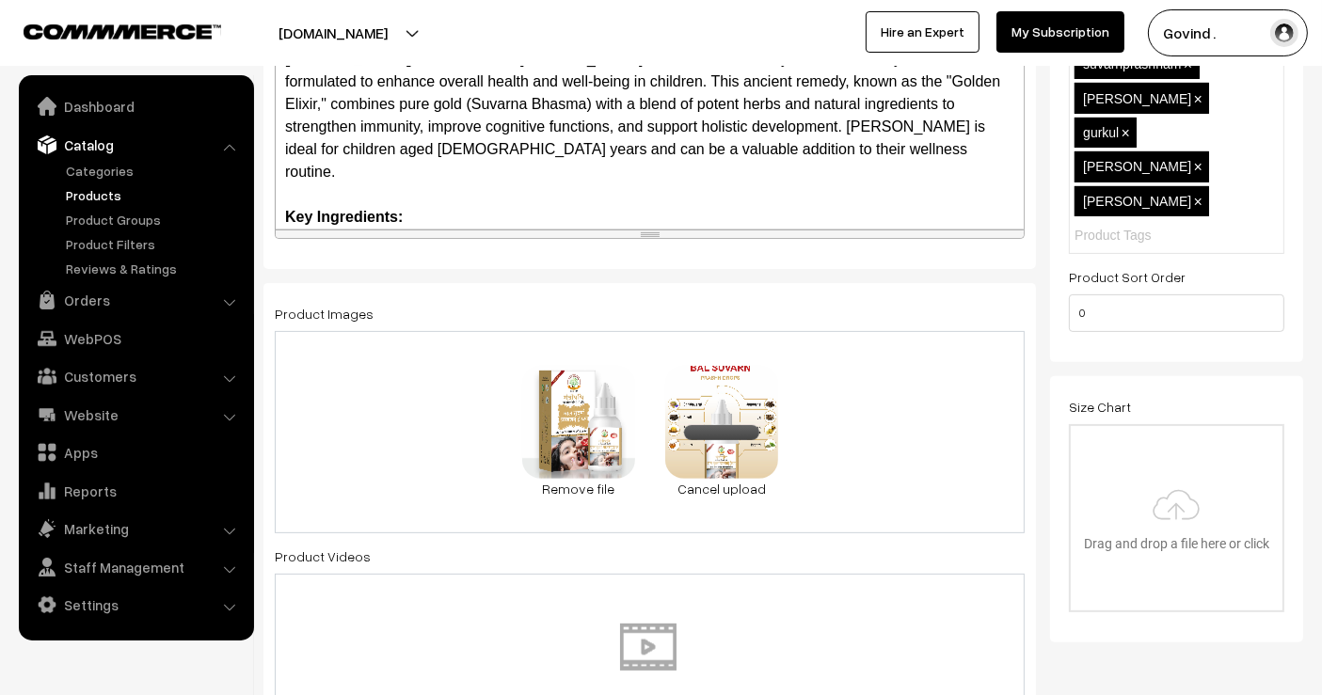
click at [820, 438] on div "0.3 MB [MEDICAL_DATA][PERSON_NAME]-Prashnam-1-scaled.jpg Check Error Remove fil…" at bounding box center [650, 432] width 750 height 202
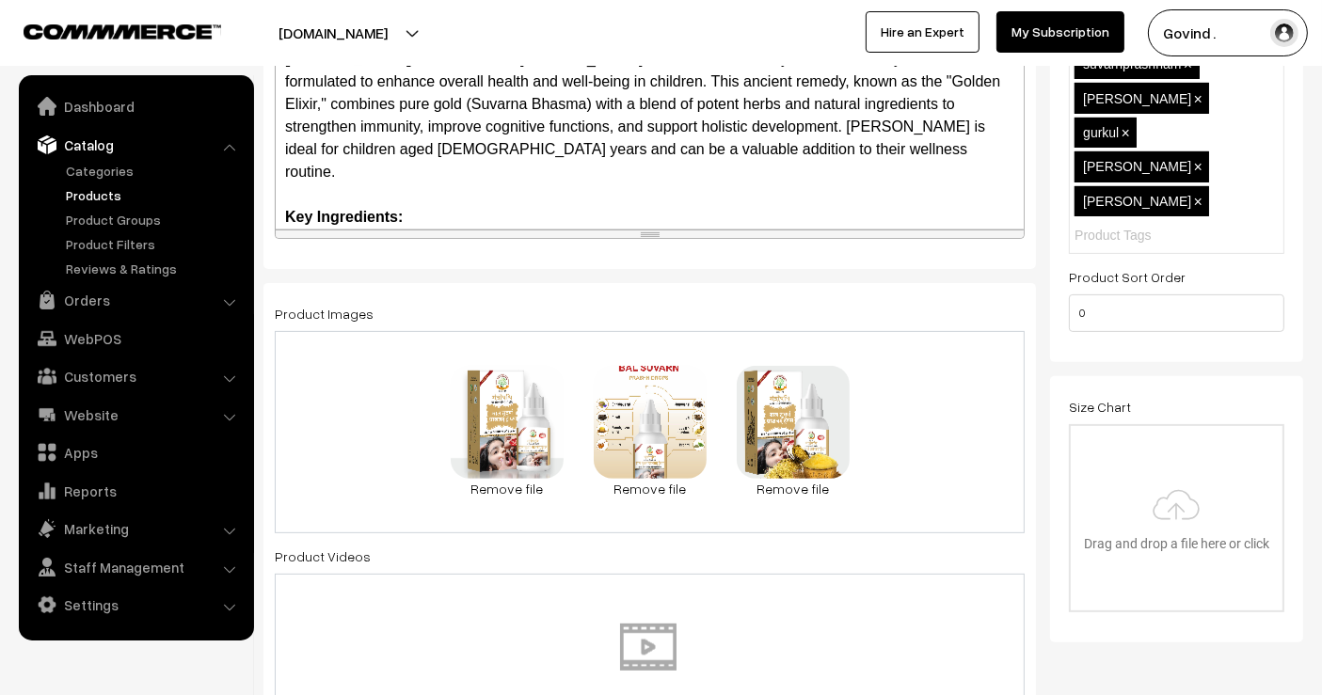
click at [924, 453] on div "0.3 MB [MEDICAL_DATA][PERSON_NAME]-Prashnam-1-scaled.jpg Check Error Remove fil…" at bounding box center [650, 432] width 750 height 202
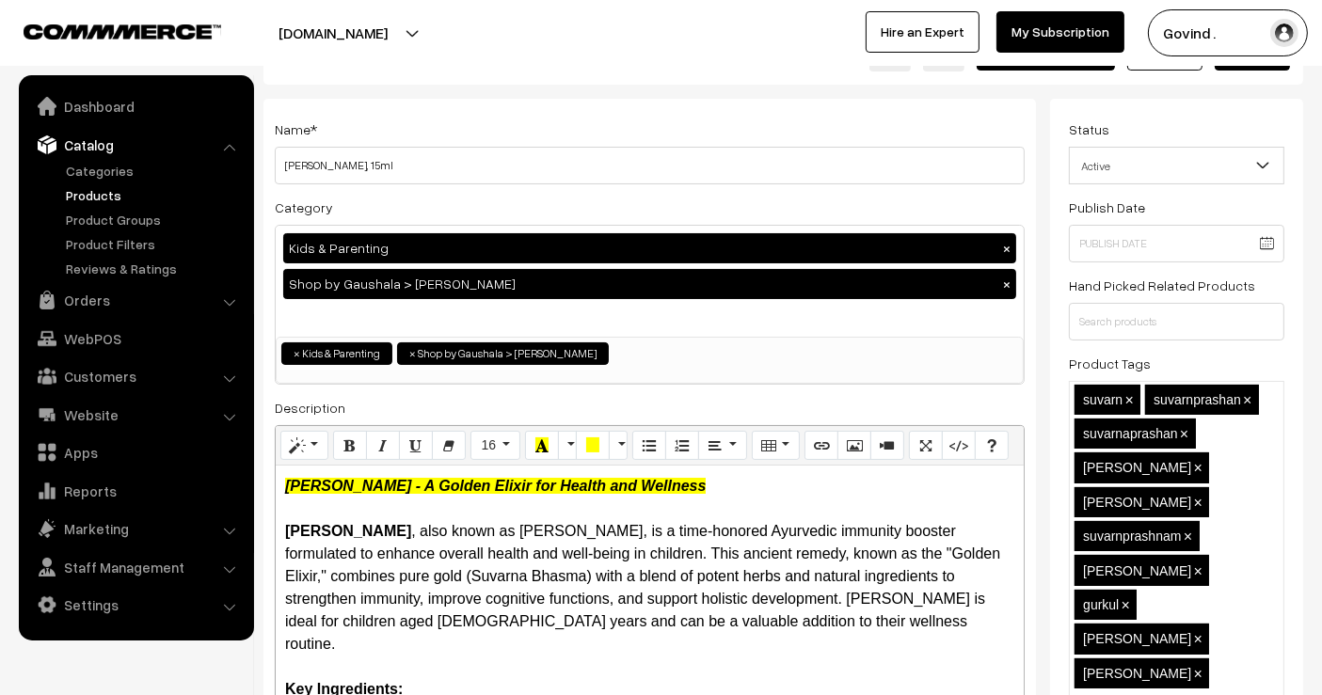
scroll to position [0, 0]
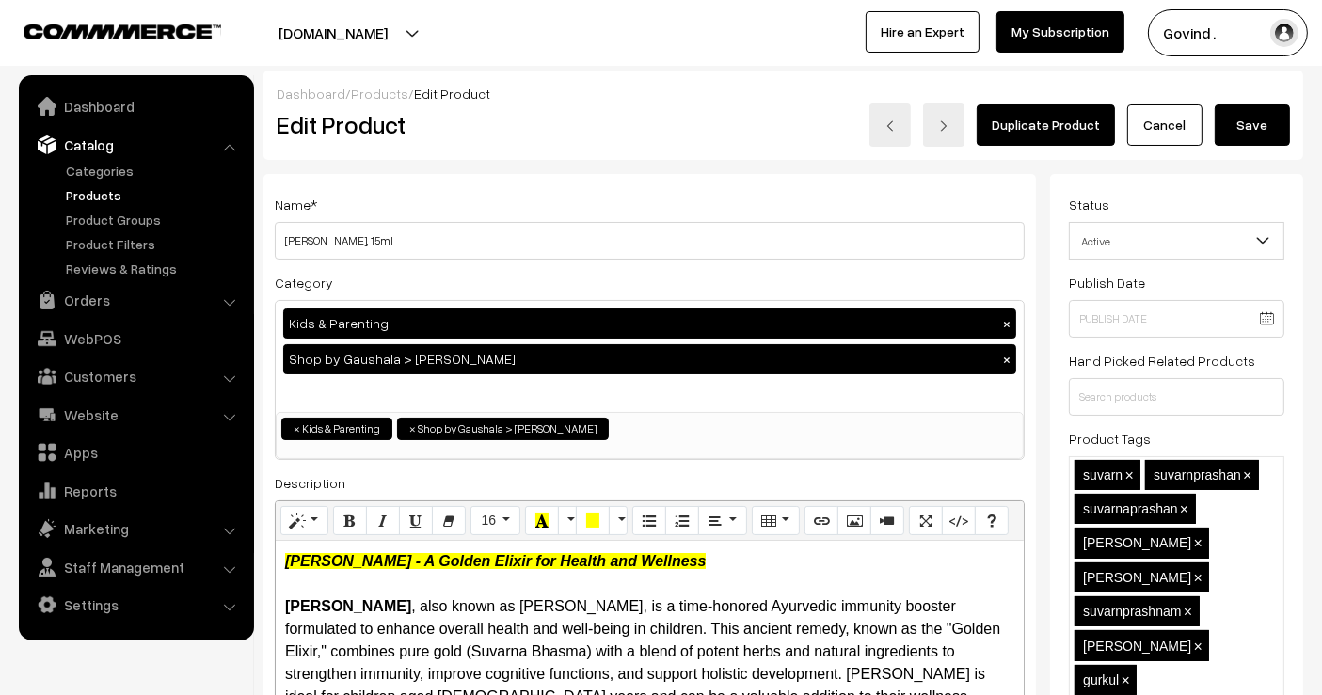
click at [1272, 134] on button "Save" at bounding box center [1252, 124] width 75 height 41
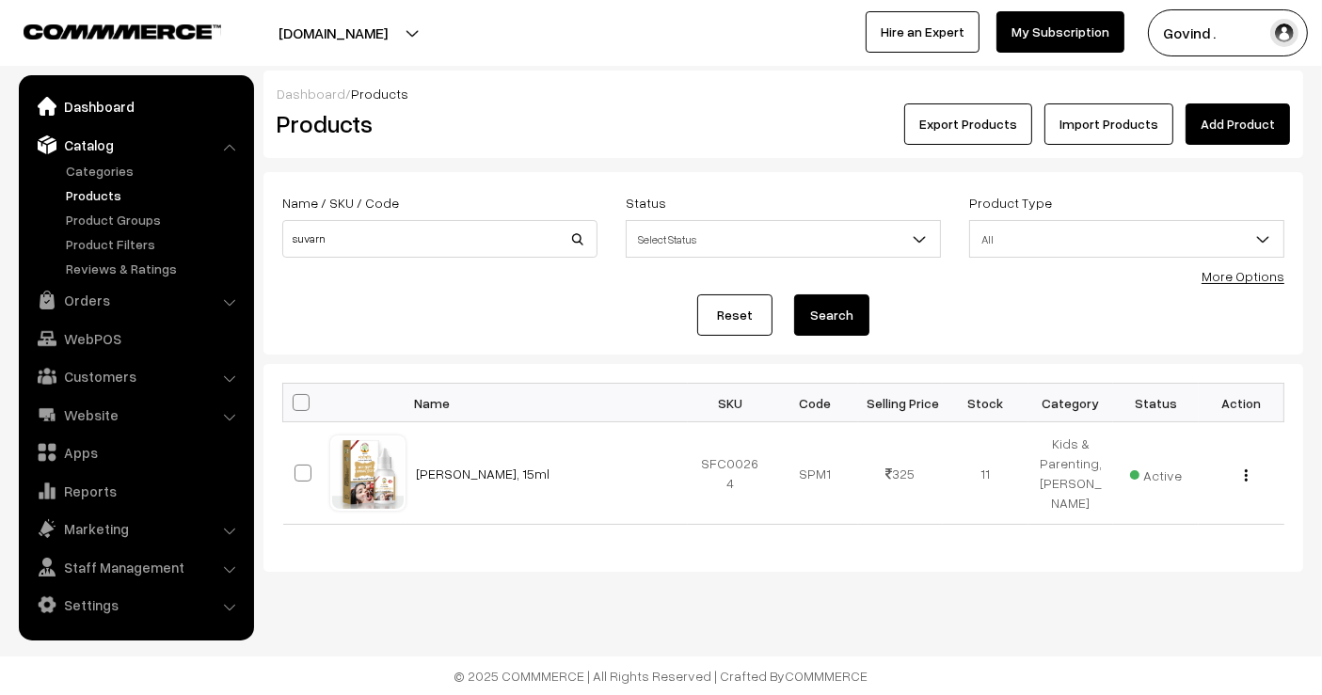
click at [94, 107] on link "Dashboard" at bounding box center [136, 106] width 224 height 34
